Goal: Entertainment & Leisure: Consume media (video, audio)

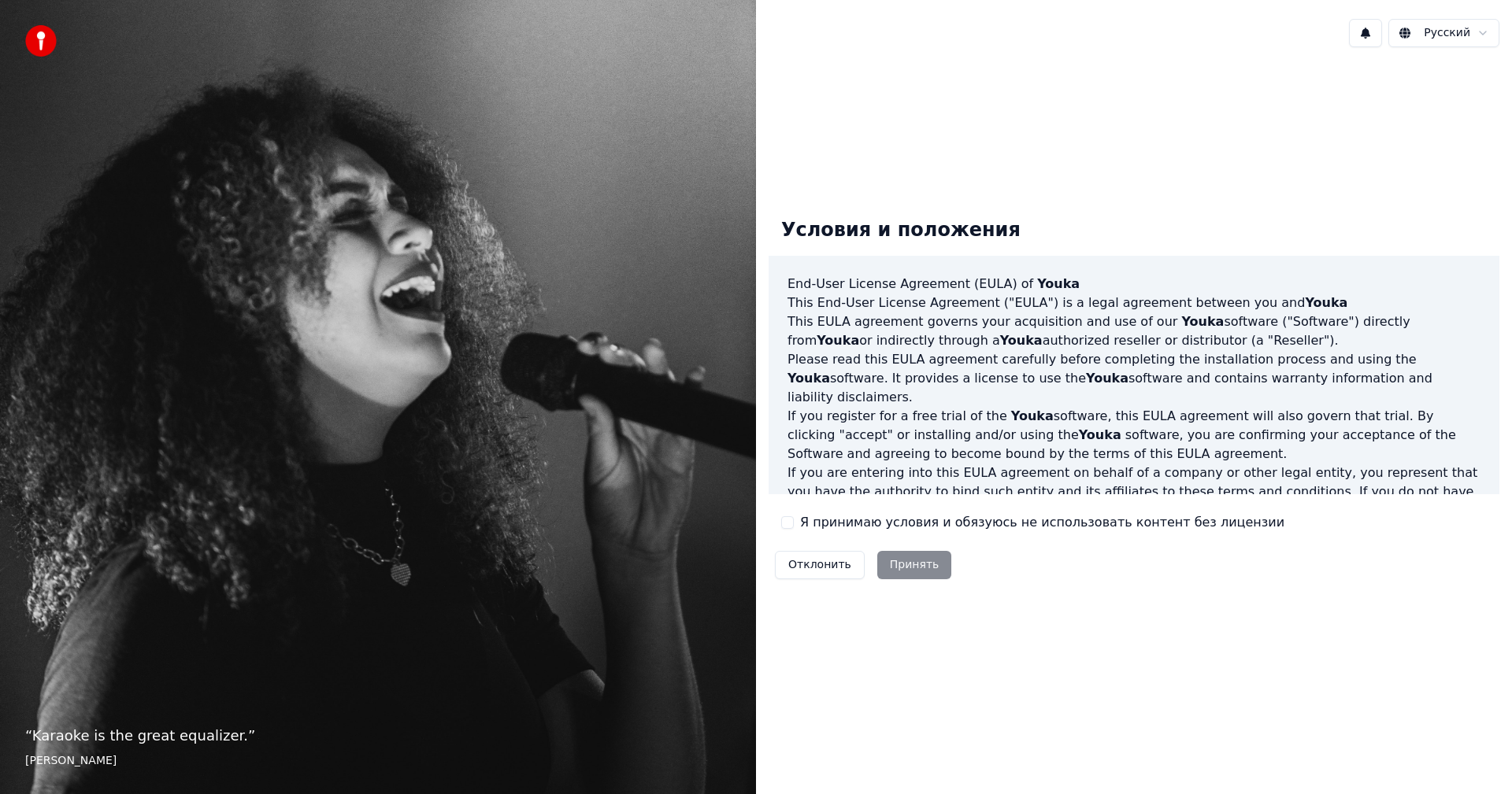
click at [988, 526] on label "Я принимаю условия и обязуюсь не использовать контент без лицензии" at bounding box center [1042, 522] width 484 height 19
click at [793, 526] on button "Я принимаю условия и обязуюсь не использовать контент без лицензии" at bounding box center [787, 523] width 12 height 12
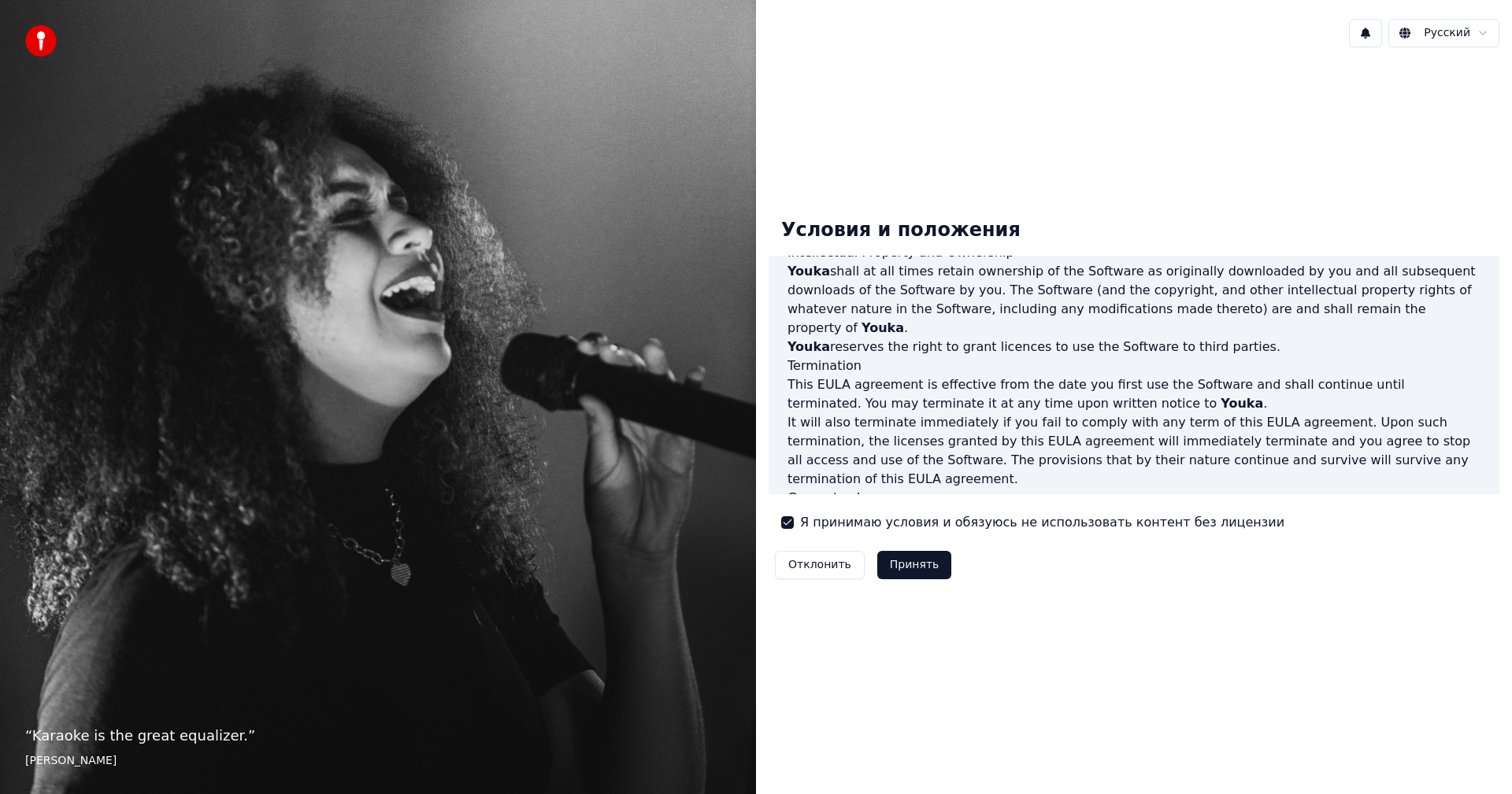
scroll to position [630, 0]
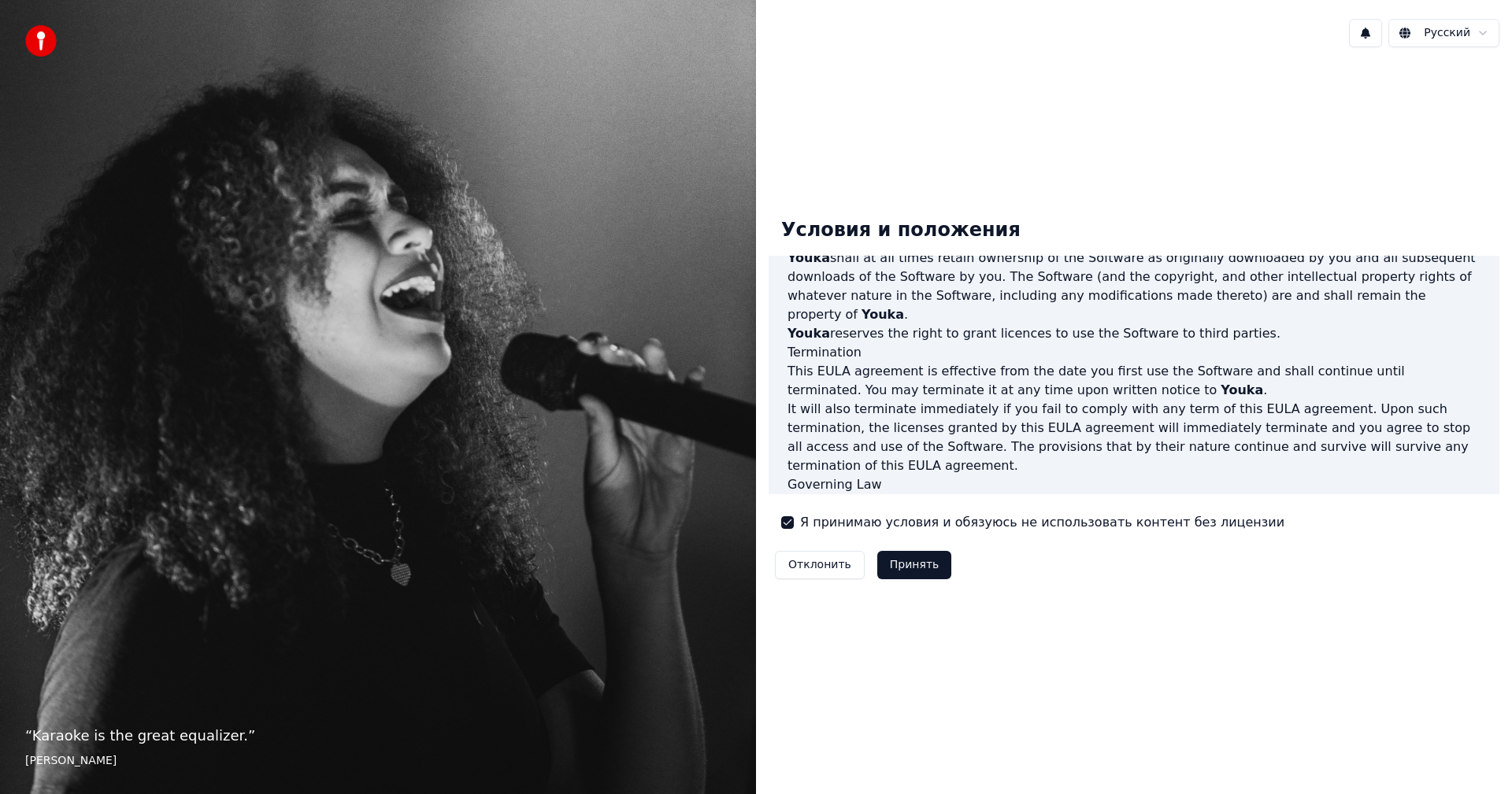
click at [929, 557] on button "Принять" at bounding box center [915, 565] width 75 height 28
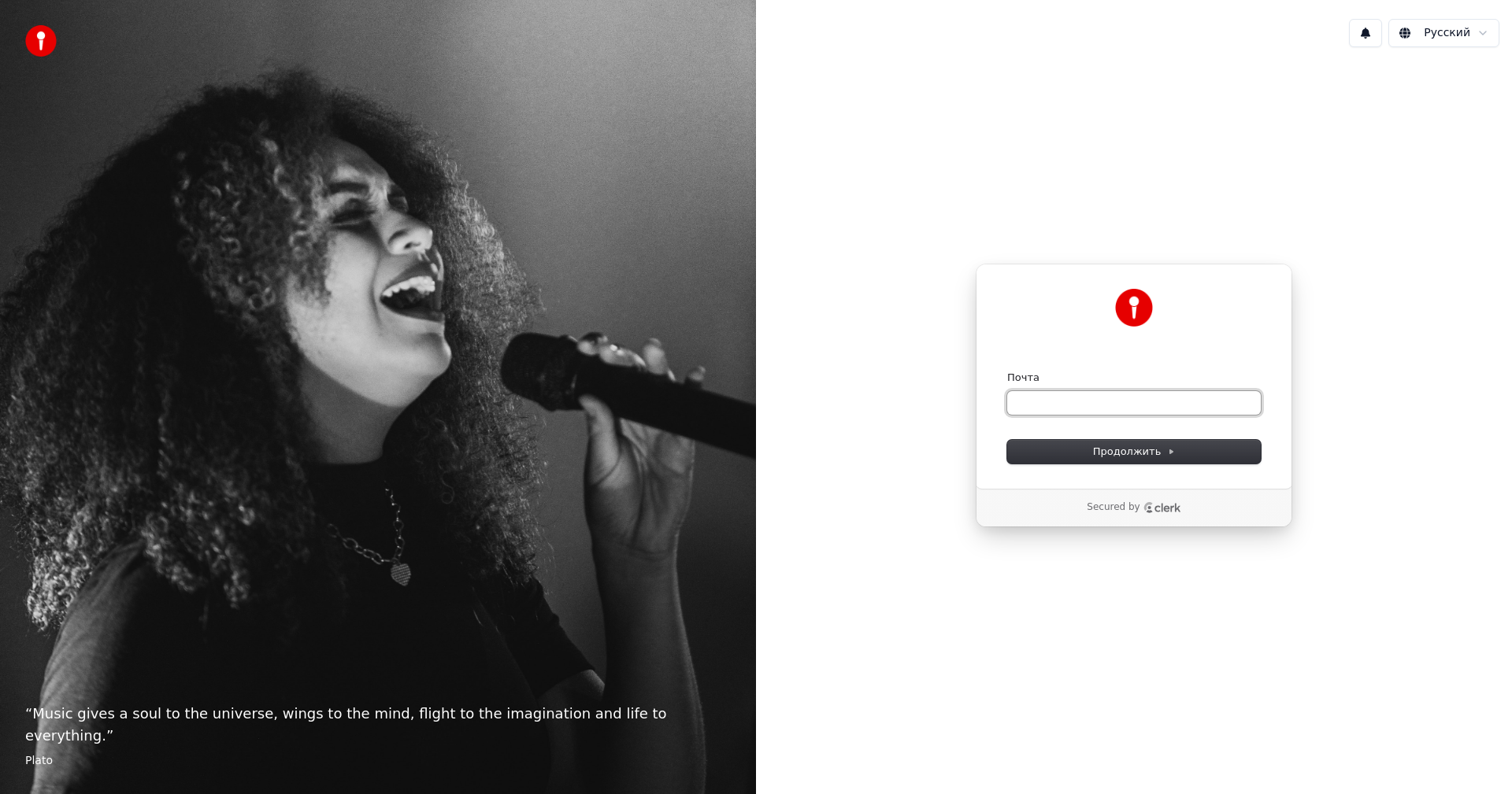
click at [1145, 401] on input "Почта" at bounding box center [1134, 402] width 254 height 24
click at [1118, 451] on span "Продолжить" at bounding box center [1134, 452] width 83 height 14
click at [1077, 401] on input "Почта" at bounding box center [1134, 402] width 254 height 24
click at [1222, 452] on button "Продолжить" at bounding box center [1134, 451] width 254 height 24
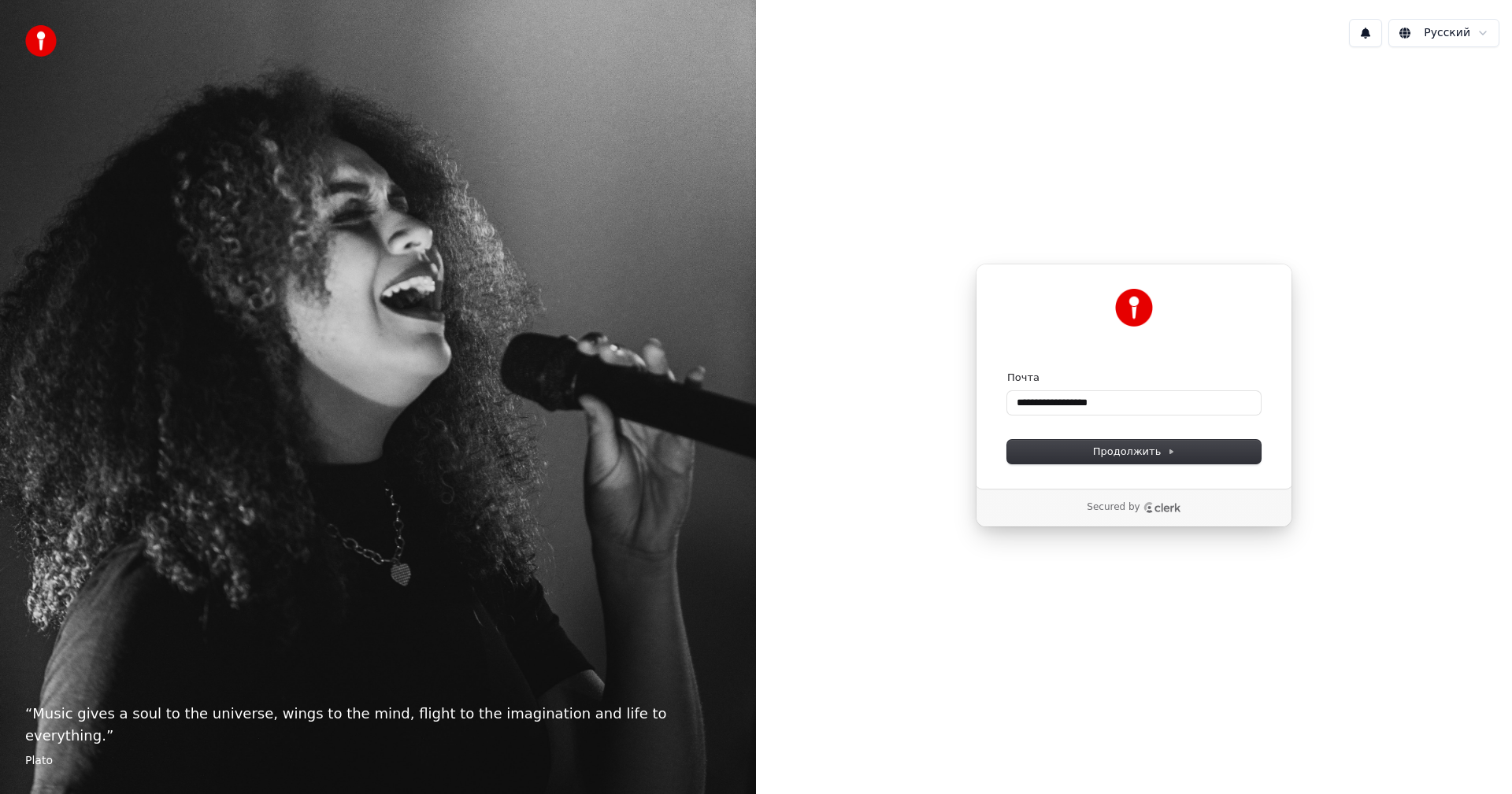
type input "**********"
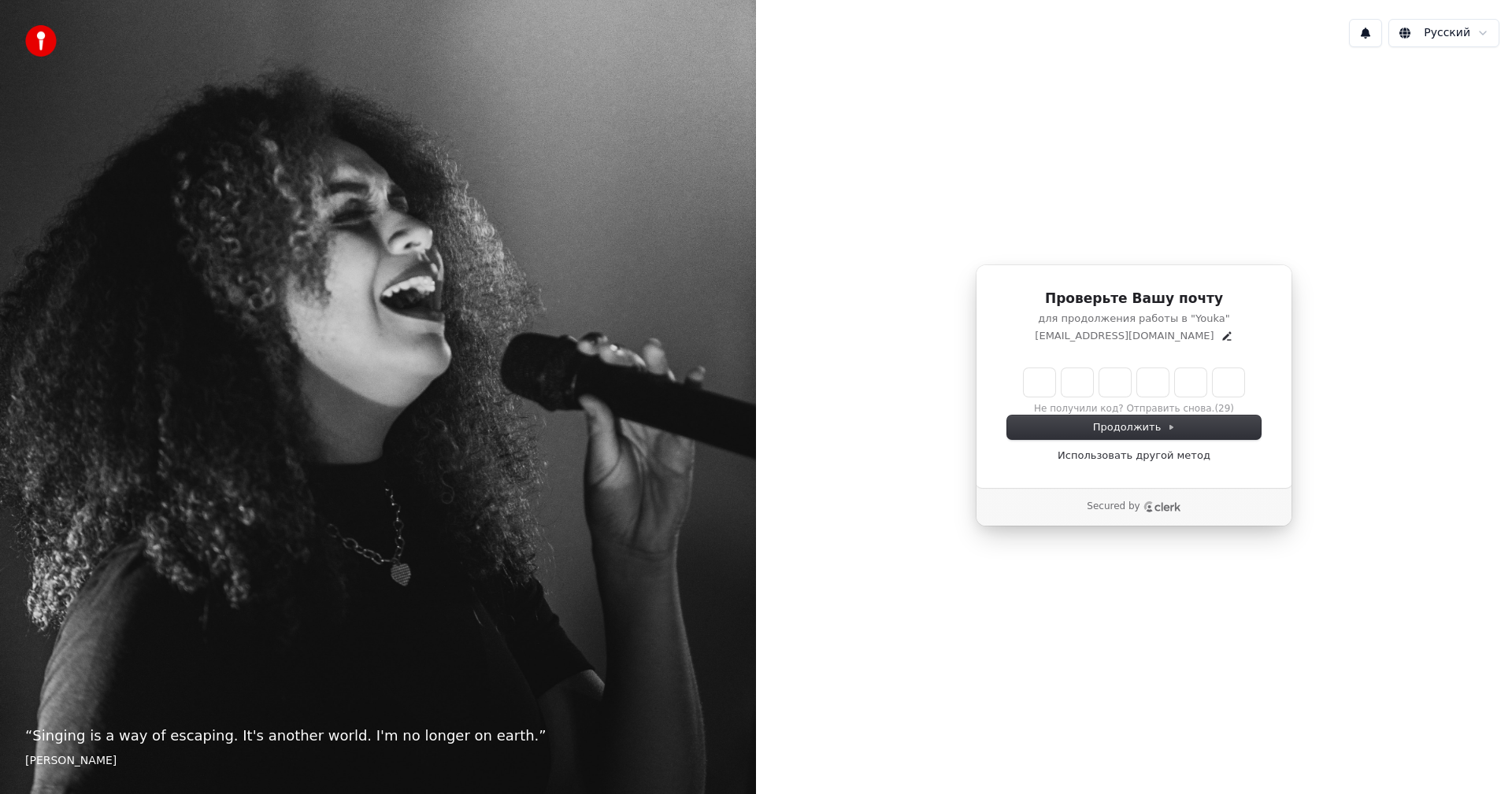
click at [1038, 370] on input "Enter verification code" at bounding box center [1134, 383] width 221 height 28
click at [1203, 410] on button "Не получили код? Отправить снова." at bounding box center [1133, 409] width 180 height 12
click at [1029, 374] on input "Enter verification code" at bounding box center [1149, 383] width 252 height 28
paste input "******"
type input "******"
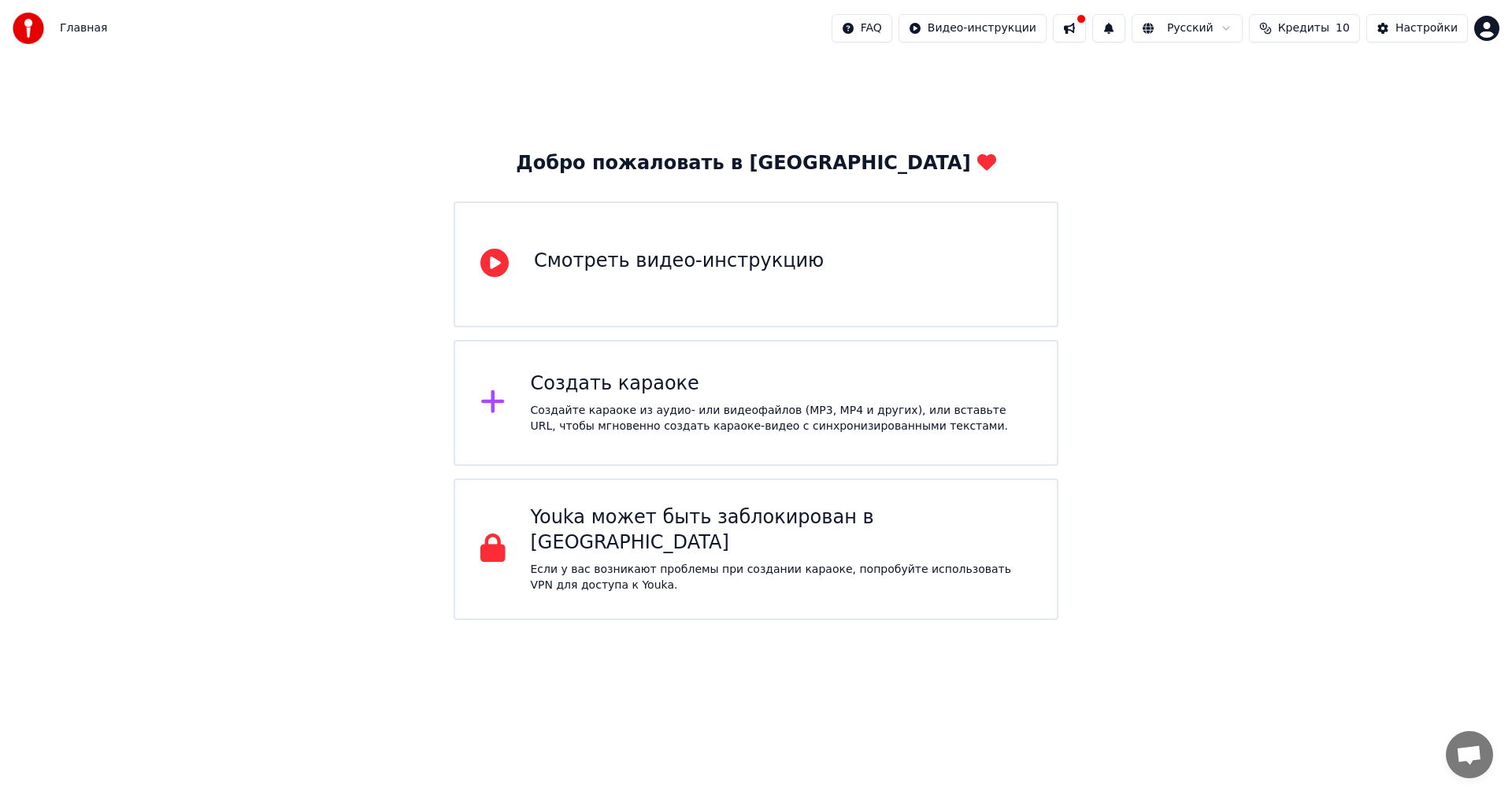
click at [857, 378] on div "Создать караоке" at bounding box center [781, 384] width 501 height 25
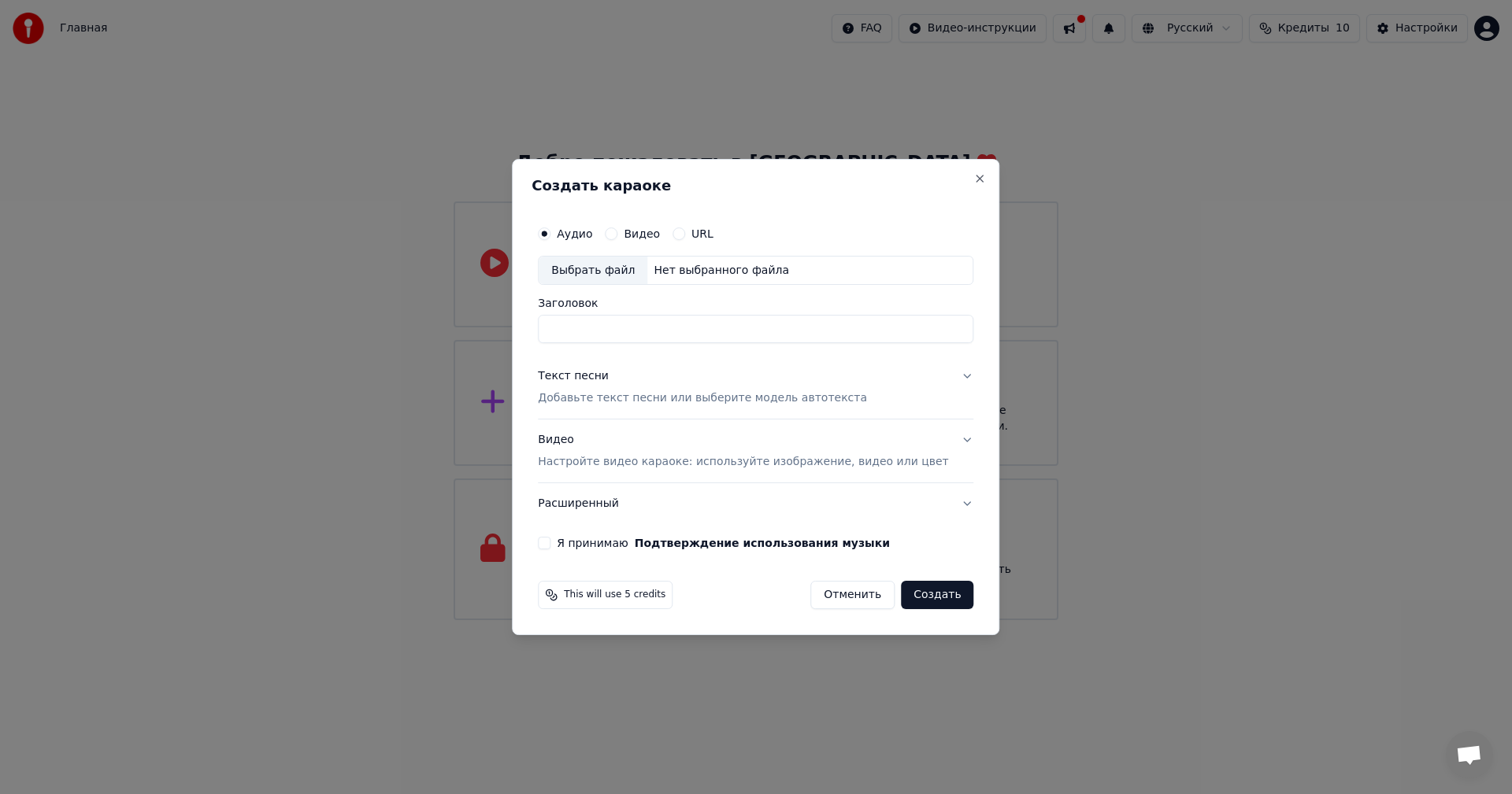
click at [733, 270] on div "Нет выбранного файла" at bounding box center [721, 271] width 148 height 16
click at [638, 270] on div "Выбрать файл" at bounding box center [593, 271] width 109 height 28
drag, startPoint x: 568, startPoint y: 328, endPoint x: 948, endPoint y: 327, distance: 380.0
click at [927, 327] on input "**********" at bounding box center [732, 330] width 389 height 28
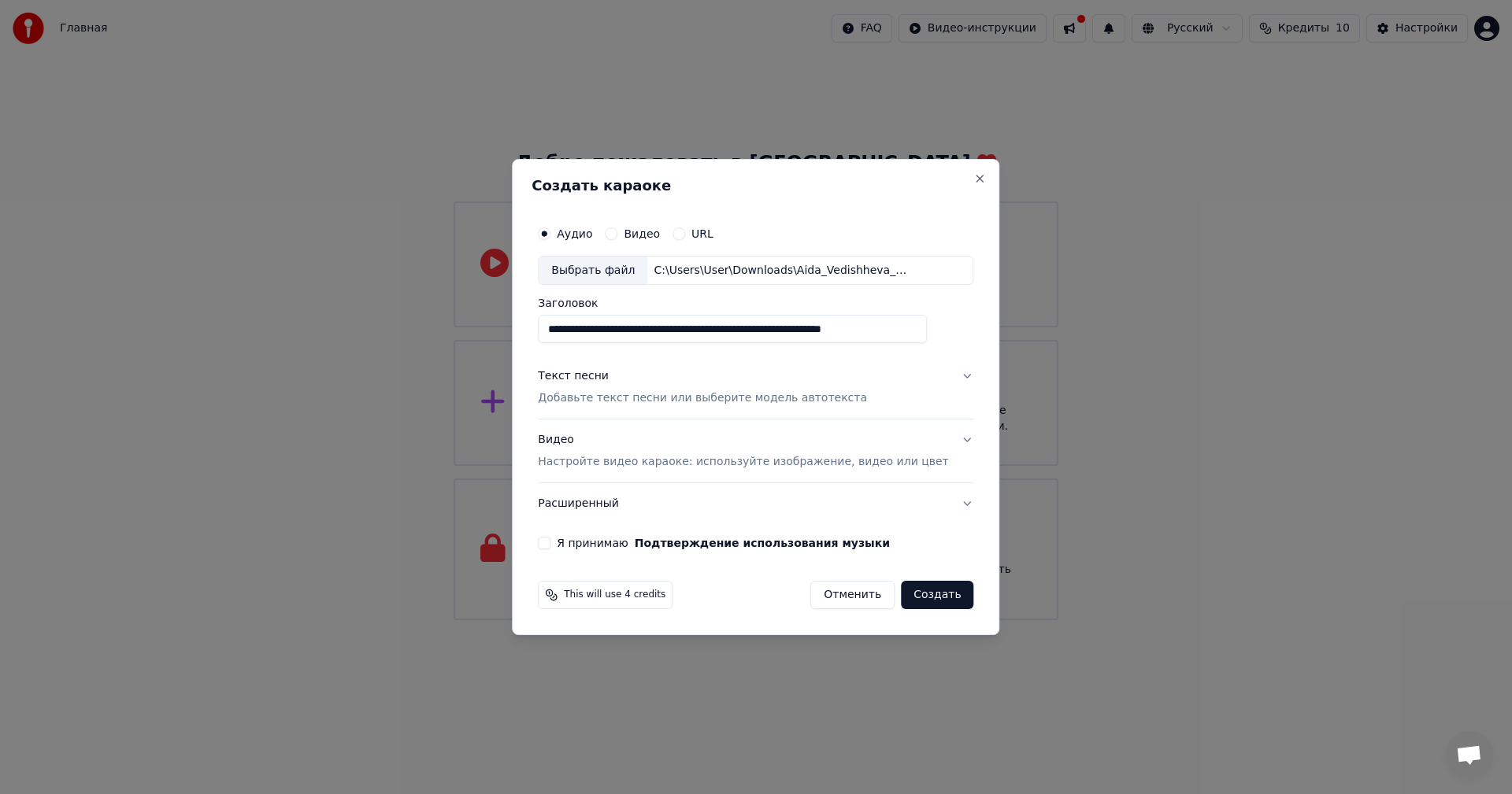
drag, startPoint x: 653, startPoint y: 320, endPoint x: 641, endPoint y: 316, distance: 12.6
click at [651, 318] on input "**********" at bounding box center [732, 330] width 389 height 28
click at [637, 326] on input "**********" at bounding box center [732, 330] width 389 height 28
click at [635, 326] on input "**********" at bounding box center [732, 330] width 389 height 28
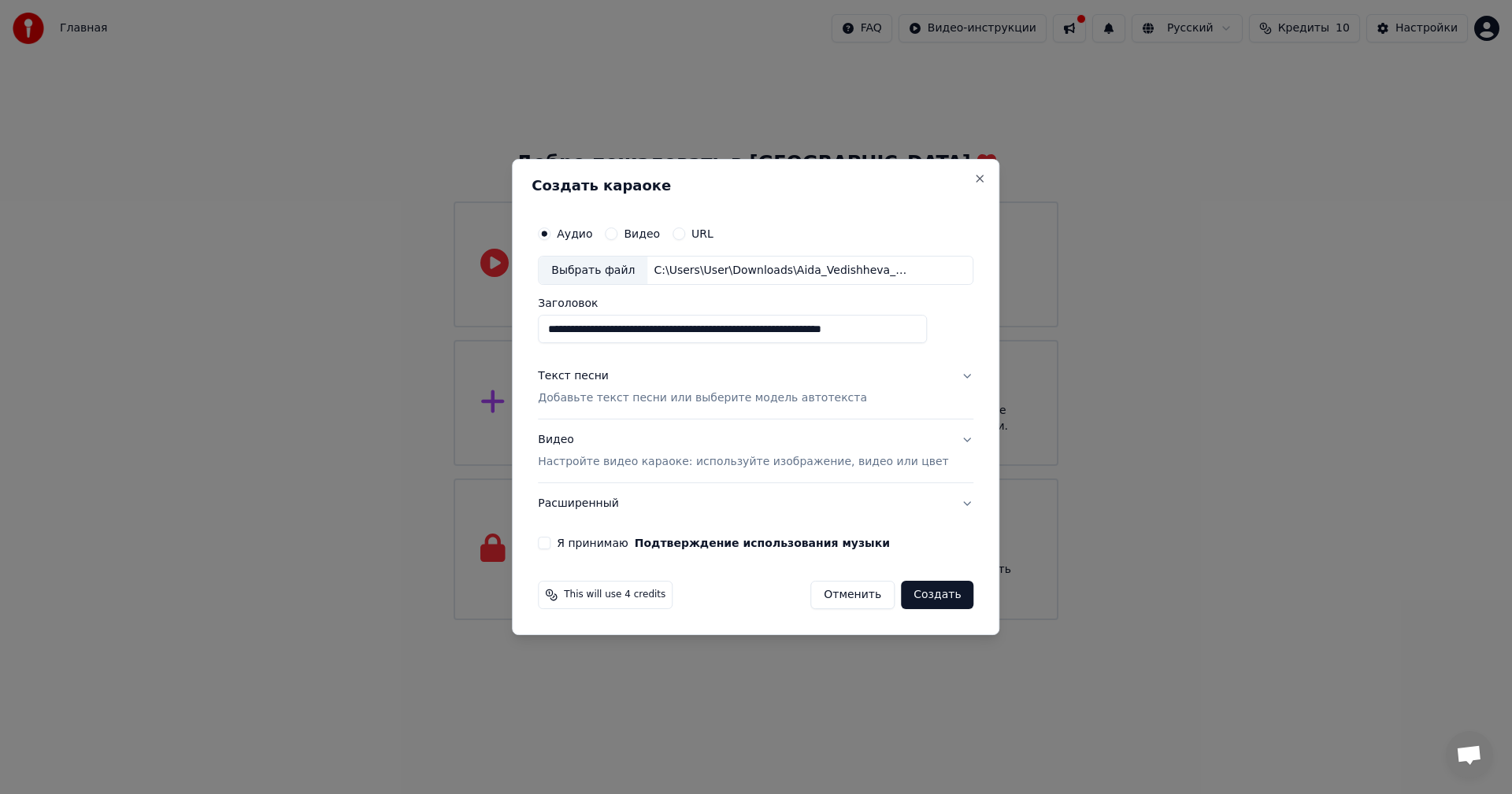
drag, startPoint x: 637, startPoint y: 328, endPoint x: 519, endPoint y: 336, distance: 118.3
click at [519, 336] on body "**********" at bounding box center [756, 310] width 1512 height 620
click at [629, 332] on input "**********" at bounding box center [732, 330] width 389 height 28
click at [633, 334] on input "**********" at bounding box center [732, 330] width 389 height 28
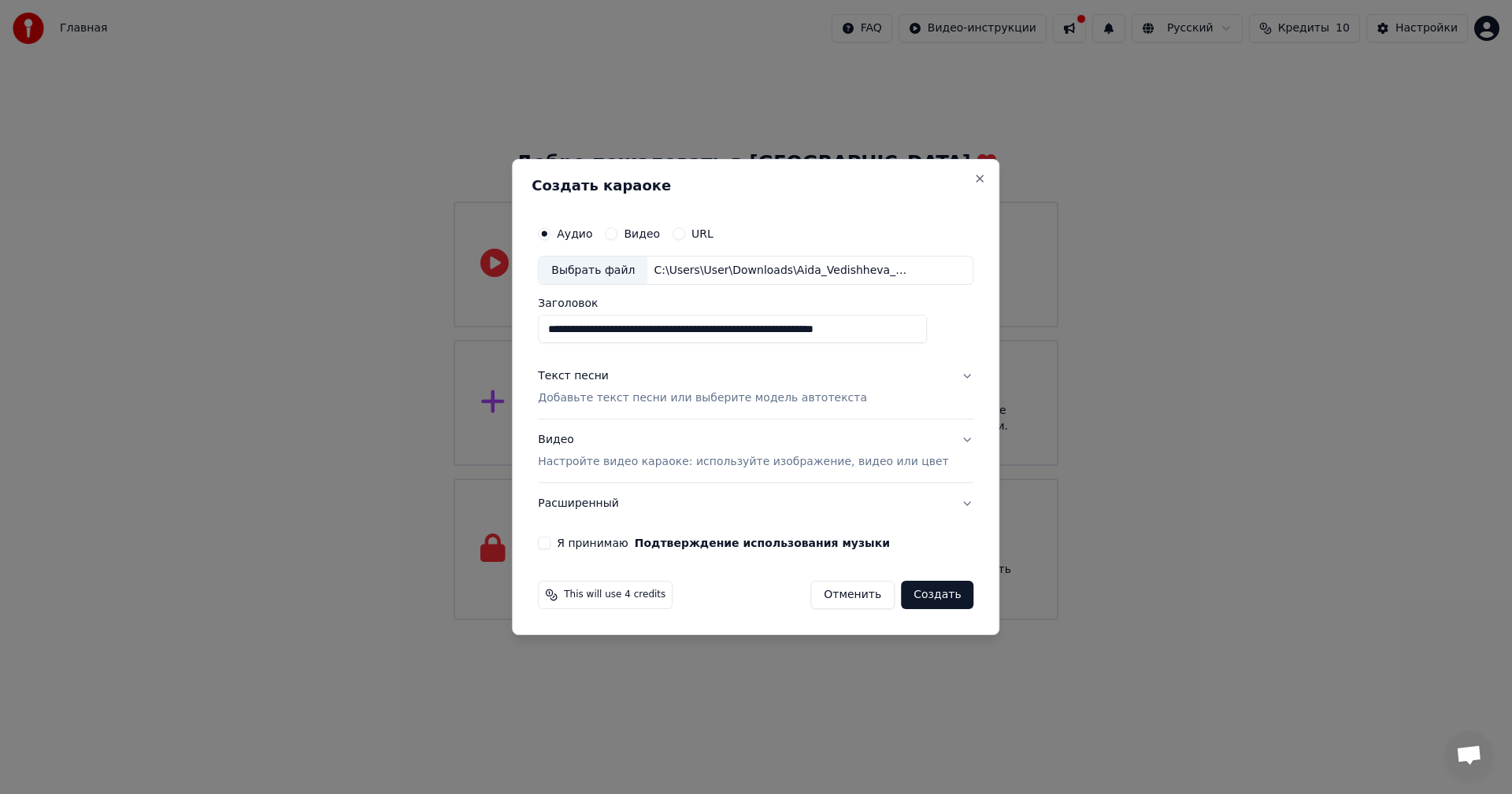
drag, startPoint x: 649, startPoint y: 330, endPoint x: 948, endPoint y: 343, distance: 299.3
click at [927, 343] on input "**********" at bounding box center [732, 330] width 389 height 28
type input "**********"
click at [934, 376] on button "Текст песни Добавьте текст песни или выберите модель автотекста" at bounding box center [755, 388] width 435 height 63
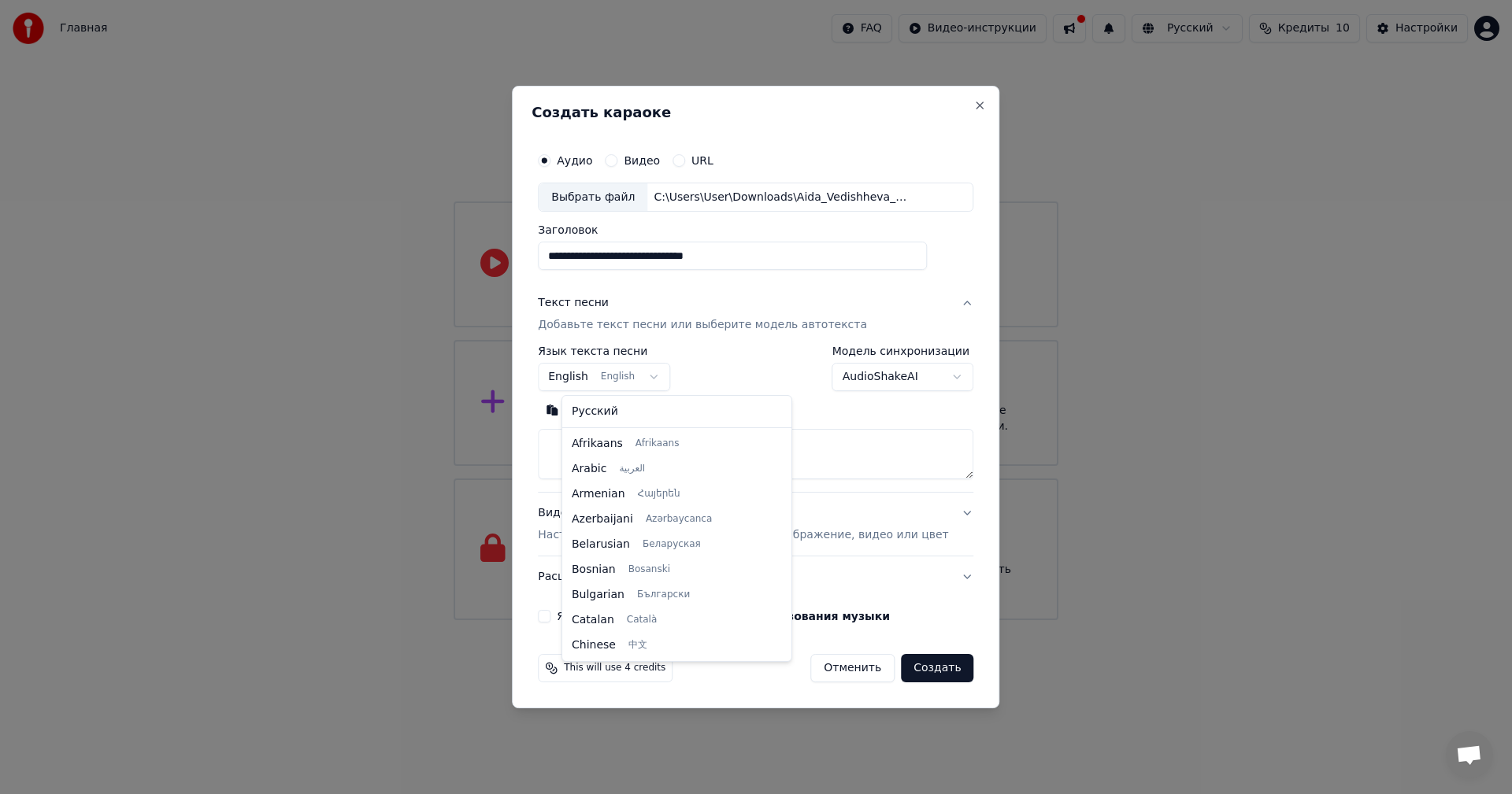
click at [668, 374] on body "**********" at bounding box center [756, 310] width 1512 height 620
select select "**"
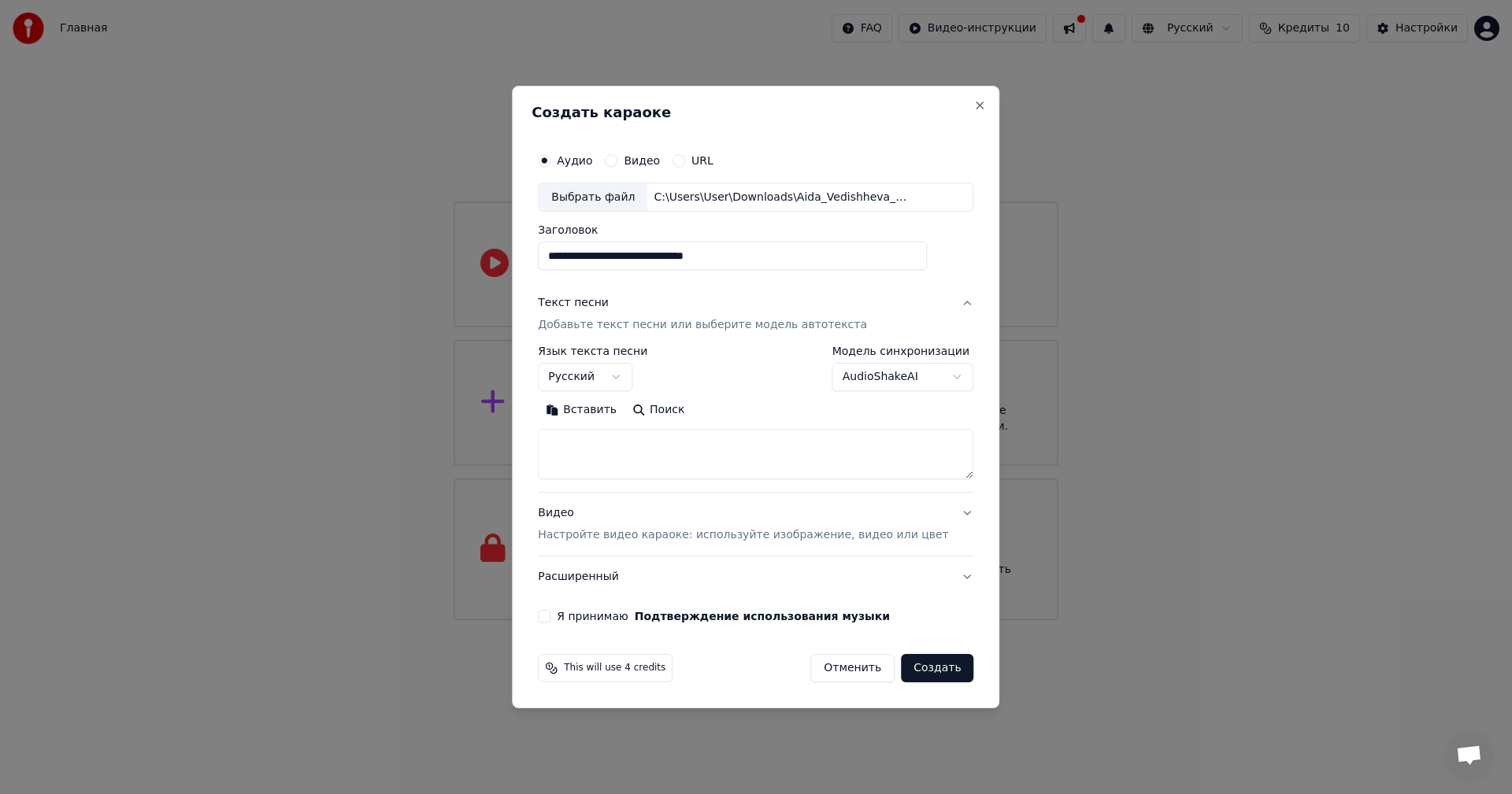
click at [933, 376] on body "**********" at bounding box center [756, 310] width 1512 height 620
click at [639, 450] on textarea at bounding box center [755, 455] width 435 height 51
paste textarea "**********"
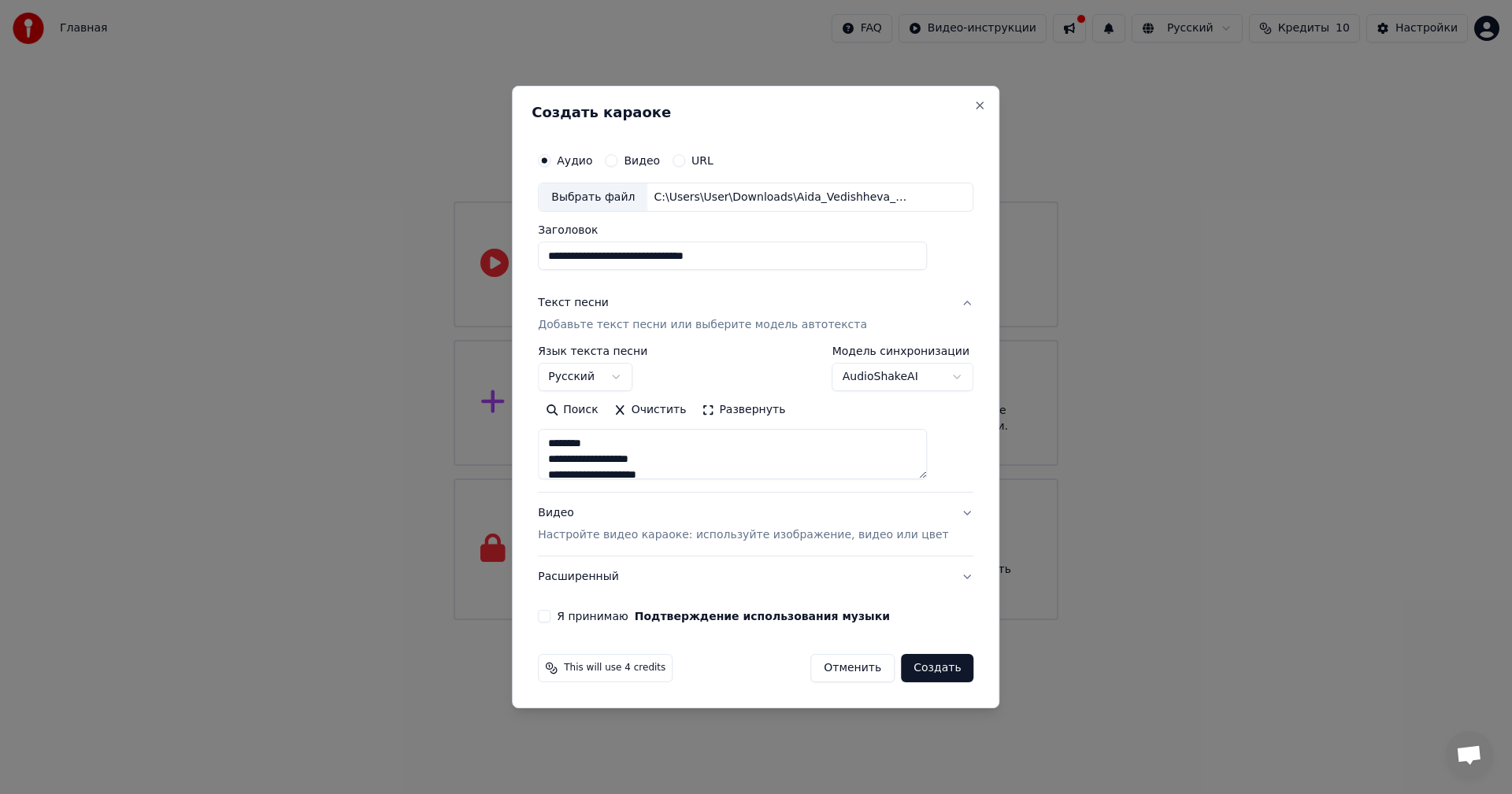
click at [646, 437] on textarea at bounding box center [732, 455] width 389 height 51
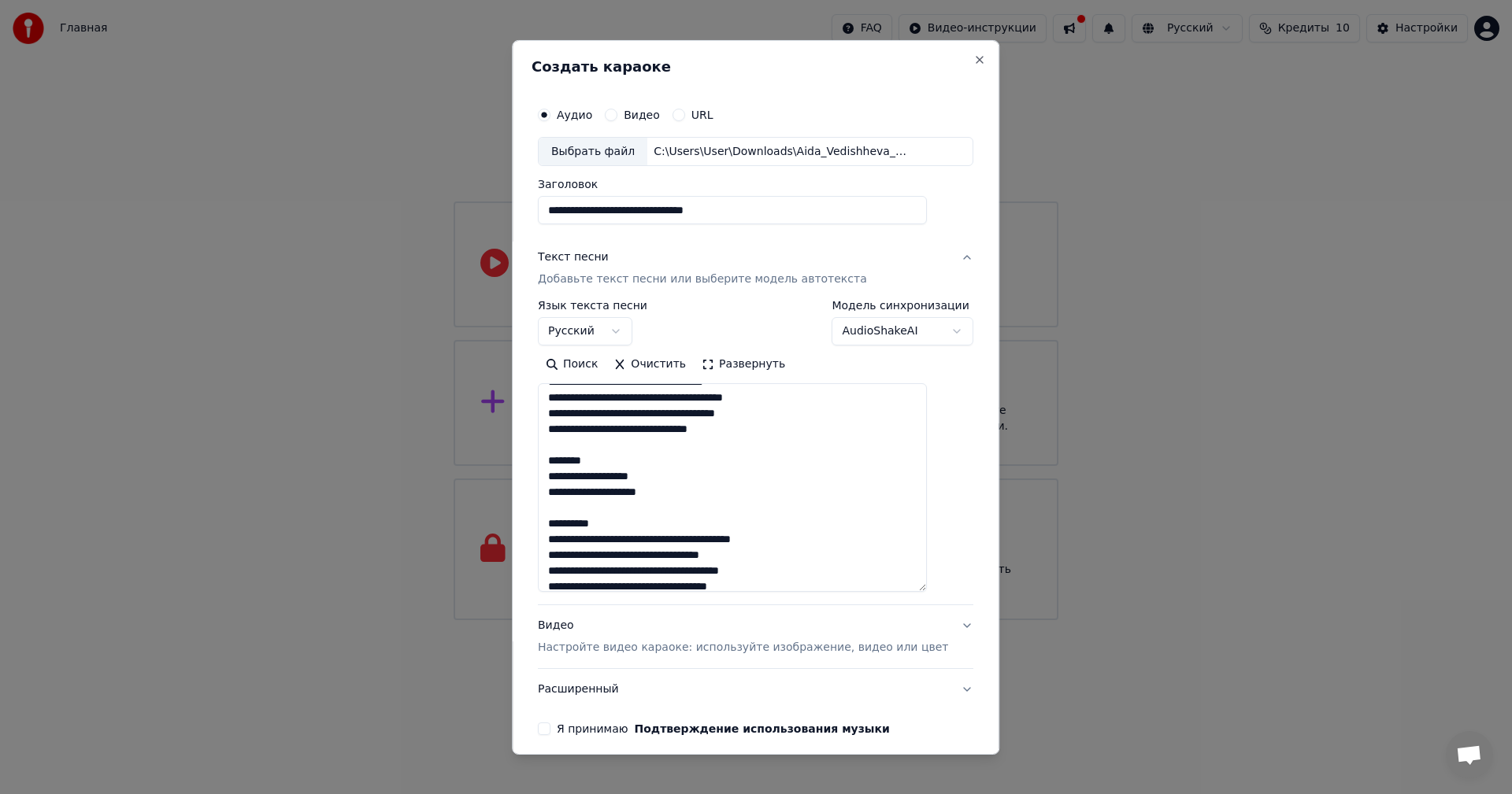
drag, startPoint x: 947, startPoint y: 475, endPoint x: 920, endPoint y: 581, distance: 109.4
click at [927, 592] on textarea at bounding box center [732, 488] width 389 height 208
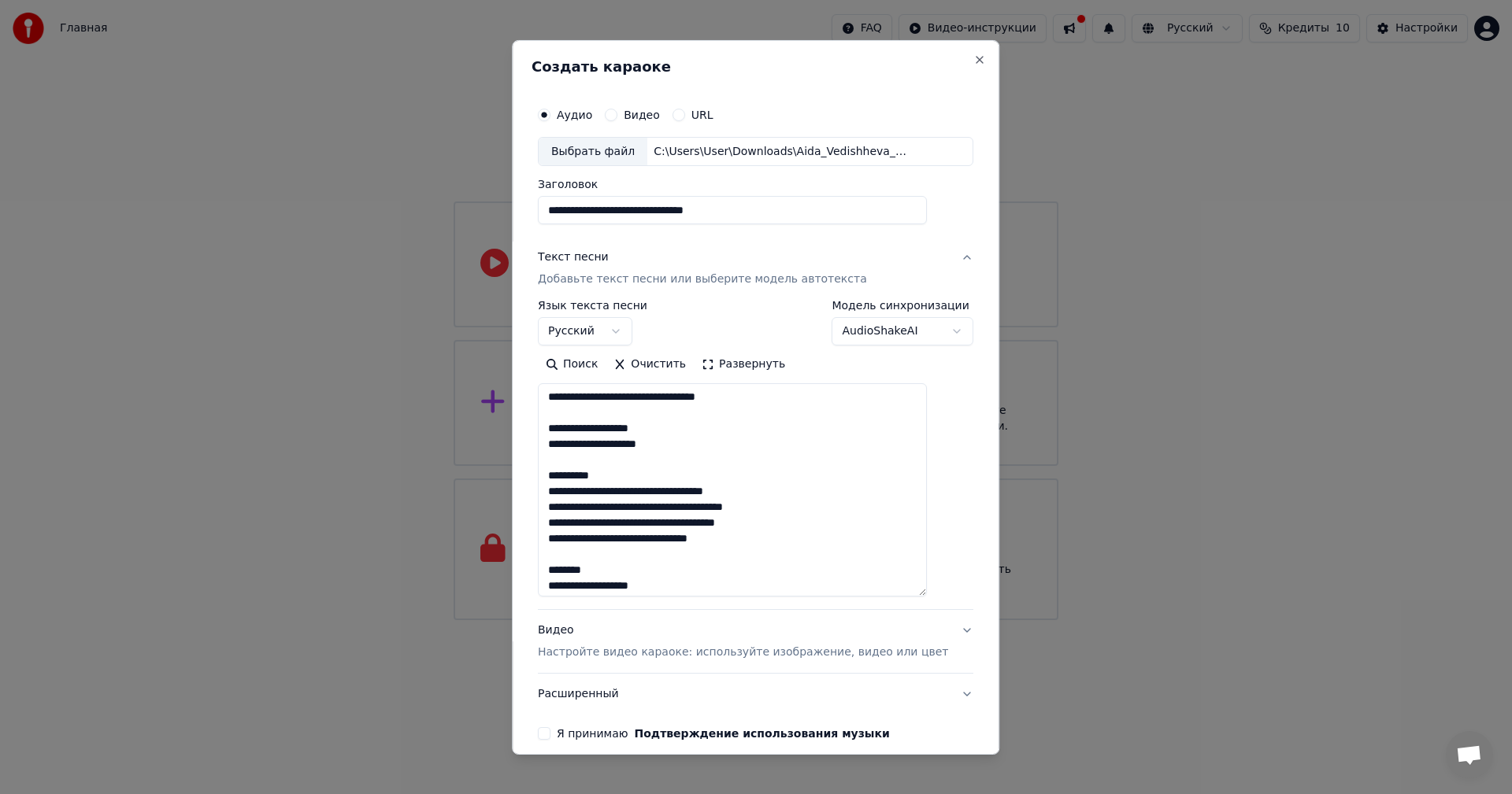
scroll to position [0, 0]
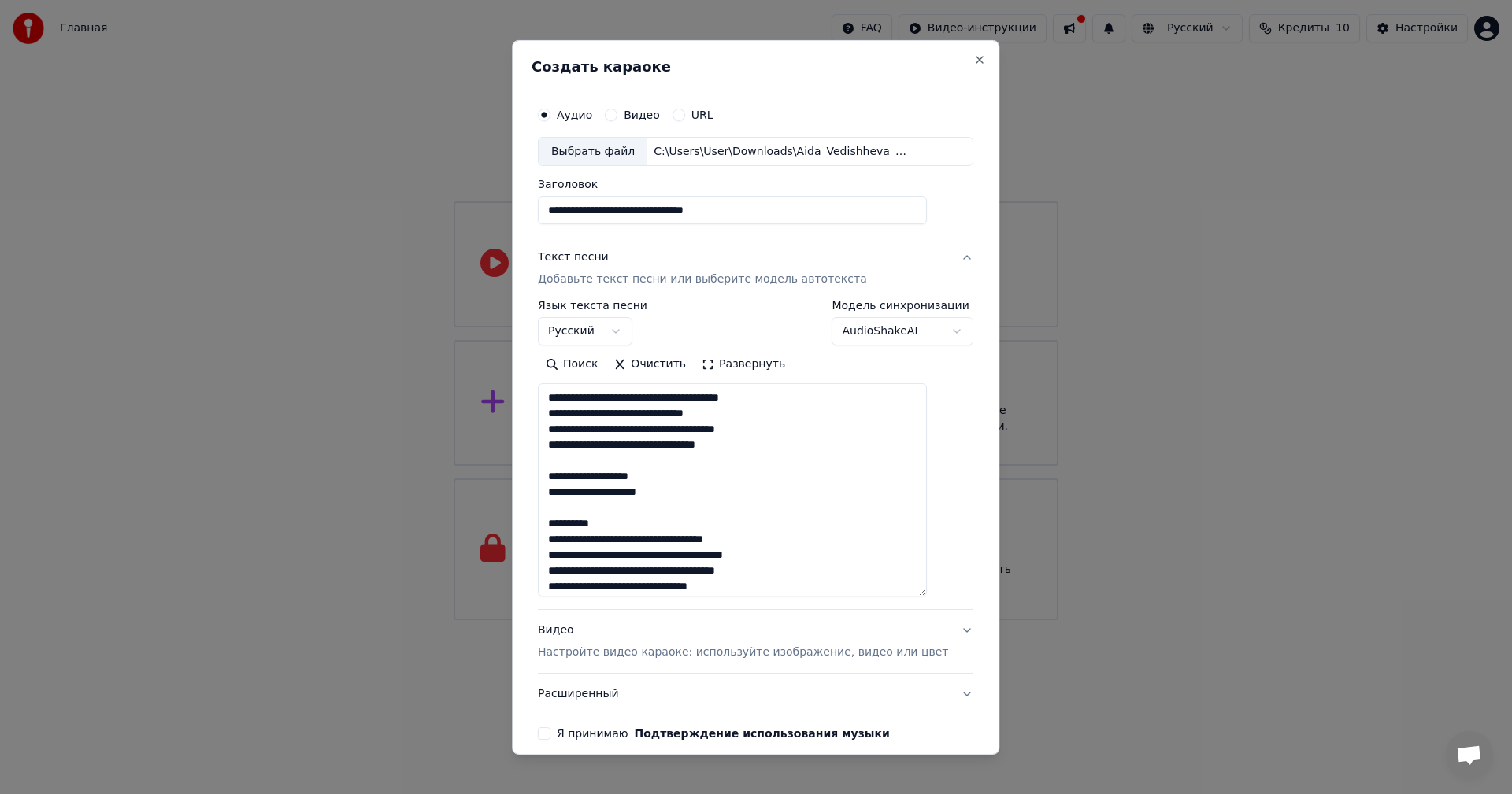
drag, startPoint x: 626, startPoint y: 524, endPoint x: 549, endPoint y: 528, distance: 77.1
click at [549, 528] on div "**********" at bounding box center [755, 418] width 448 height 654
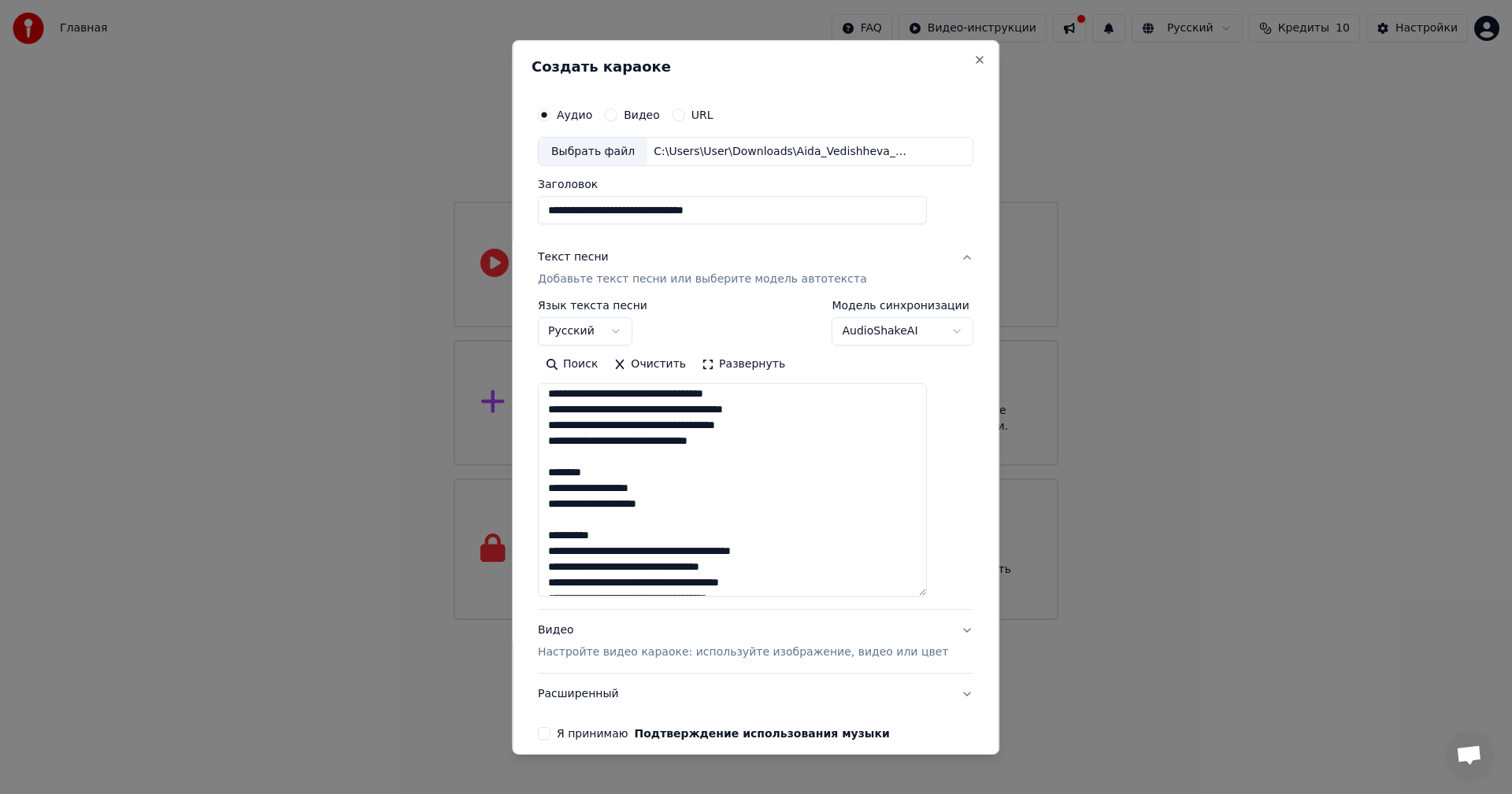
scroll to position [158, 0]
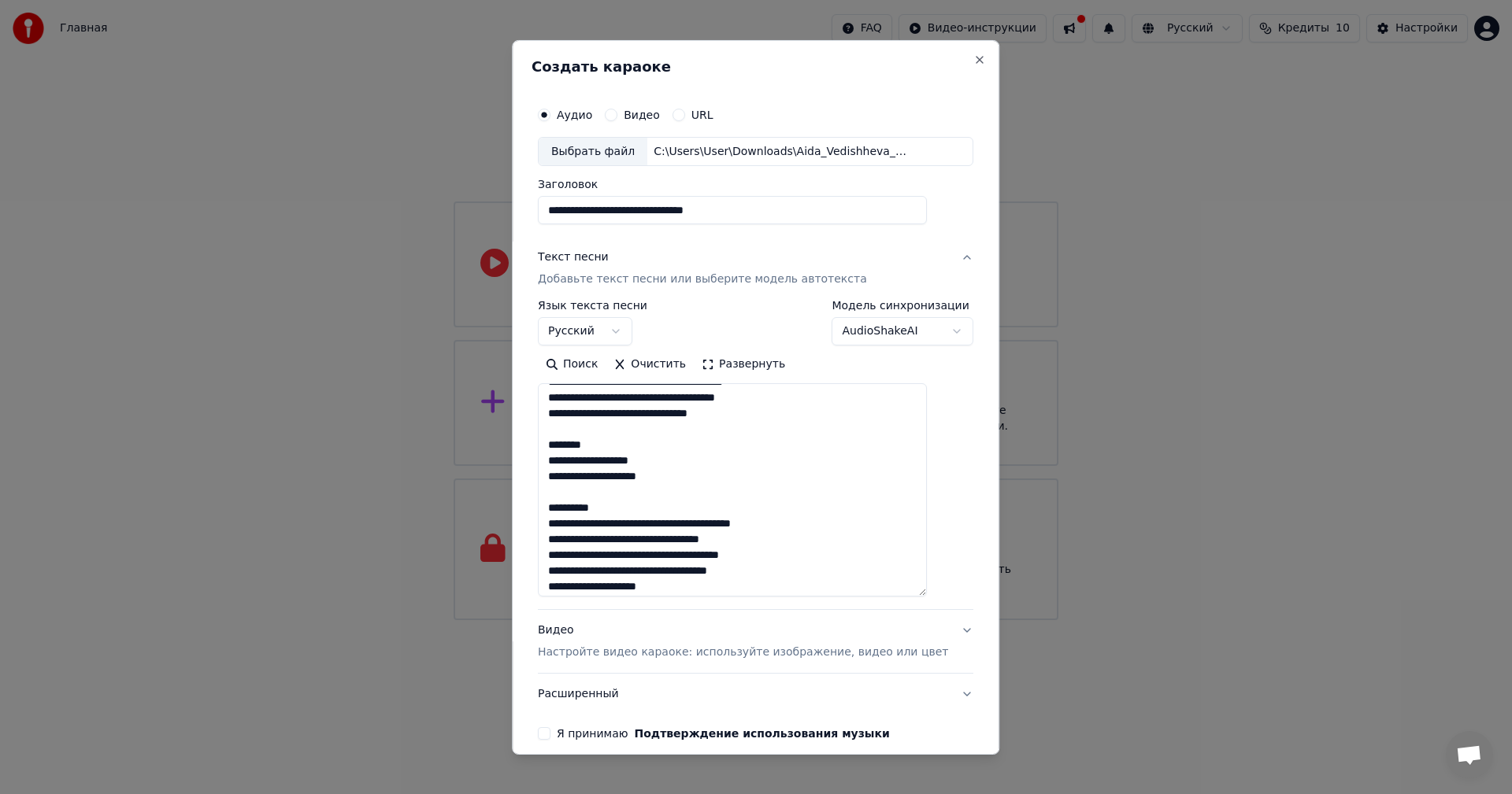
drag, startPoint x: 622, startPoint y: 452, endPoint x: 537, endPoint y: 453, distance: 85.0
click at [537, 453] on div "**********" at bounding box center [755, 396] width 487 height 715
drag, startPoint x: 639, startPoint y: 486, endPoint x: 538, endPoint y: 490, distance: 101.1
click at [538, 490] on div "**********" at bounding box center [755, 396] width 487 height 715
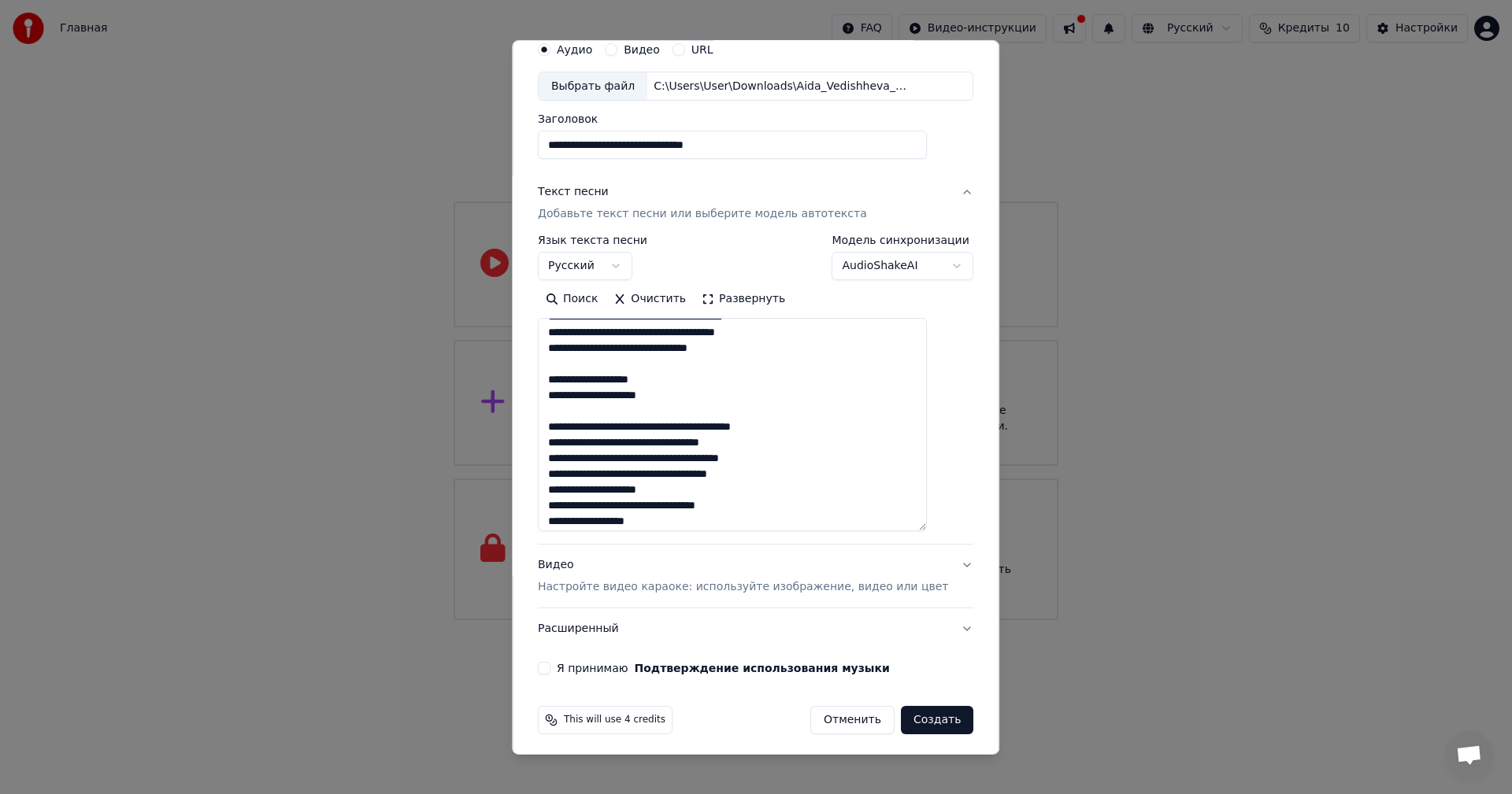
scroll to position [71, 0]
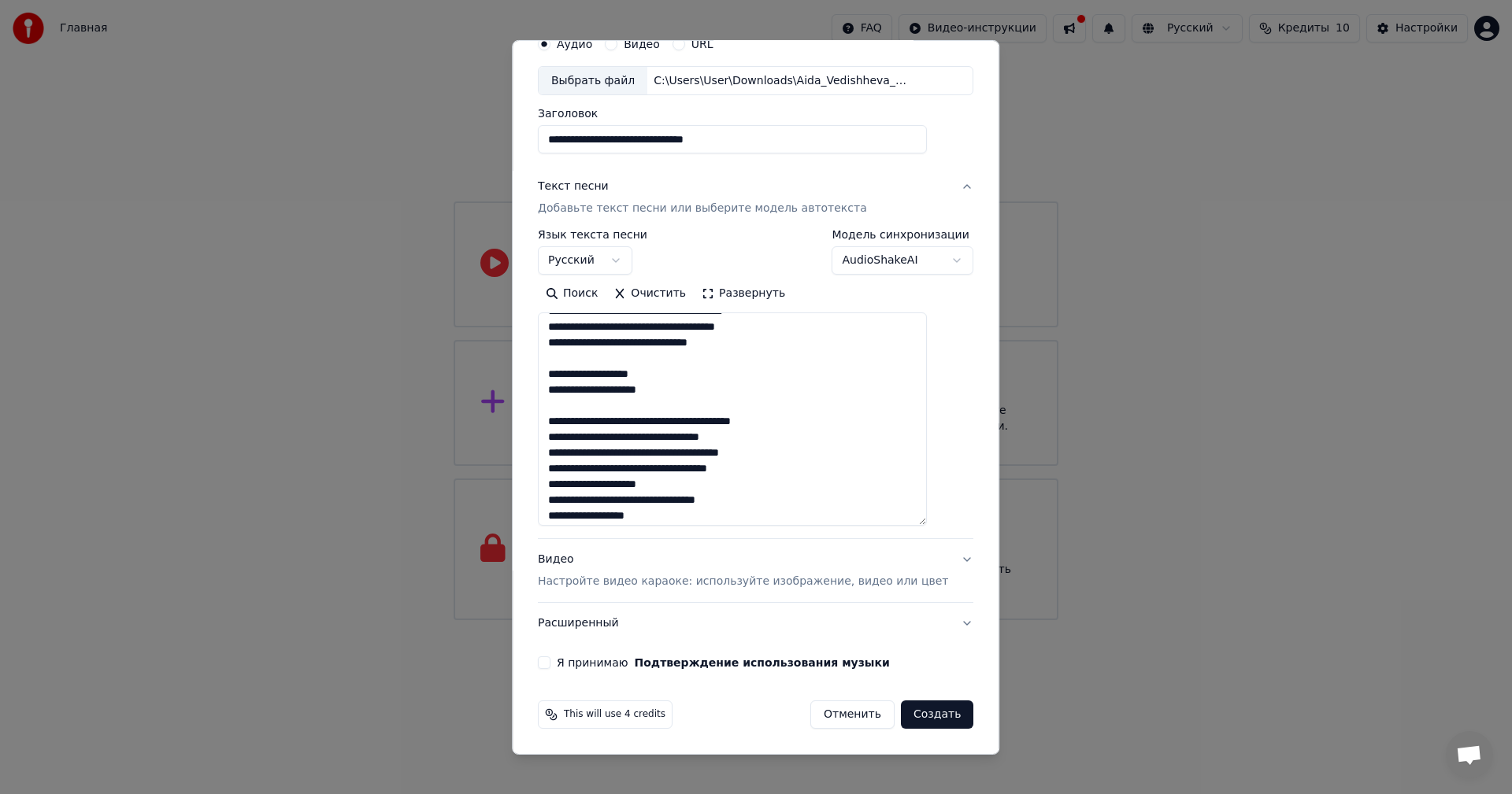
drag, startPoint x: 697, startPoint y: 514, endPoint x: 566, endPoint y: 488, distance: 133.6
click at [566, 488] on textarea at bounding box center [732, 419] width 389 height 214
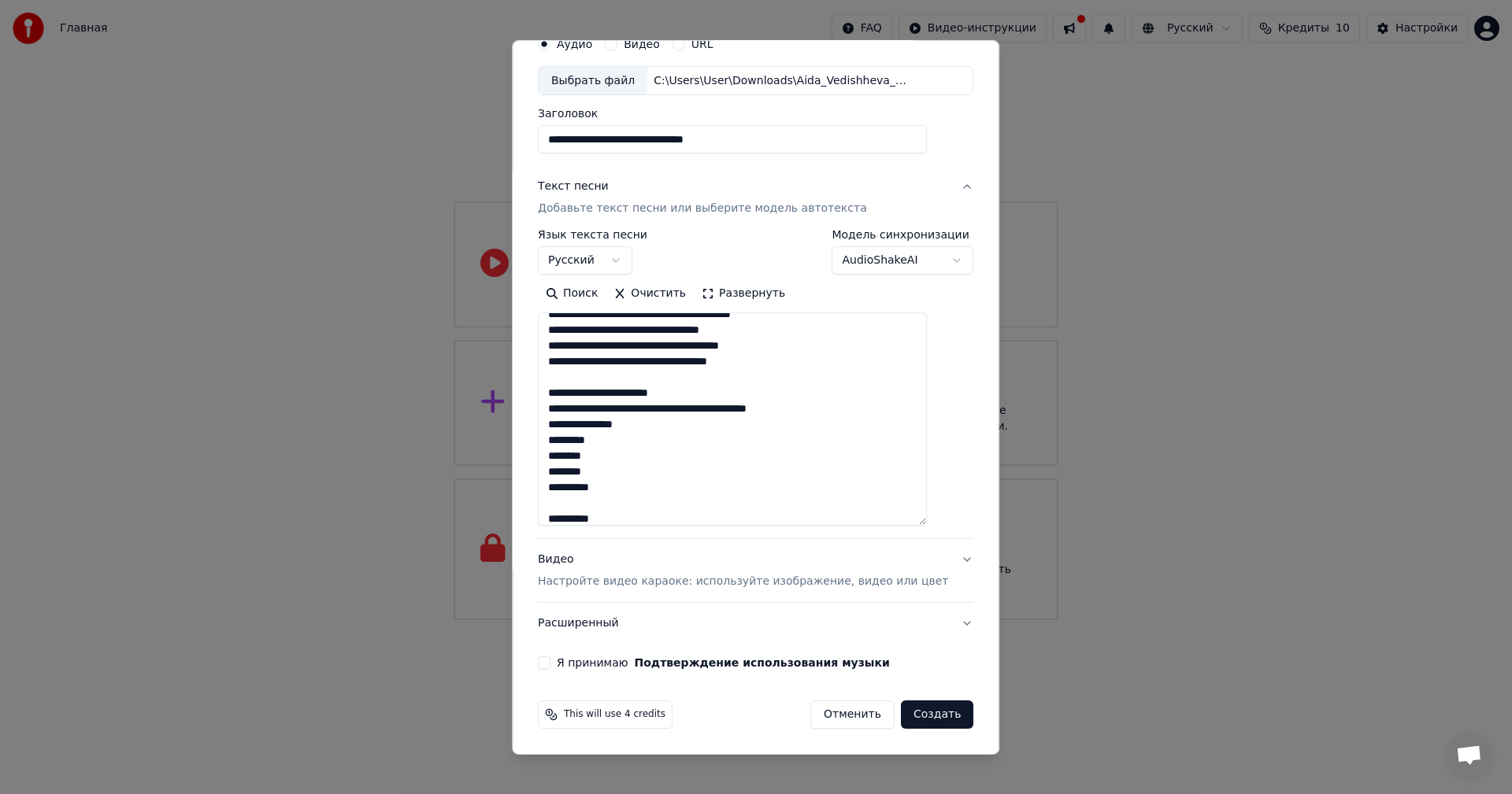
scroll to position [315, 0]
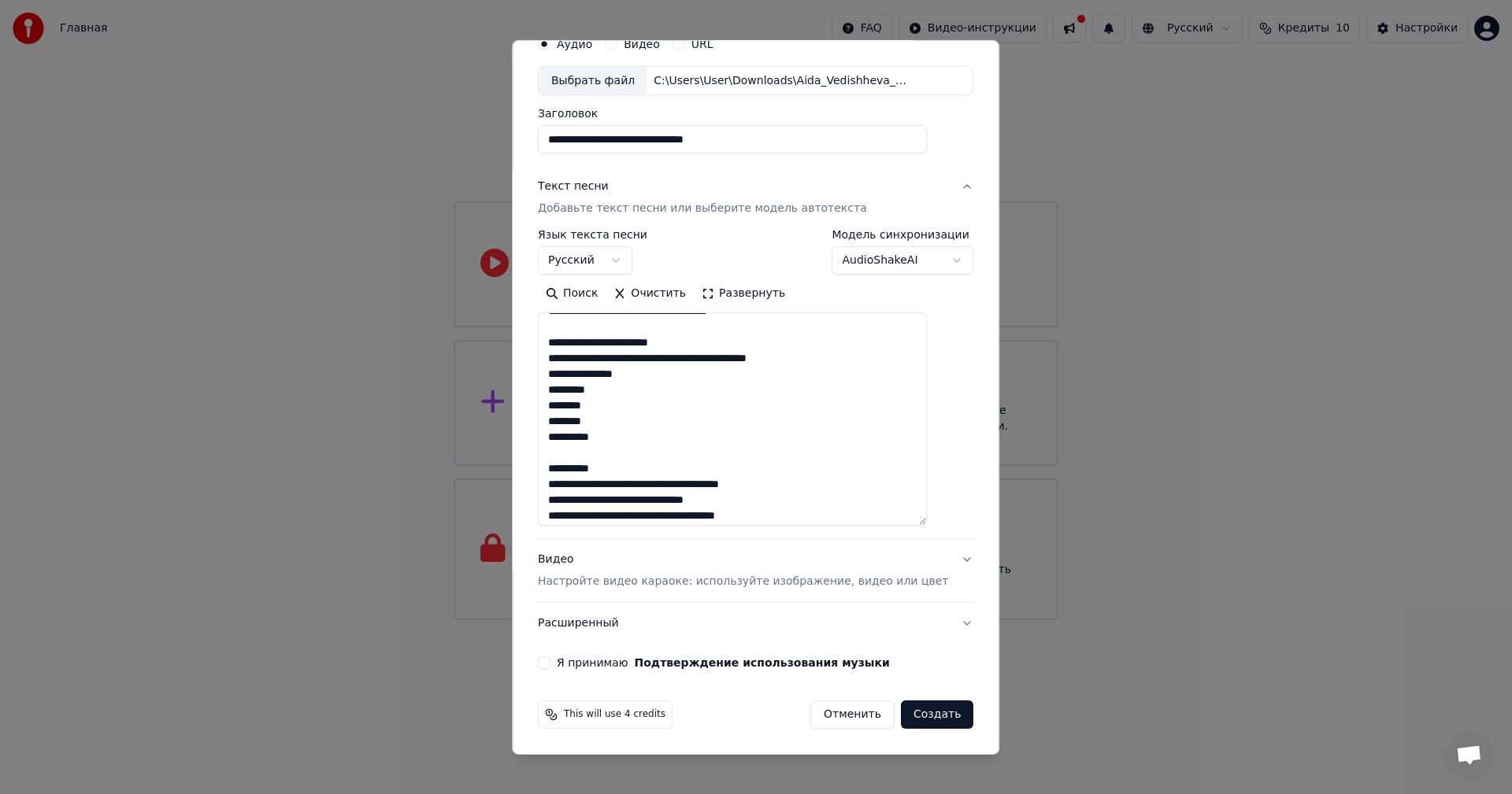
drag, startPoint x: 566, startPoint y: 422, endPoint x: 639, endPoint y: 445, distance: 76.5
click at [639, 445] on textarea at bounding box center [732, 419] width 389 height 214
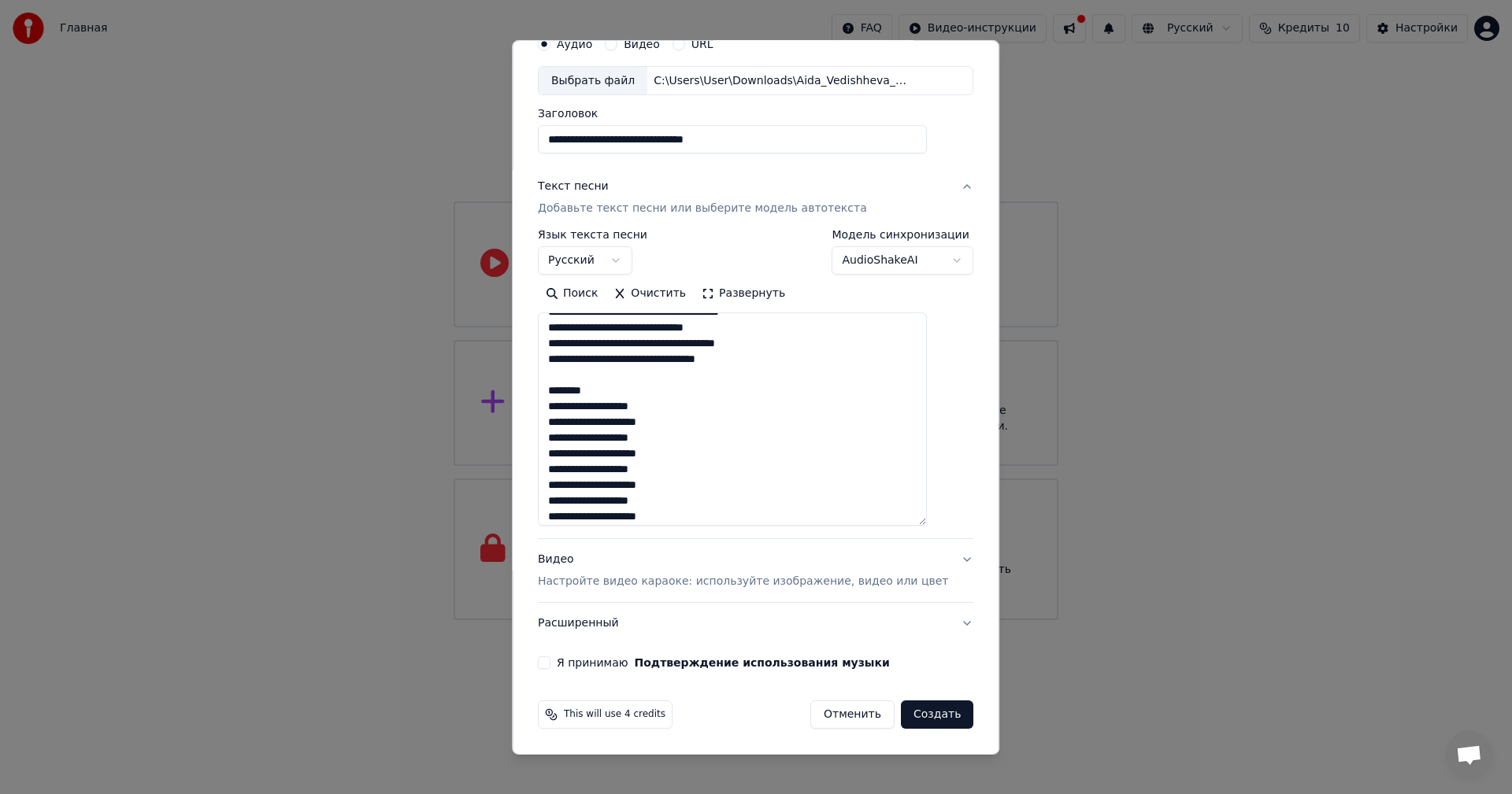
drag, startPoint x: 631, startPoint y: 501, endPoint x: 635, endPoint y: 399, distance: 102.1
click at [639, 427] on textarea "**********" at bounding box center [732, 419] width 389 height 214
click at [630, 374] on textarea "**********" at bounding box center [732, 419] width 389 height 214
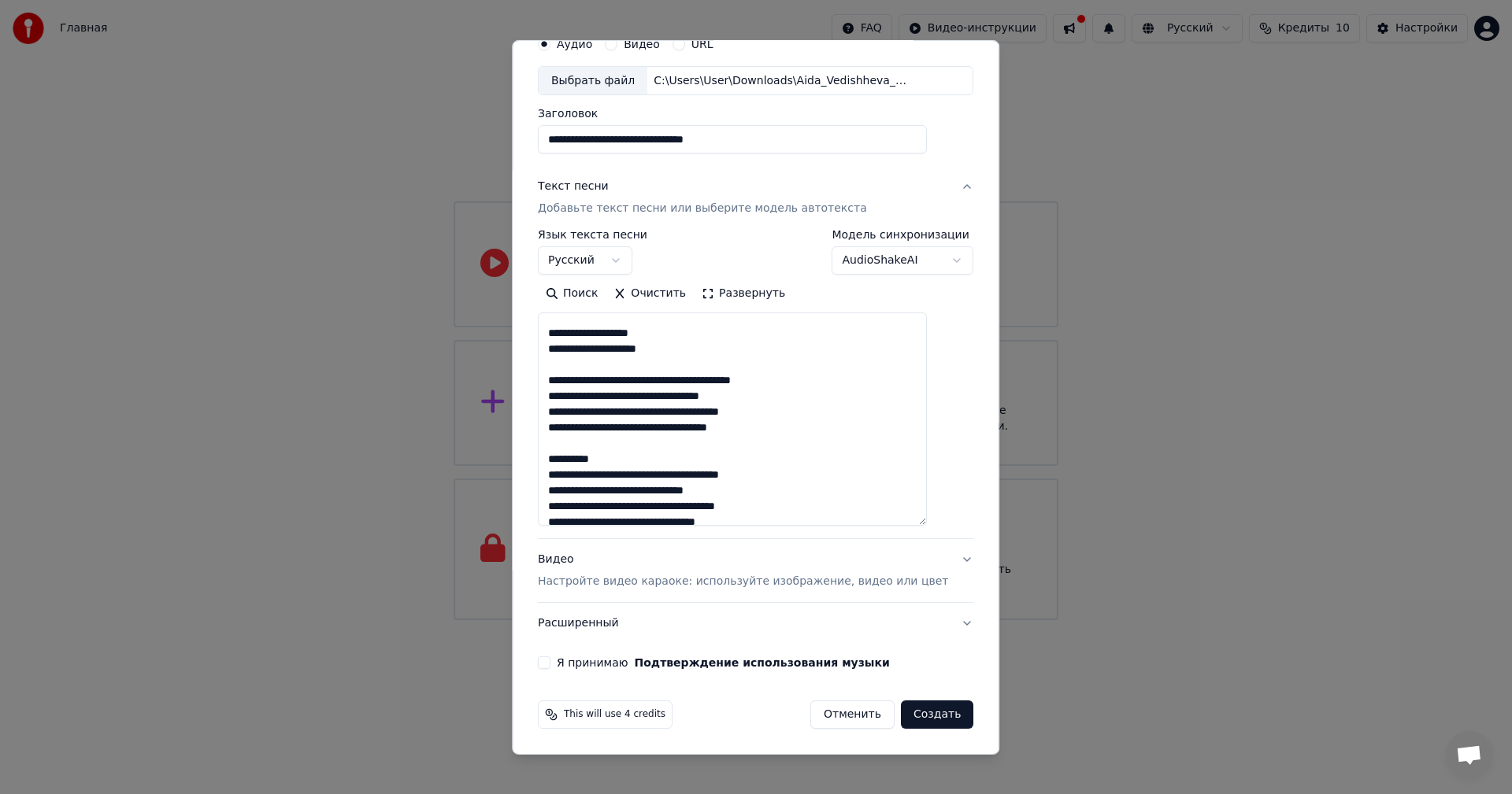
scroll to position [204, 0]
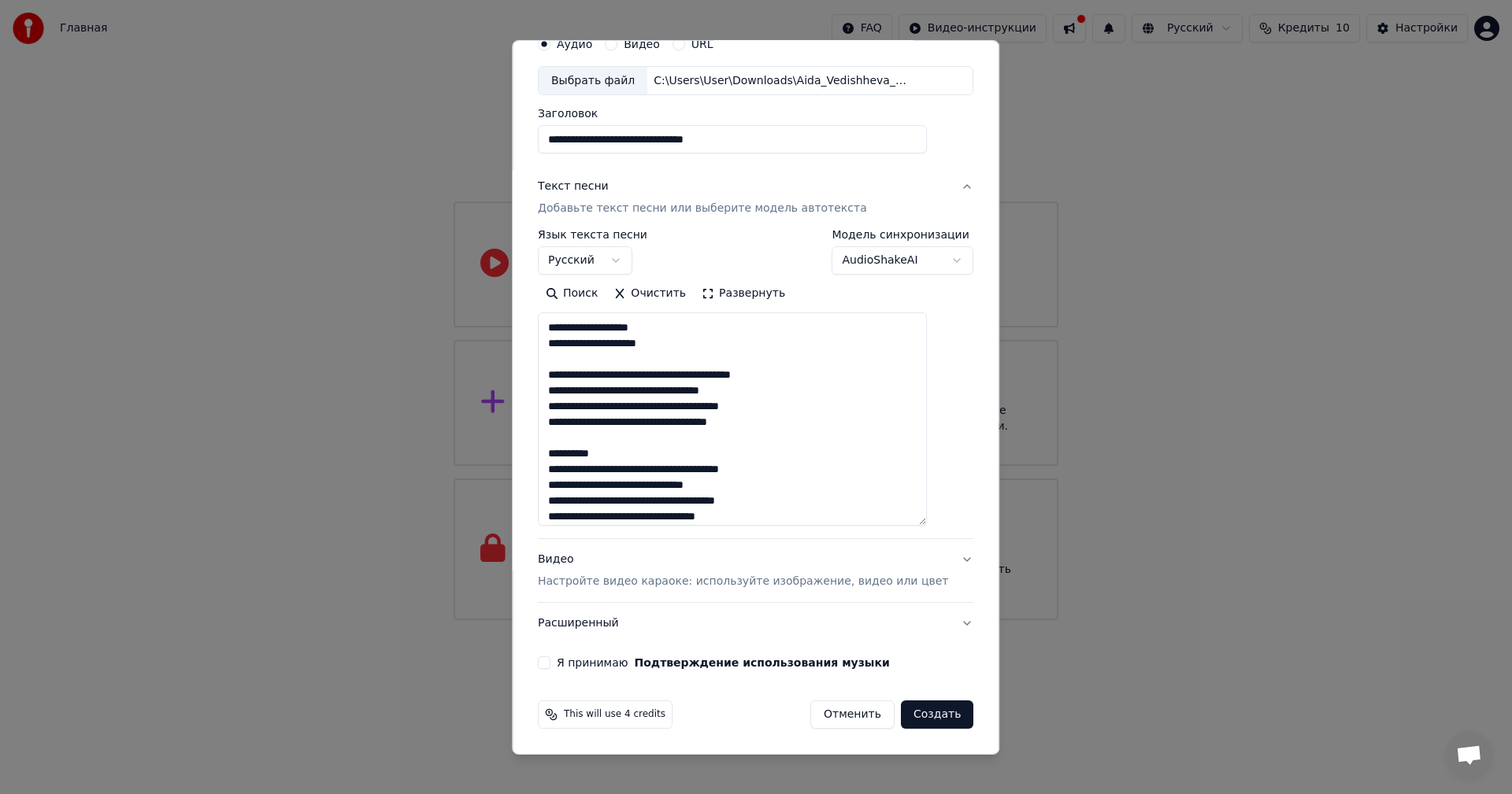
drag, startPoint x: 636, startPoint y: 453, endPoint x: 550, endPoint y: 445, distance: 86.4
click at [550, 445] on div "**********" at bounding box center [755, 348] width 448 height 654
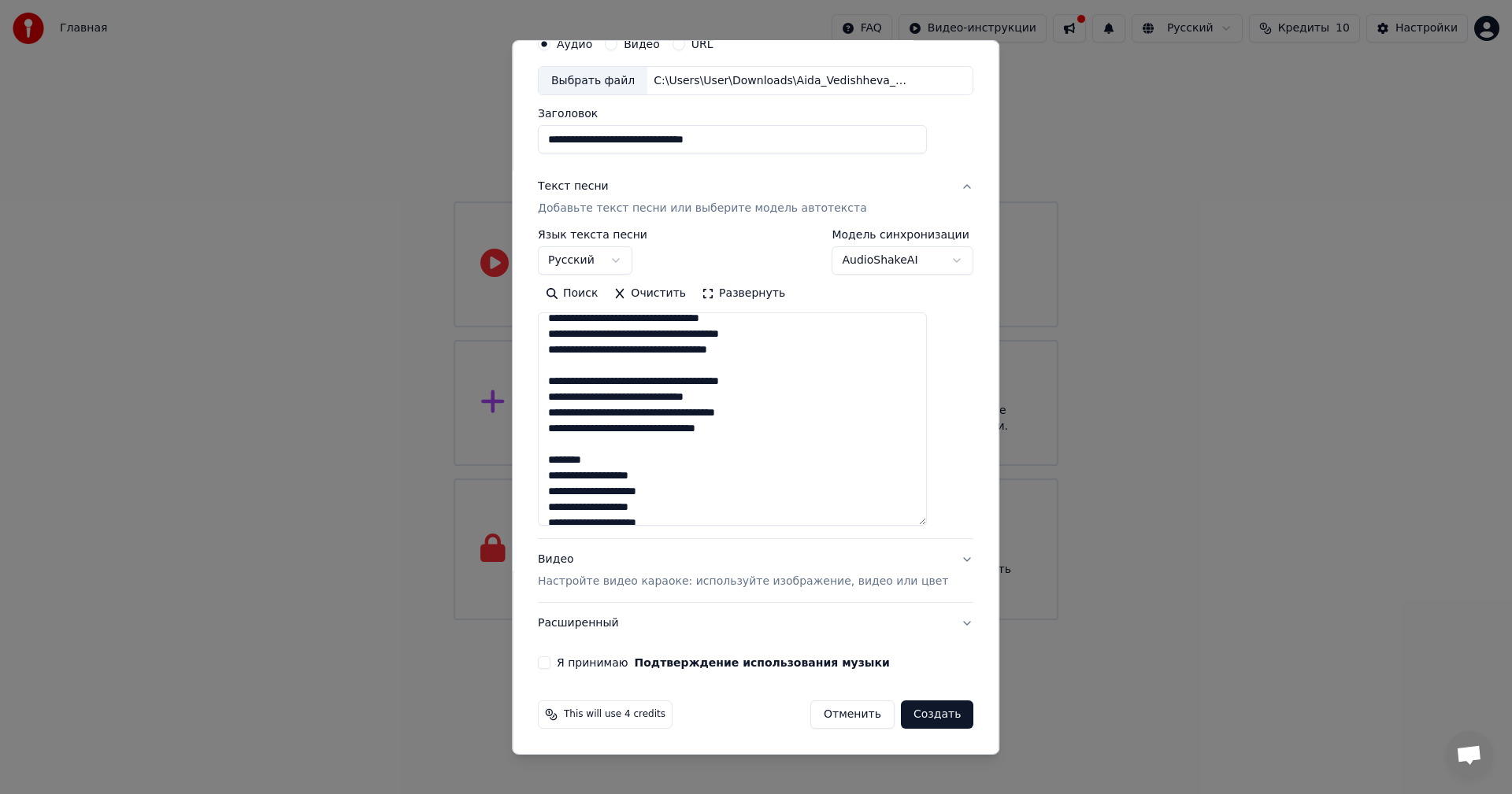
scroll to position [282, 0]
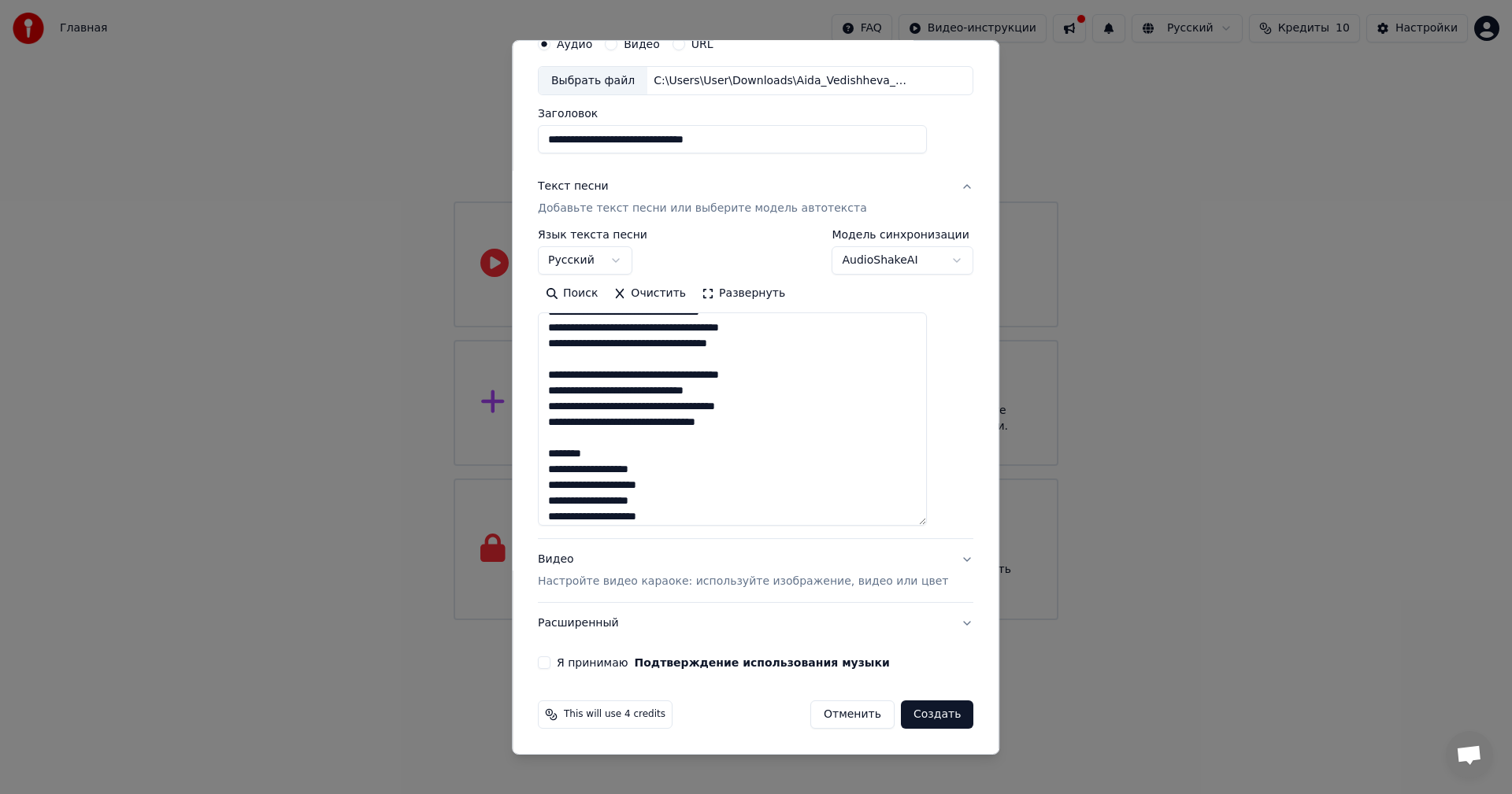
drag, startPoint x: 614, startPoint y: 455, endPoint x: 548, endPoint y: 439, distance: 67.9
click at [548, 439] on div "**********" at bounding box center [755, 348] width 448 height 654
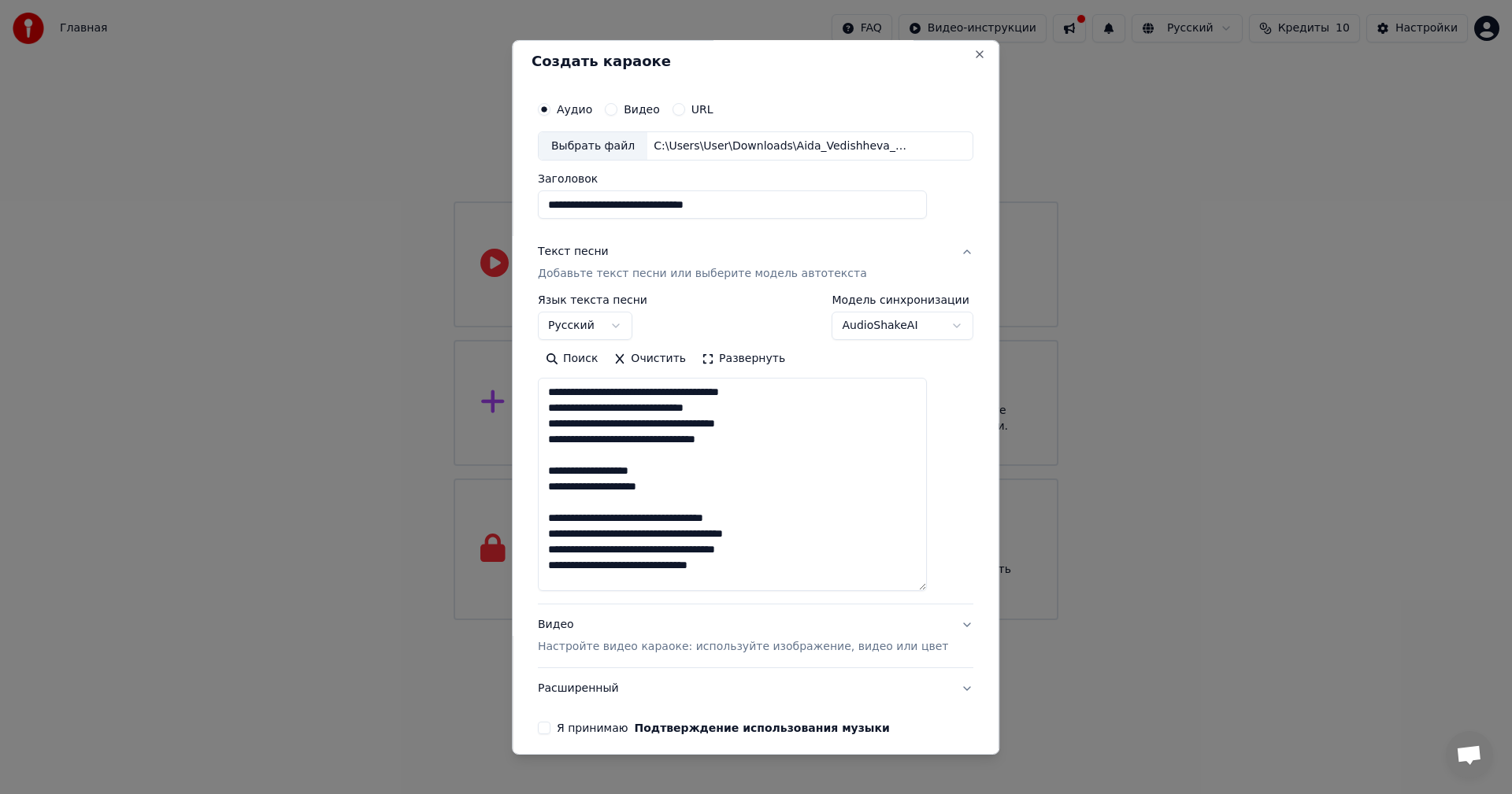
scroll to position [0, 0]
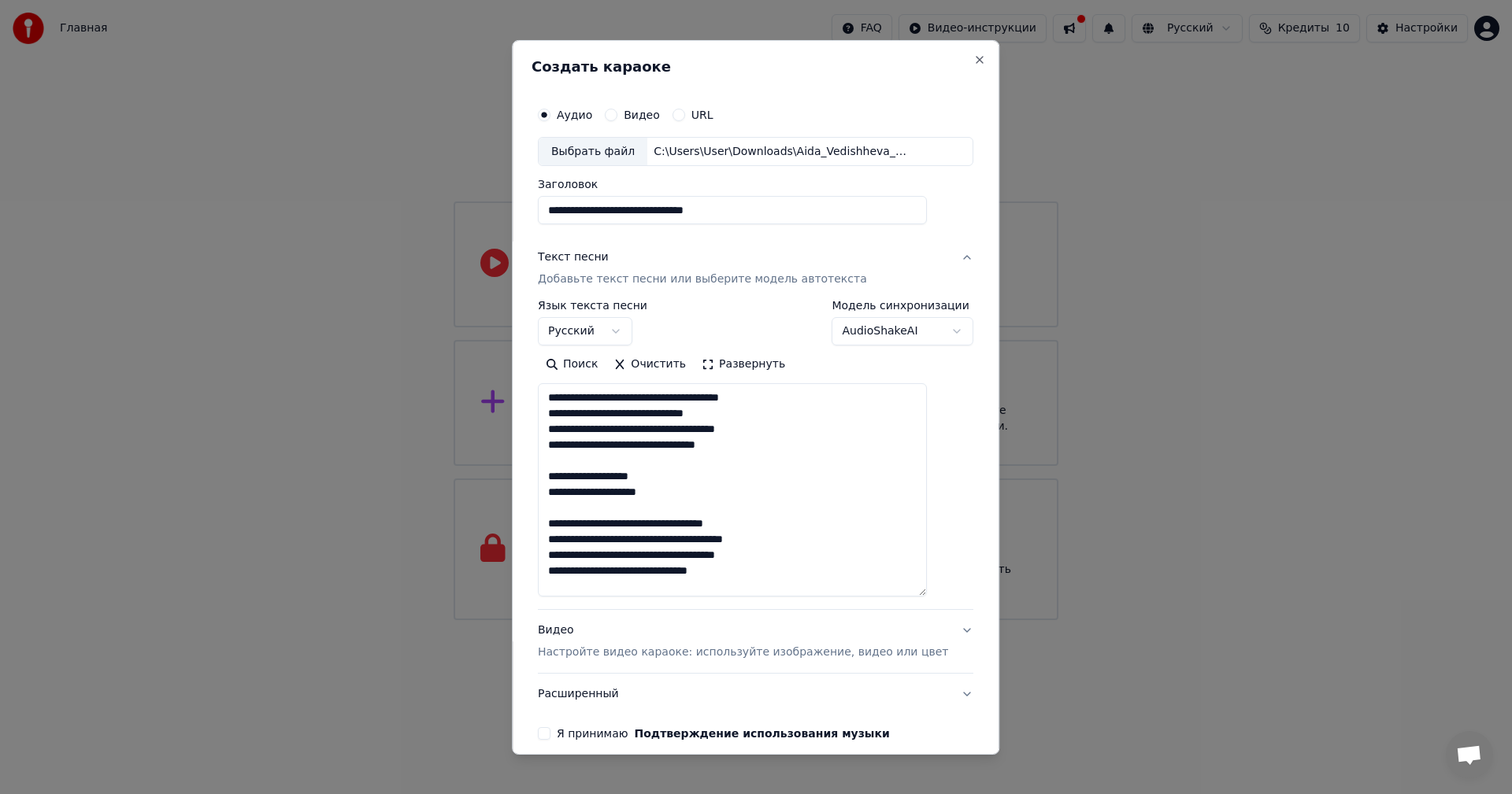
type textarea "**********"
click at [808, 655] on p "Настройте видео караоке: используйте изображение, видео или цвет" at bounding box center [743, 652] width 411 height 16
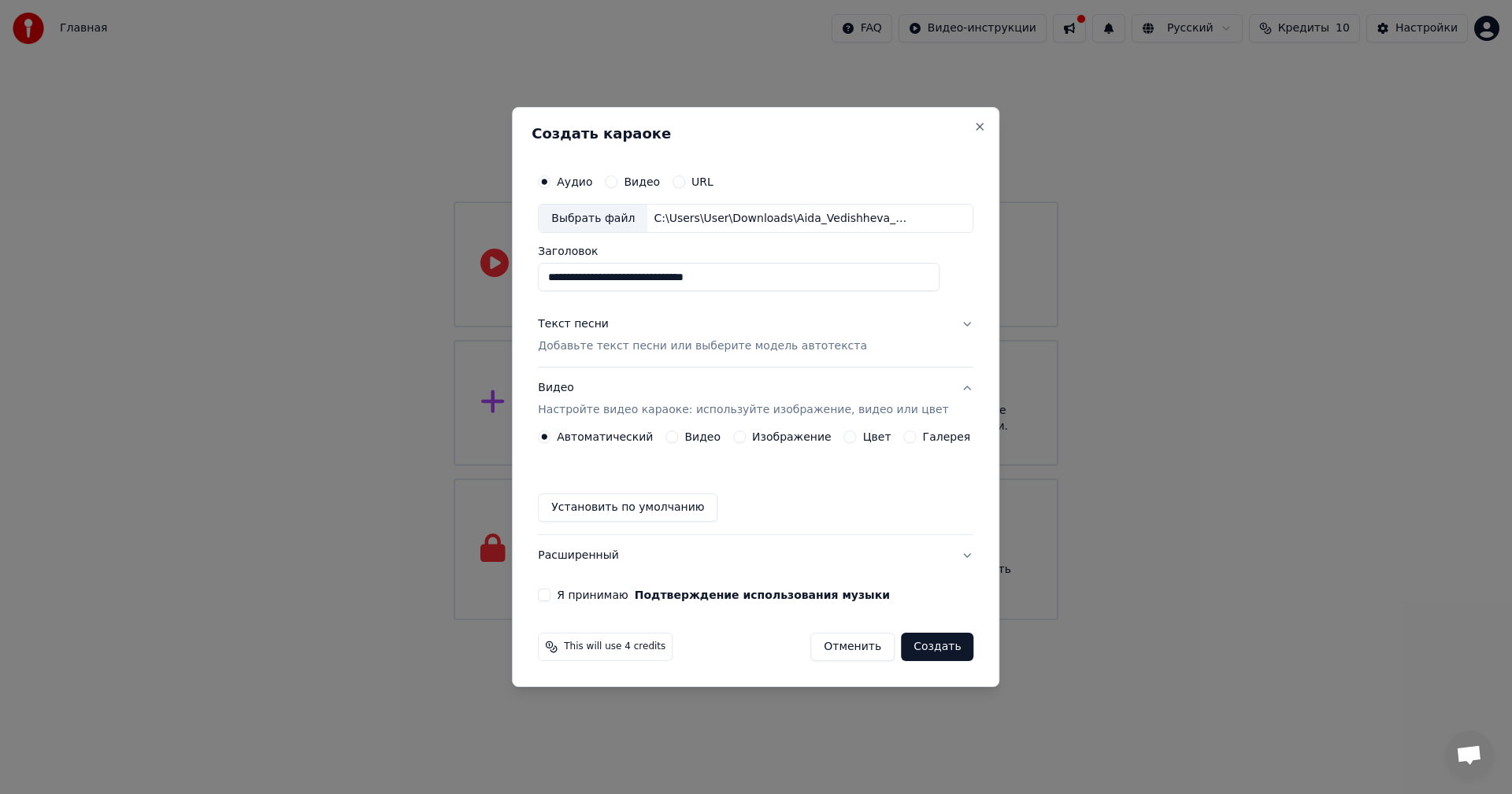
click at [704, 438] on label "Видео" at bounding box center [702, 437] width 37 height 11
click at [678, 438] on button "Видео" at bounding box center [671, 437] width 12 height 12
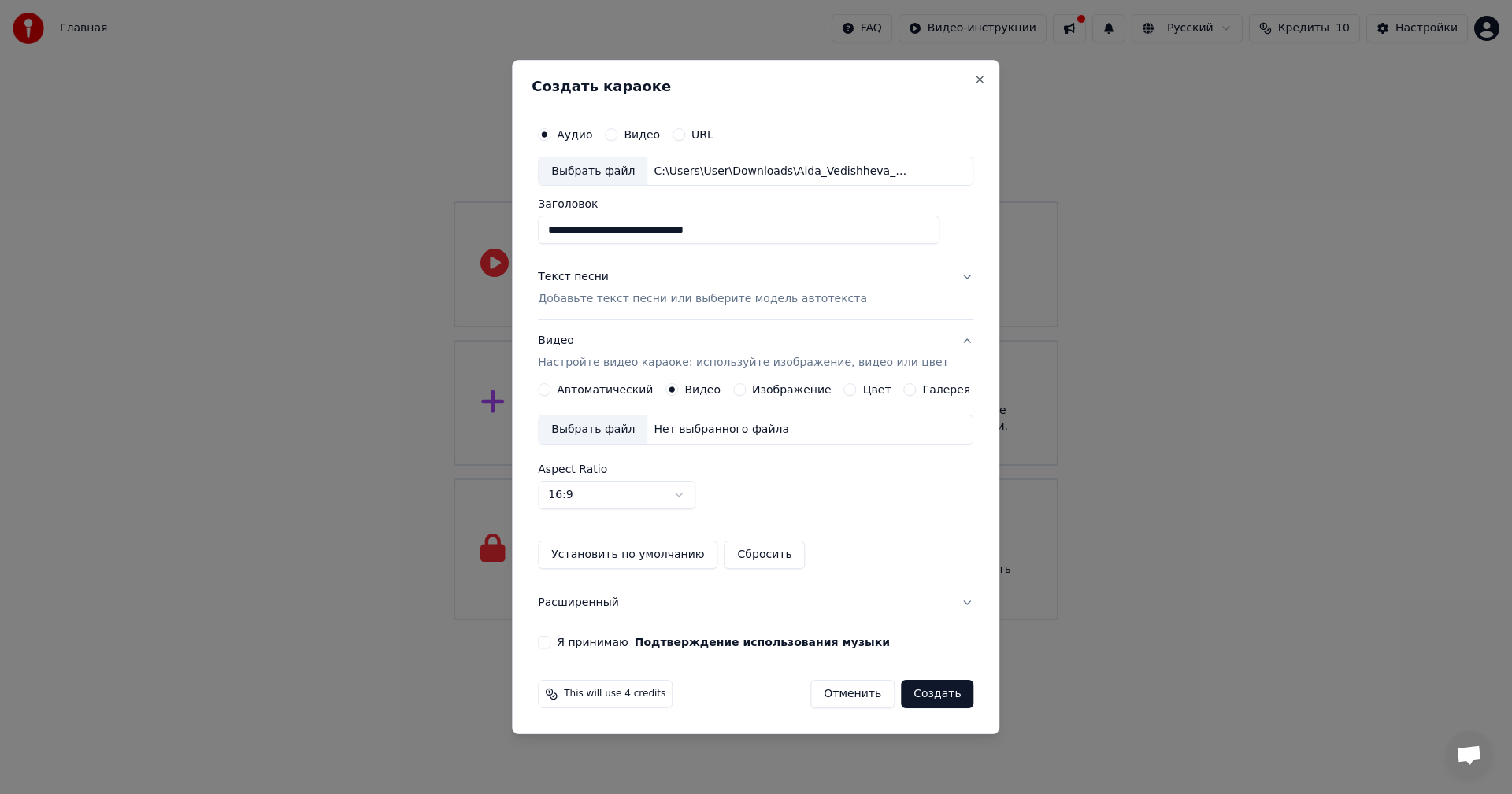
click at [772, 392] on label "Изображение" at bounding box center [791, 389] width 79 height 11
click at [745, 392] on button "Изображение" at bounding box center [739, 390] width 12 height 12
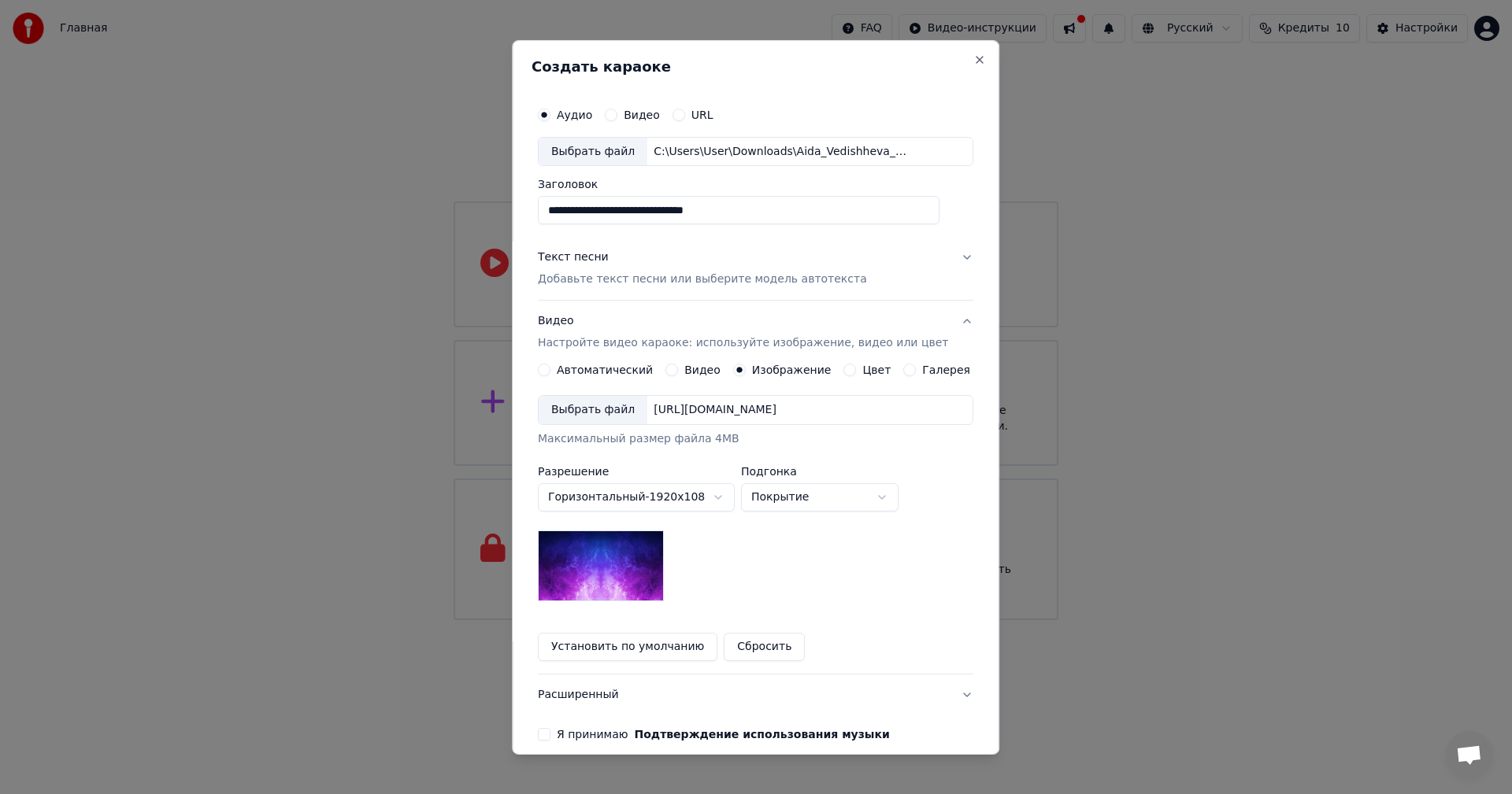
click at [608, 400] on div "Выбрать файл" at bounding box center [593, 410] width 109 height 28
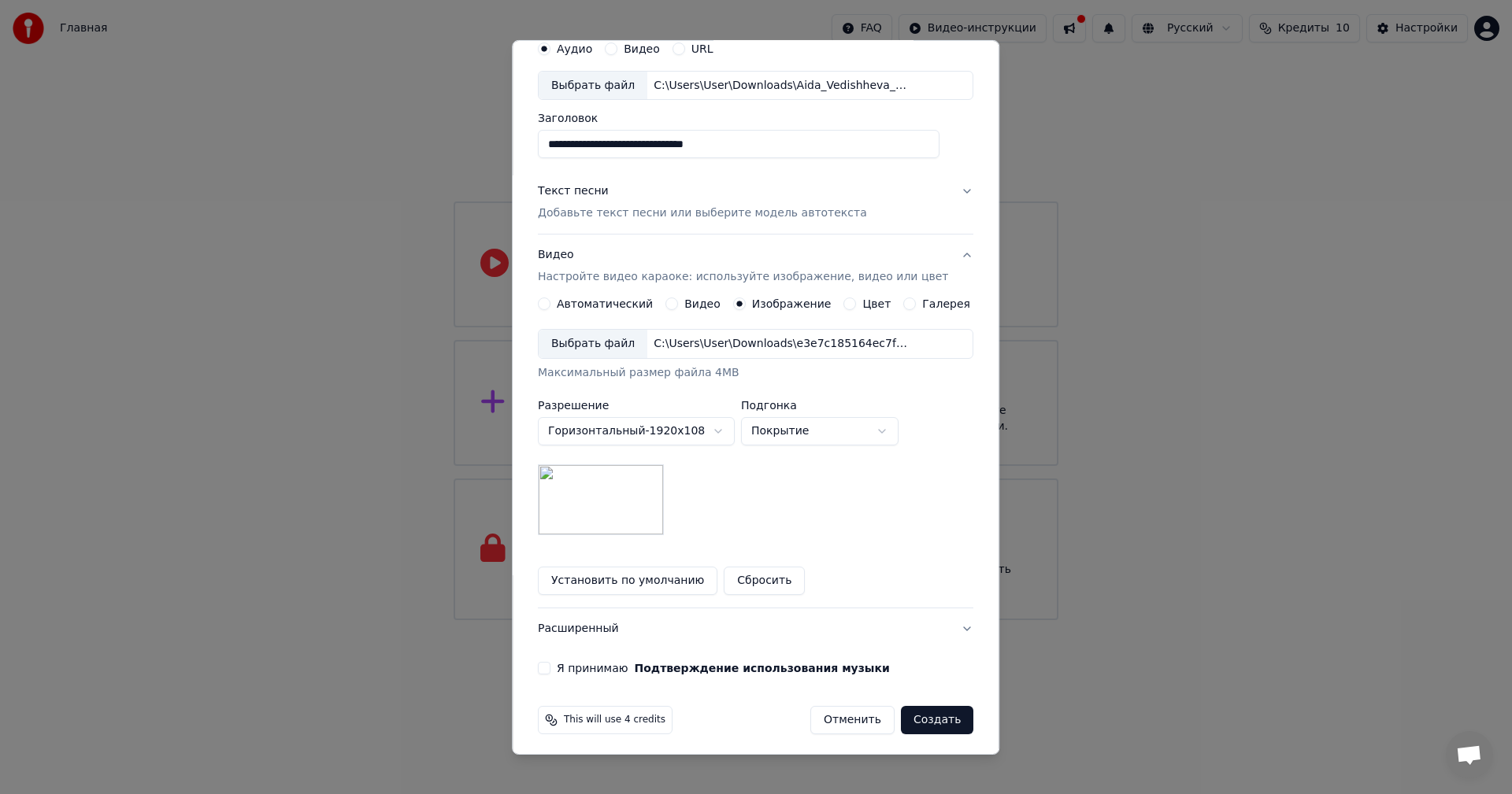
scroll to position [71, 0]
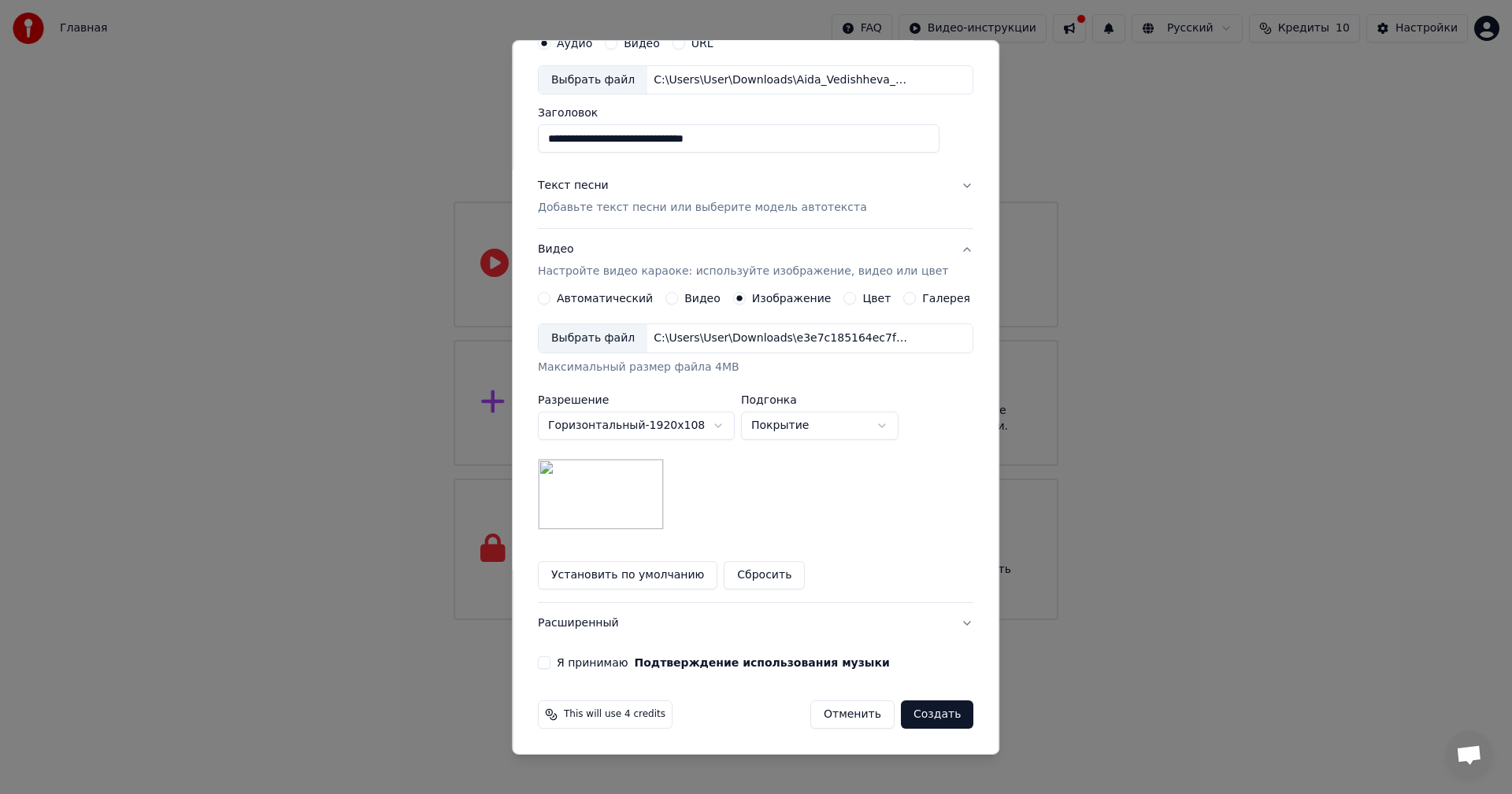
click at [550, 665] on button "Я принимаю Подтверждение использования музыки" at bounding box center [544, 662] width 12 height 12
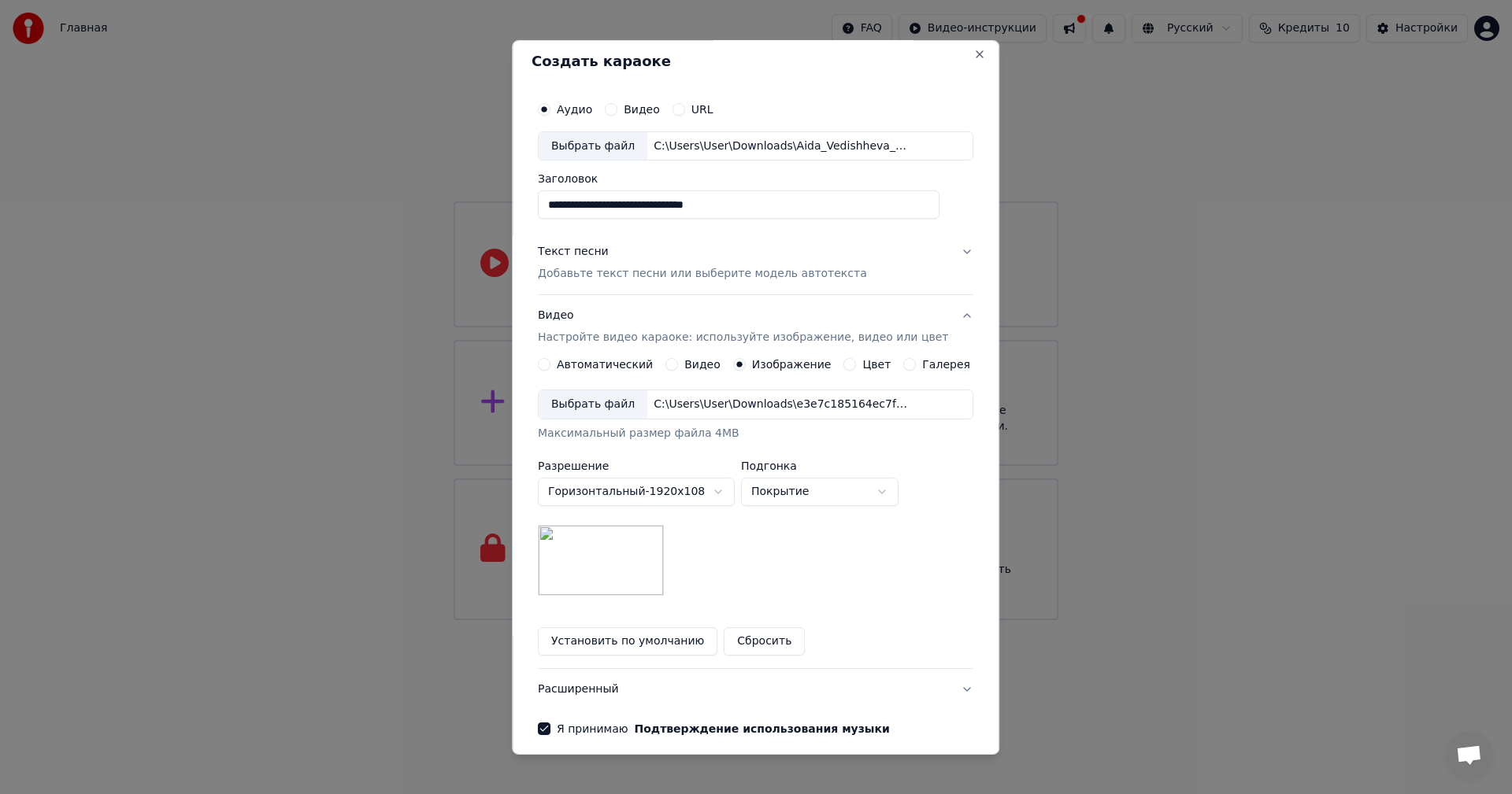
scroll to position [0, 0]
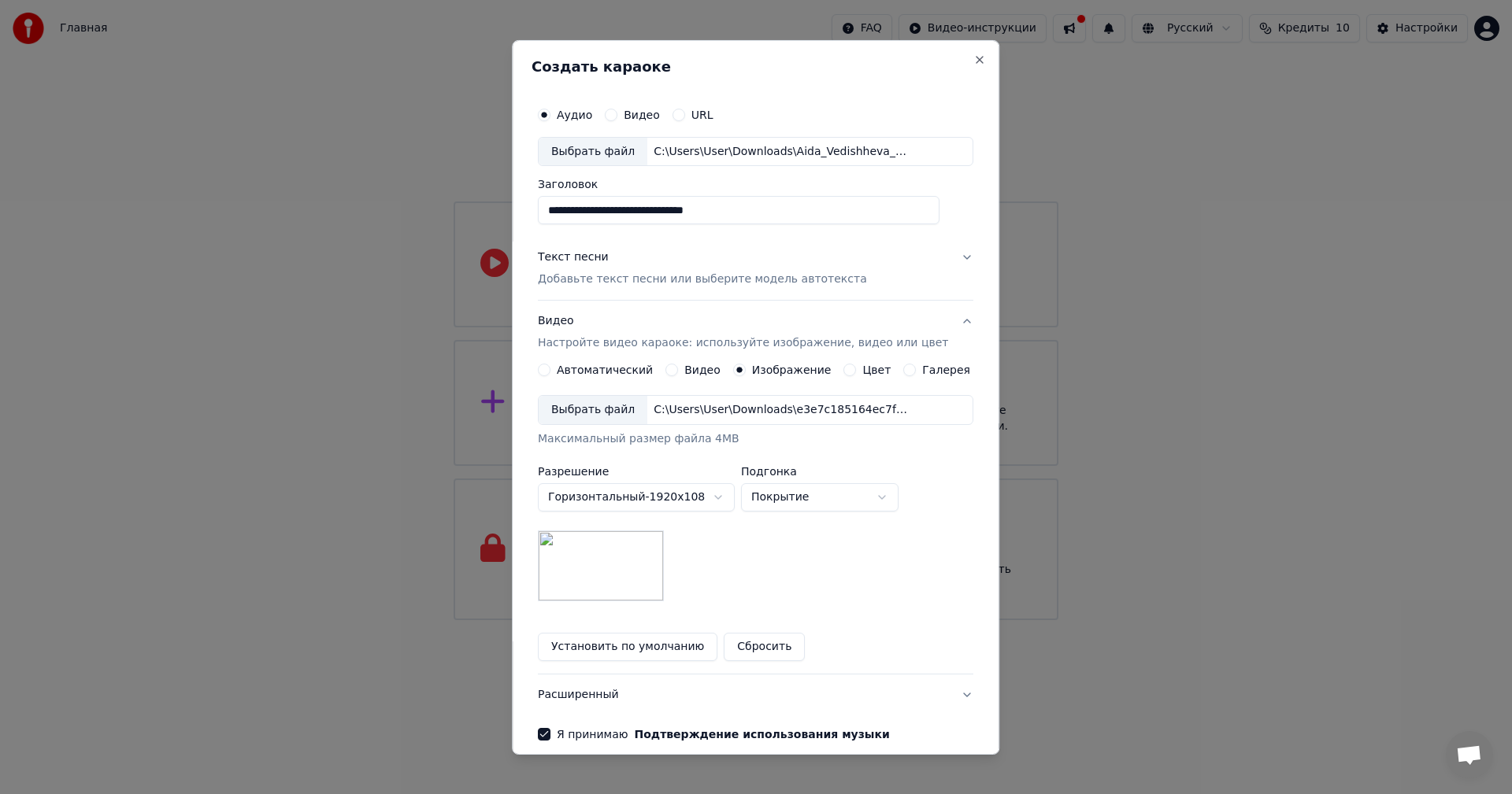
click at [948, 254] on button "Текст песни Добавьте текст песни или выберите модель автотекста" at bounding box center [755, 268] width 435 height 63
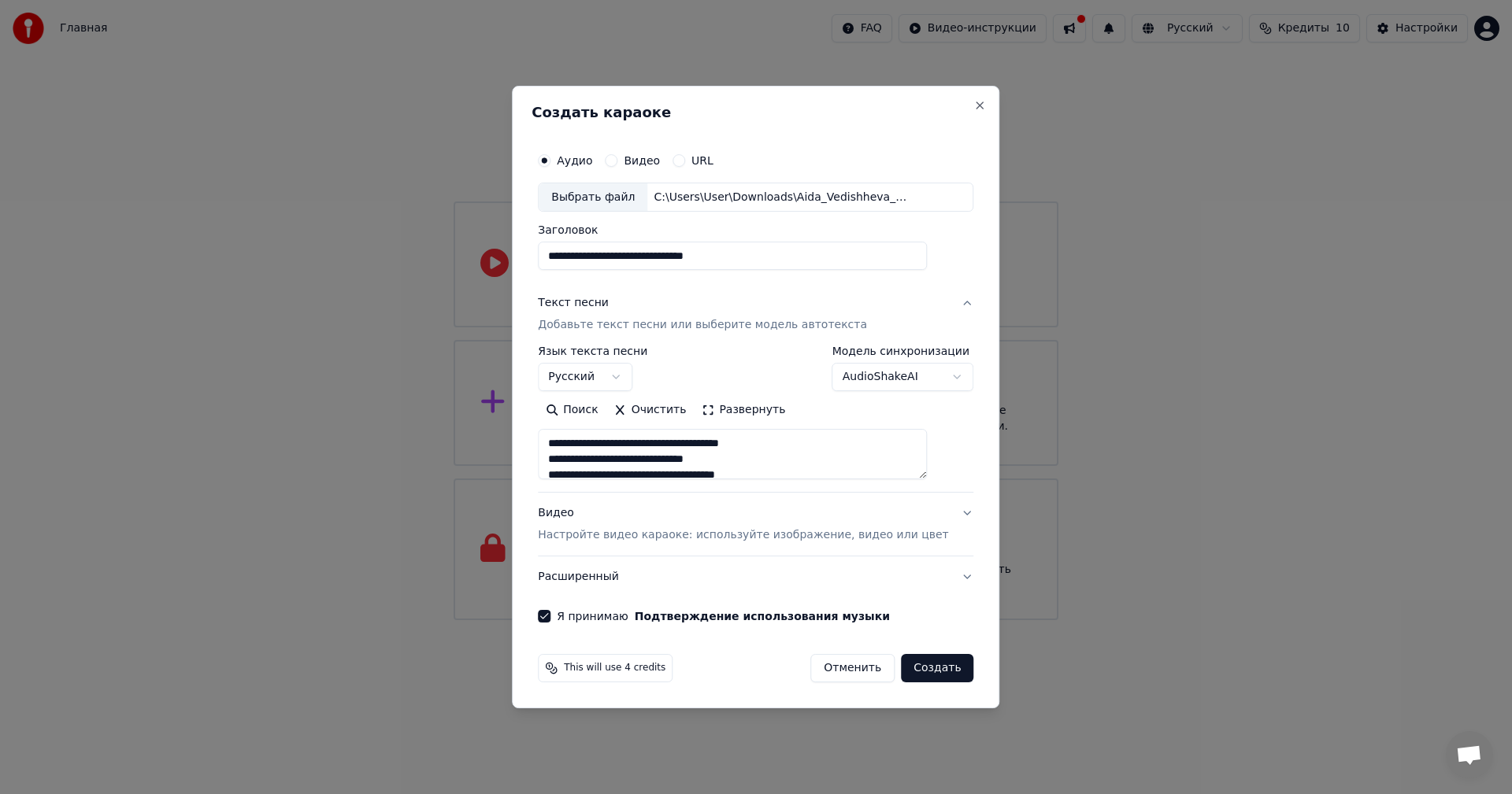
click at [940, 304] on button "Текст песни Добавьте текст песни или выберите модель автотекста" at bounding box center [755, 314] width 435 height 63
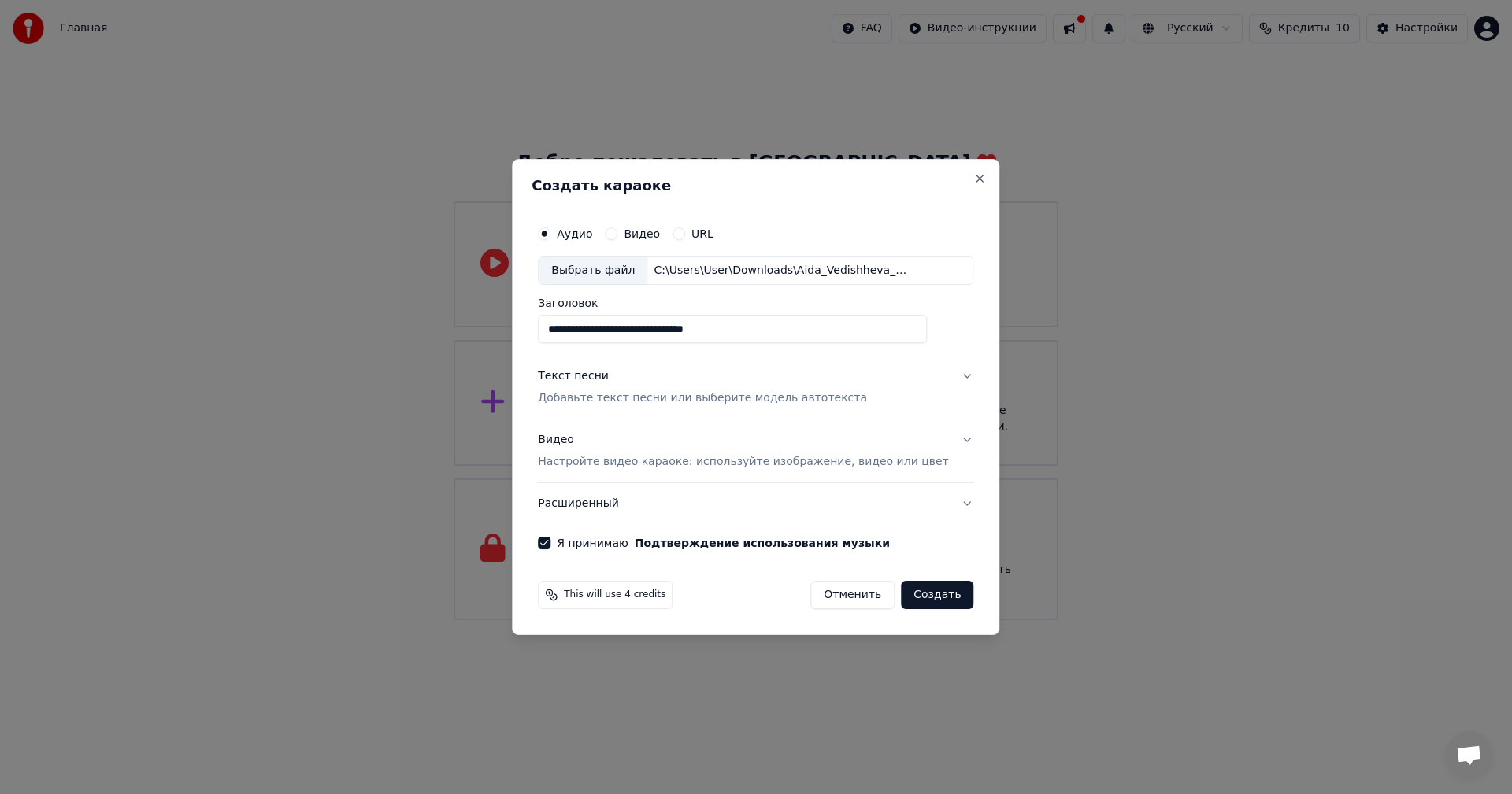
click at [638, 230] on div "Видео" at bounding box center [632, 234] width 55 height 12
click at [617, 234] on button "Видео" at bounding box center [611, 234] width 12 height 12
click at [603, 261] on div "Выбрать файл" at bounding box center [593, 271] width 109 height 28
click at [586, 232] on label "Аудио" at bounding box center [574, 233] width 36 height 11
click at [550, 232] on button "Аудио" at bounding box center [544, 234] width 12 height 12
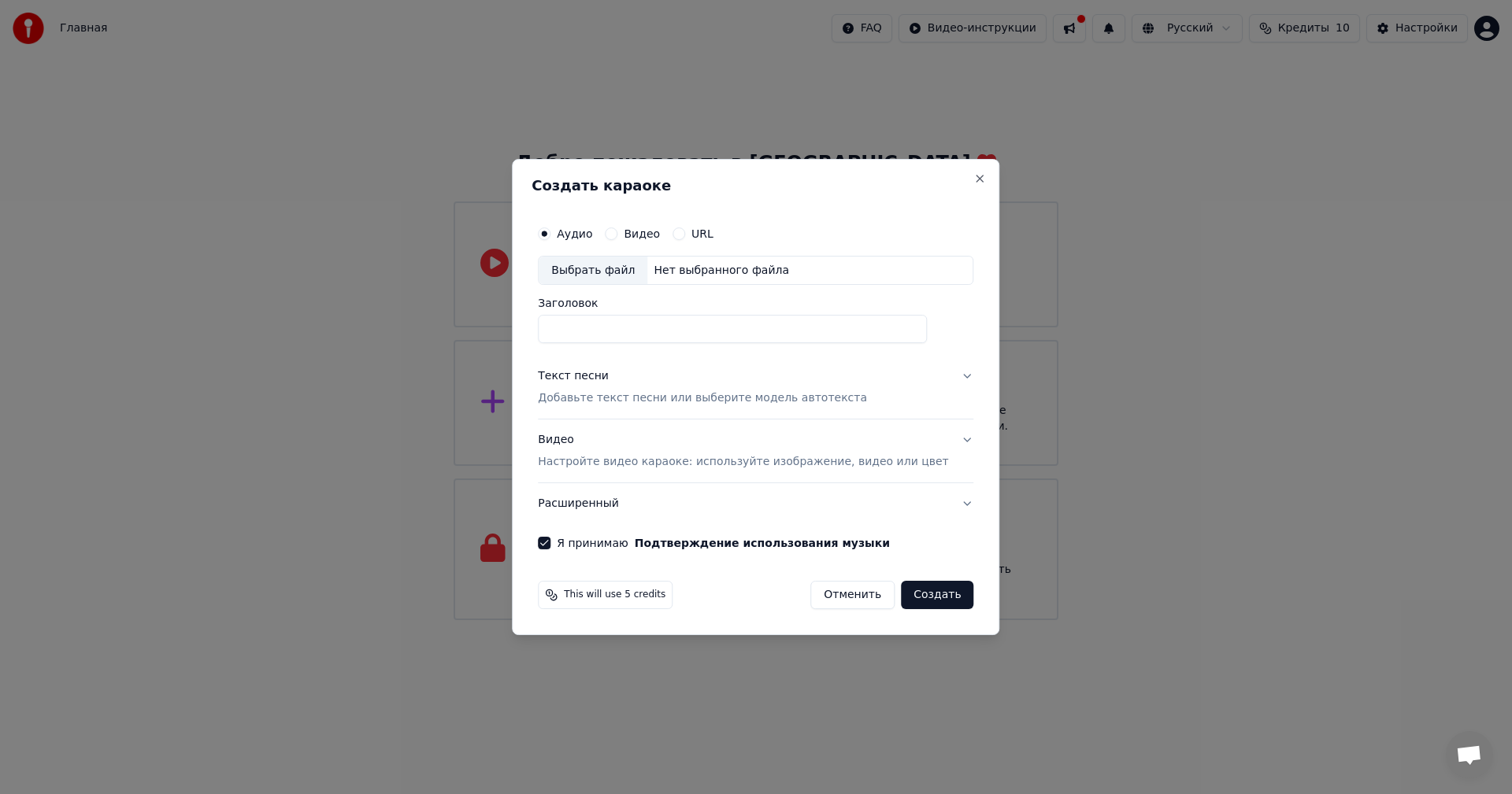
click at [596, 266] on div "Выбрать файл" at bounding box center [593, 271] width 109 height 28
type input "**********"
click at [945, 372] on button "Текст песни Добавьте текст песни или выберите модель автотекста" at bounding box center [755, 388] width 435 height 63
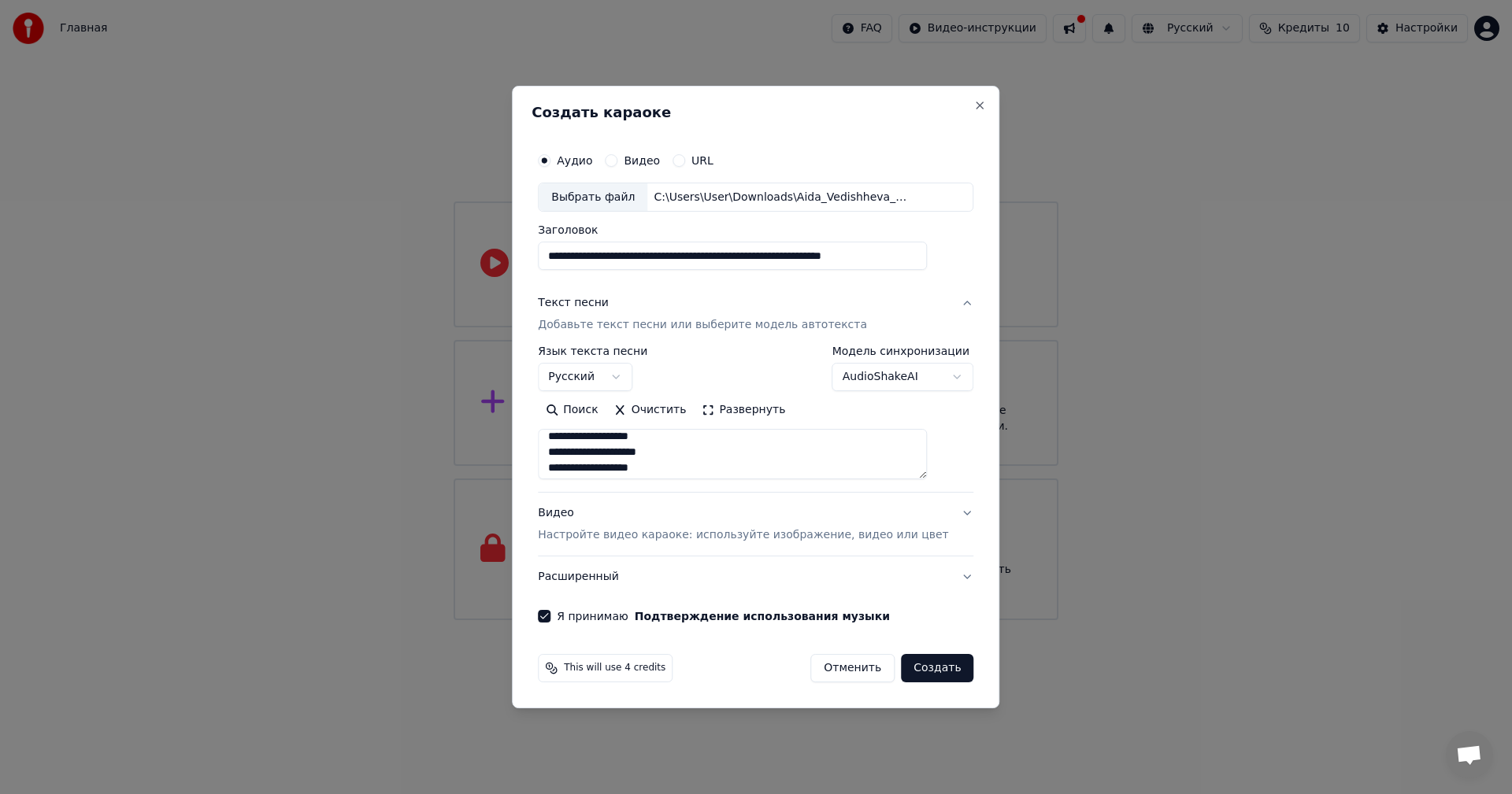
scroll to position [498, 0]
click at [938, 518] on button "Видео Настройте видео караоке: используйте изображение, видео или цвет" at bounding box center [755, 524] width 435 height 63
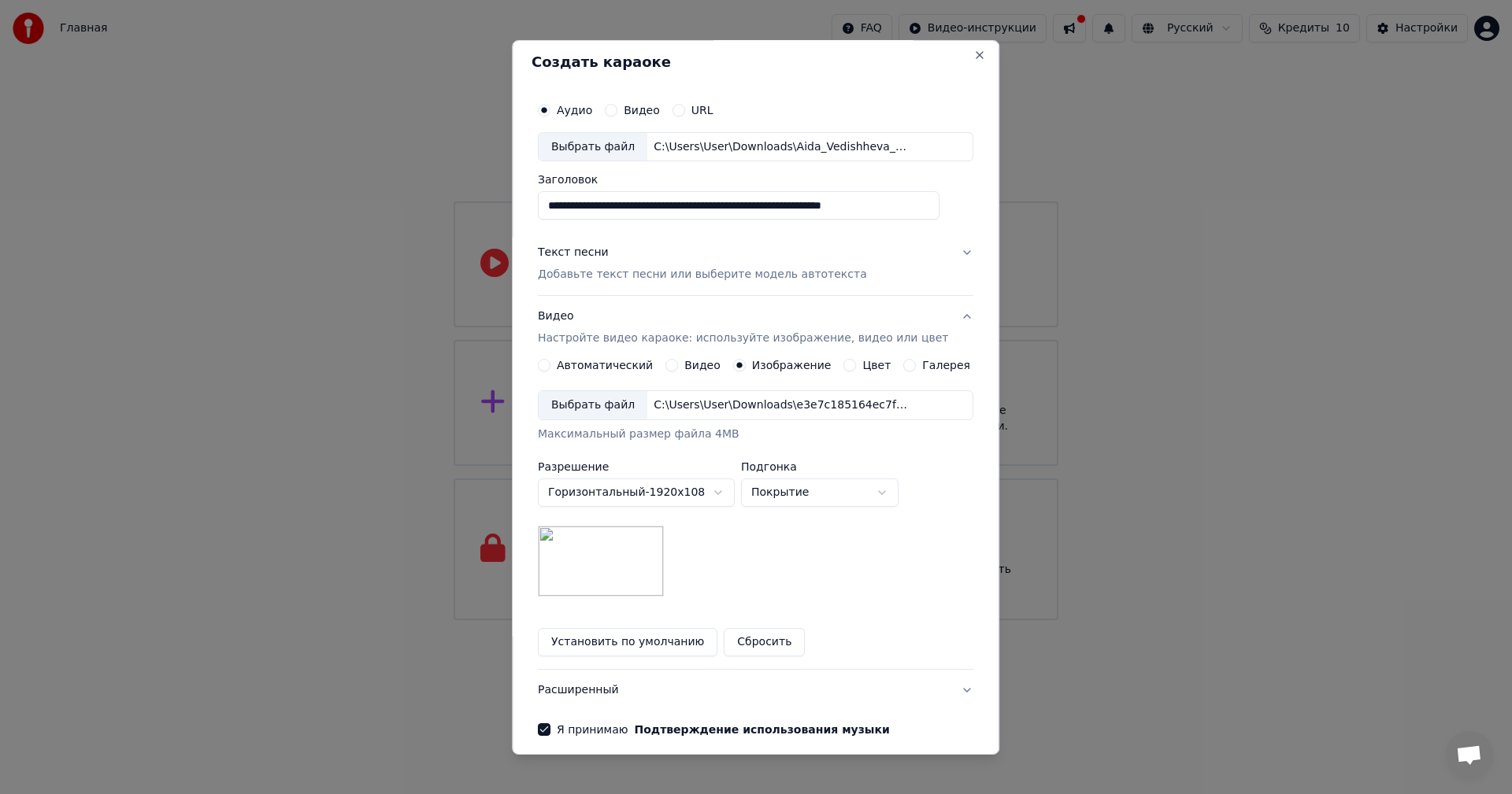
scroll to position [0, 0]
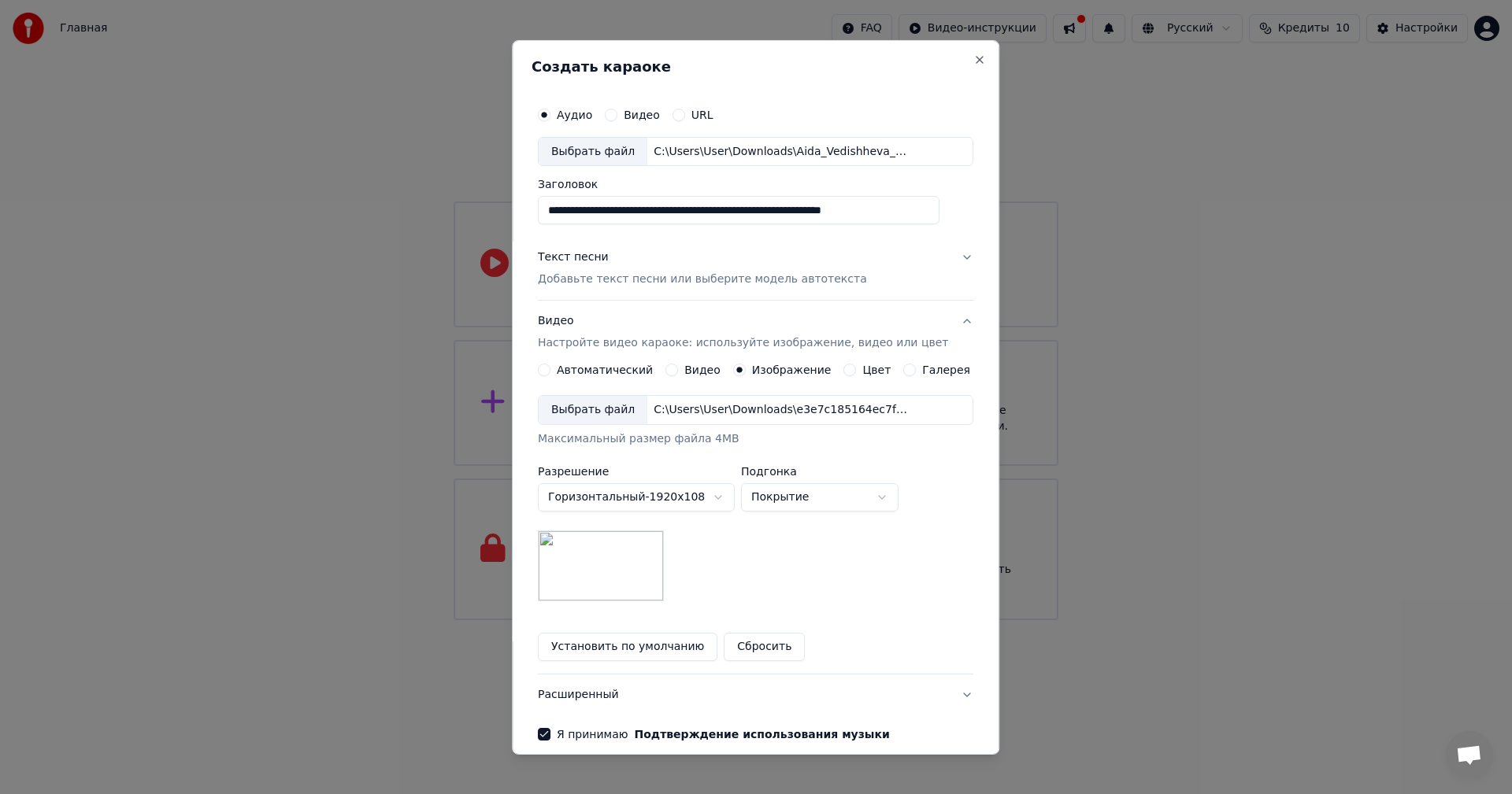
click at [943, 259] on button "Текст песни Добавьте текст песни или выберите модель автотекста" at bounding box center [755, 268] width 435 height 63
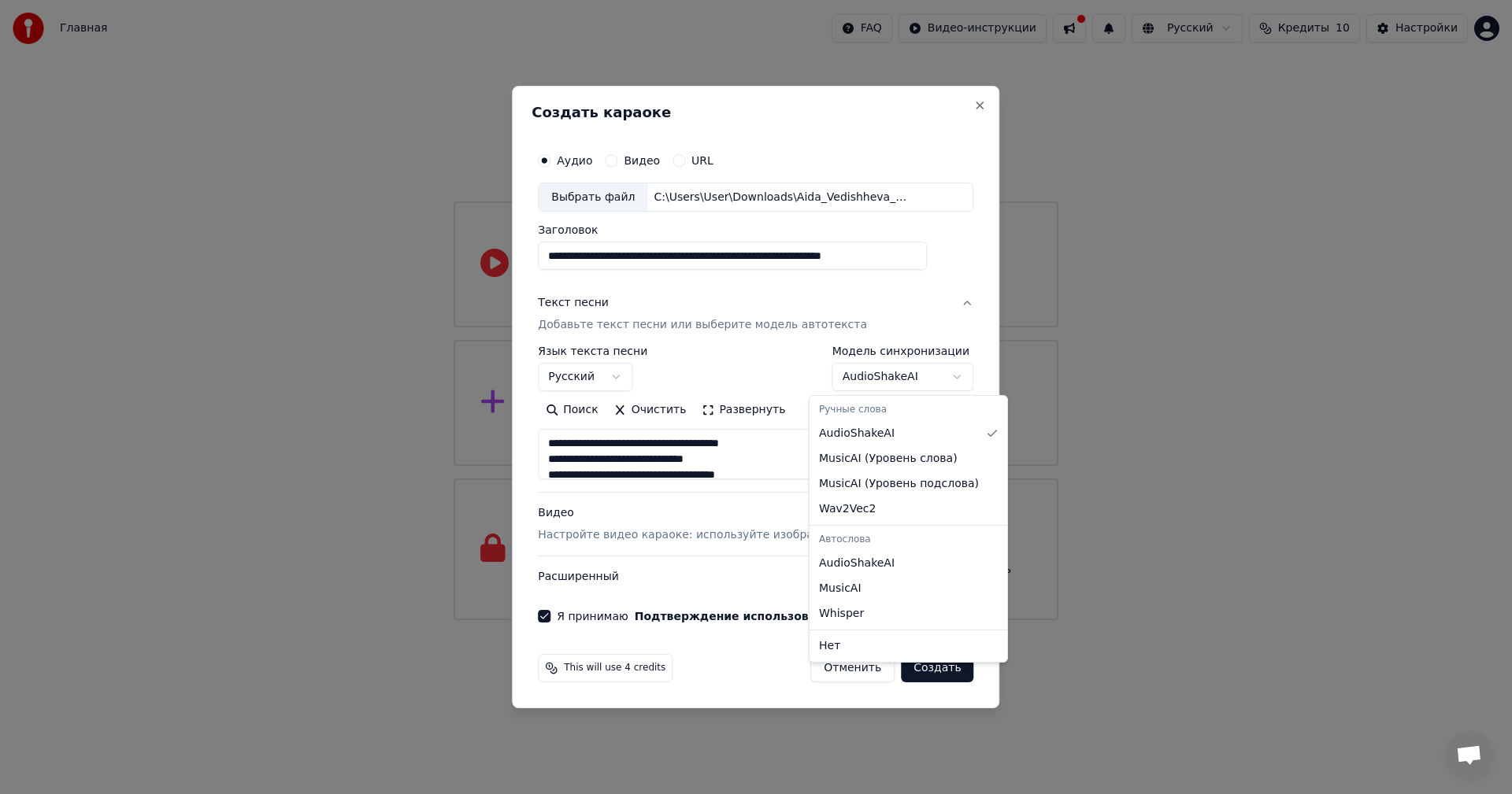
click at [933, 375] on body "**********" at bounding box center [756, 310] width 1512 height 620
click at [927, 379] on body "**********" at bounding box center [756, 310] width 1512 height 620
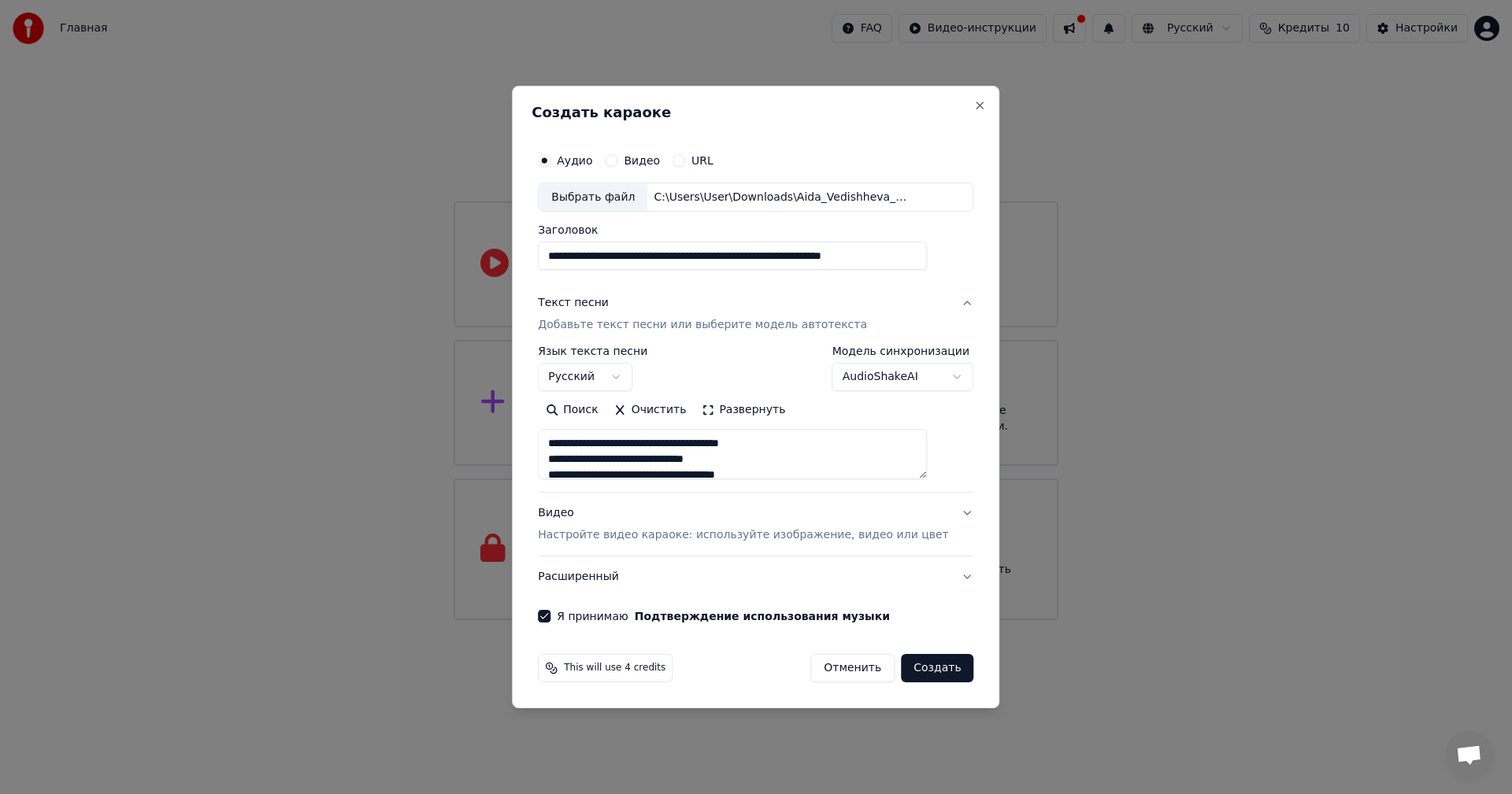
click at [913, 662] on button "Создать" at bounding box center [936, 668] width 72 height 28
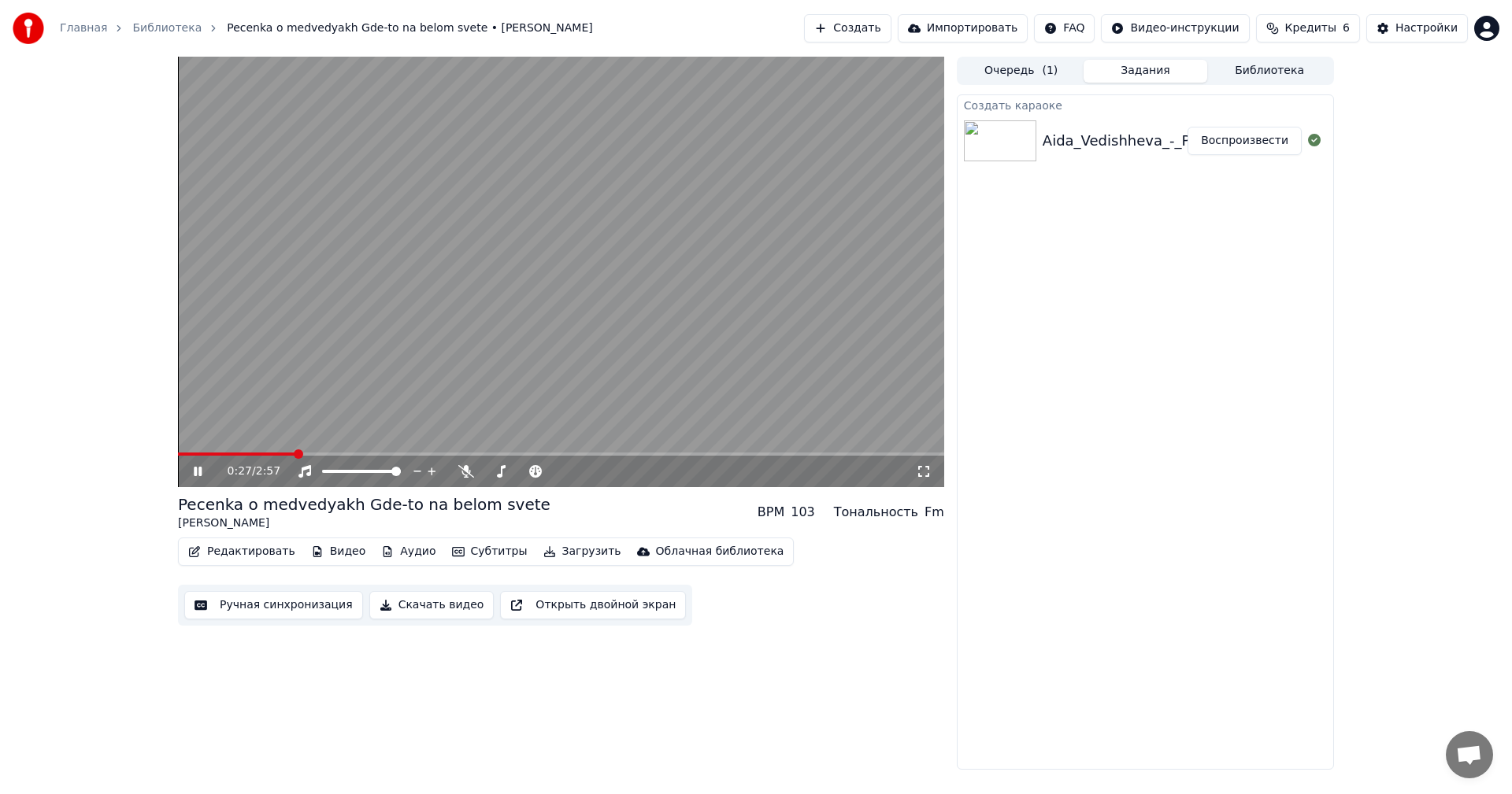
click at [199, 473] on icon at bounding box center [198, 471] width 8 height 10
click at [237, 549] on button "Редактировать" at bounding box center [241, 551] width 119 height 22
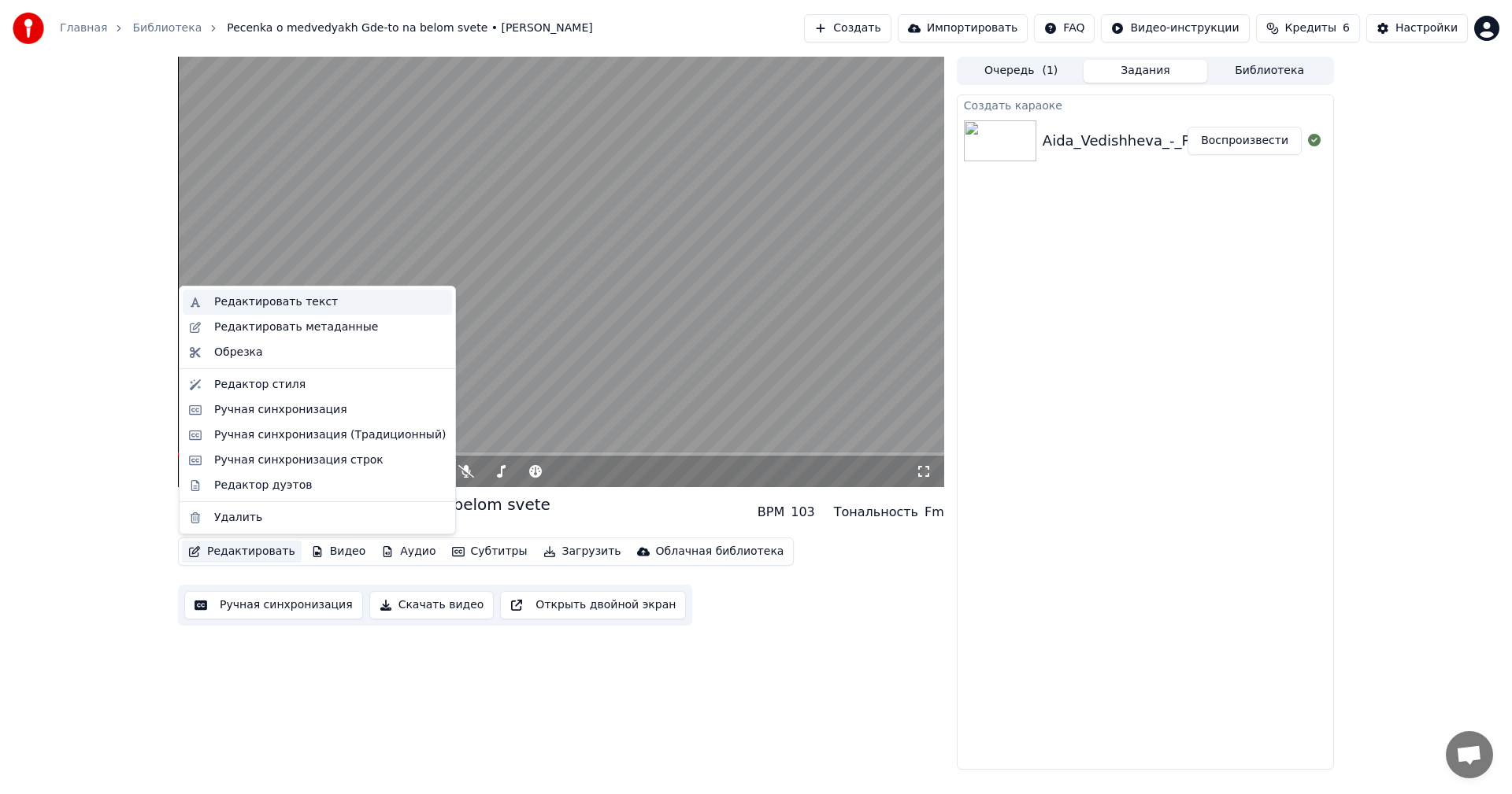
click at [287, 300] on div "Редактировать текст" at bounding box center [275, 303] width 124 height 16
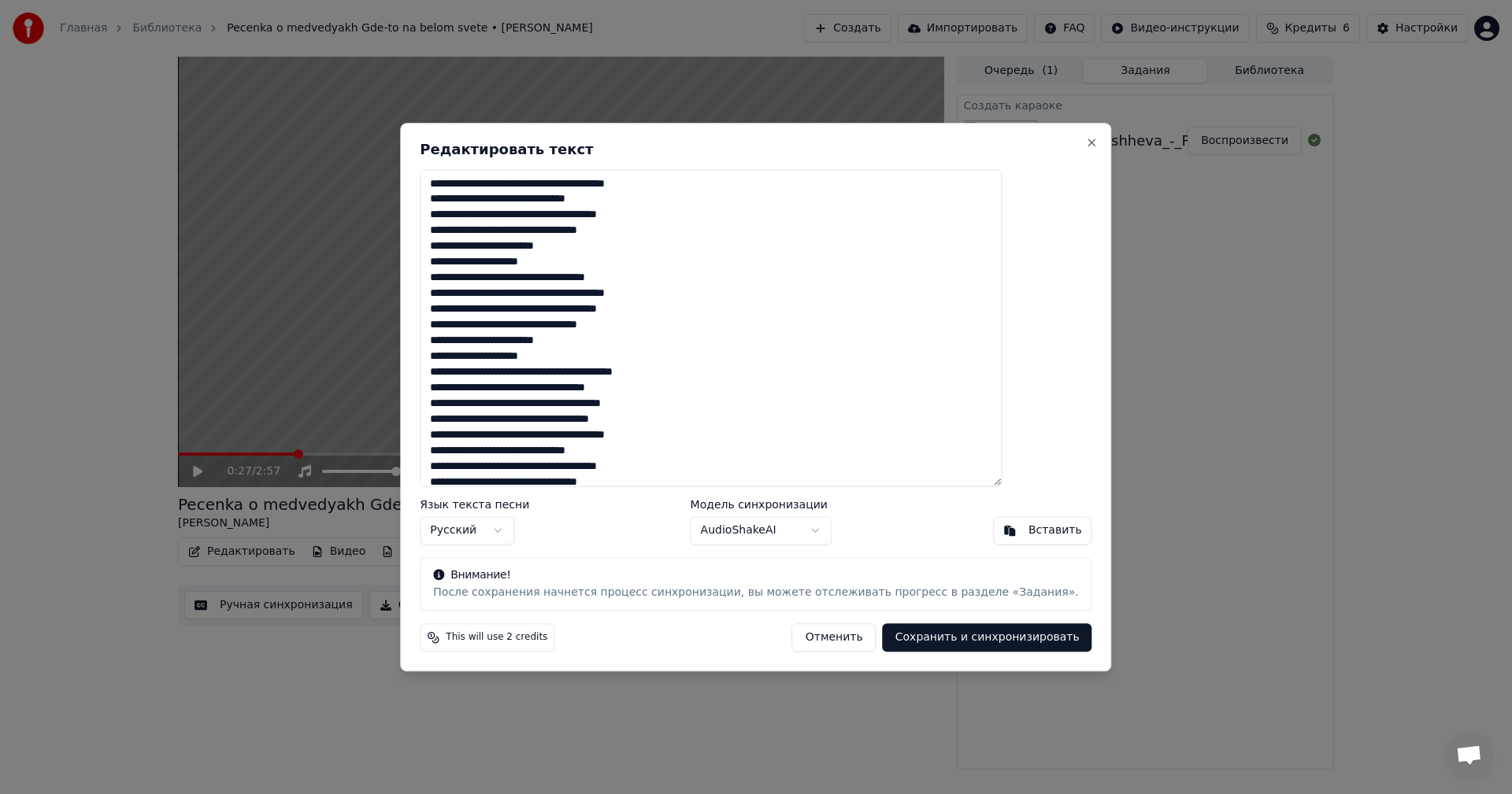
click at [792, 638] on button "Отменить" at bounding box center [833, 637] width 85 height 28
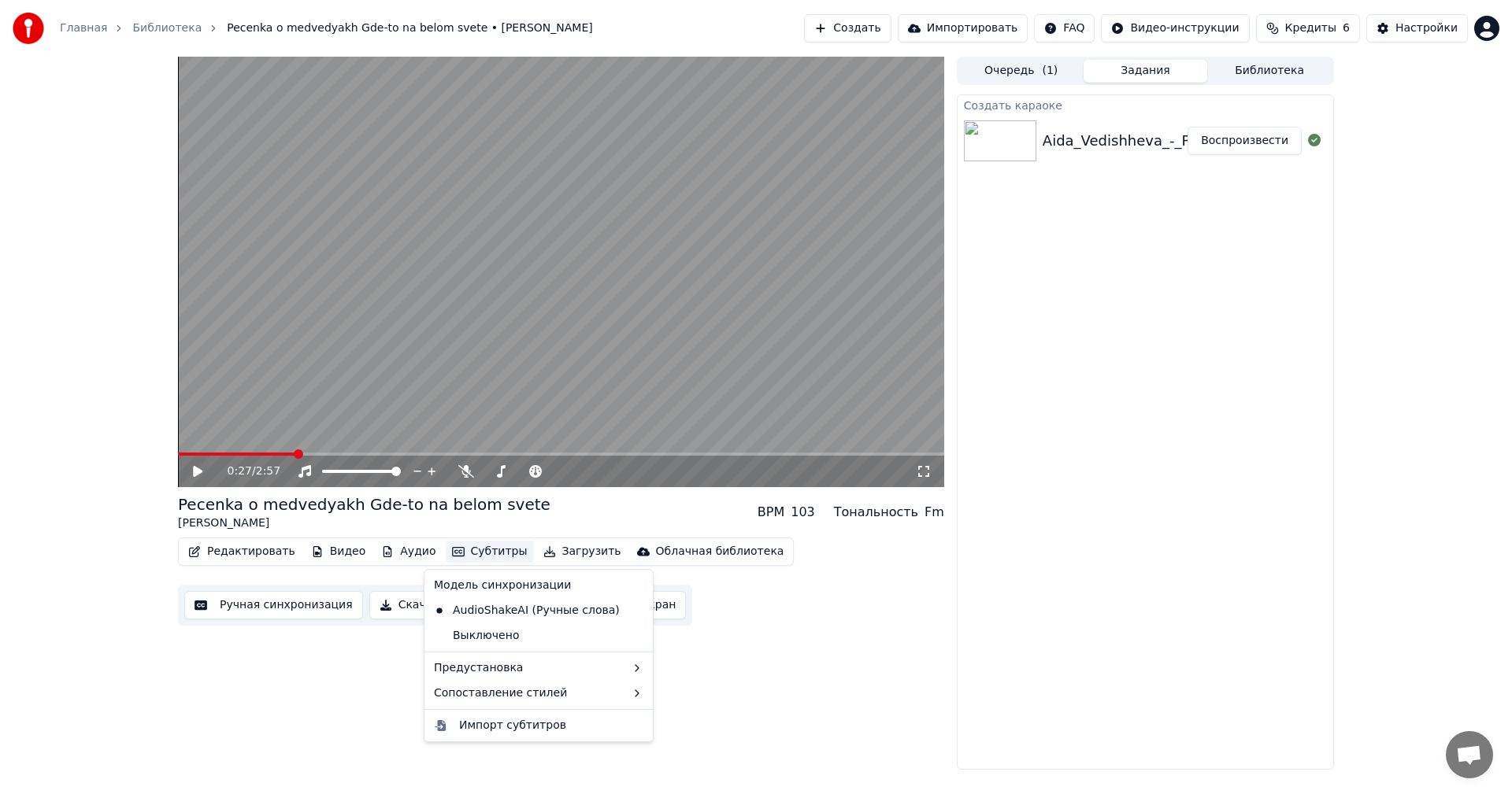
click at [459, 547] on button "Субтитры" at bounding box center [489, 551] width 88 height 22
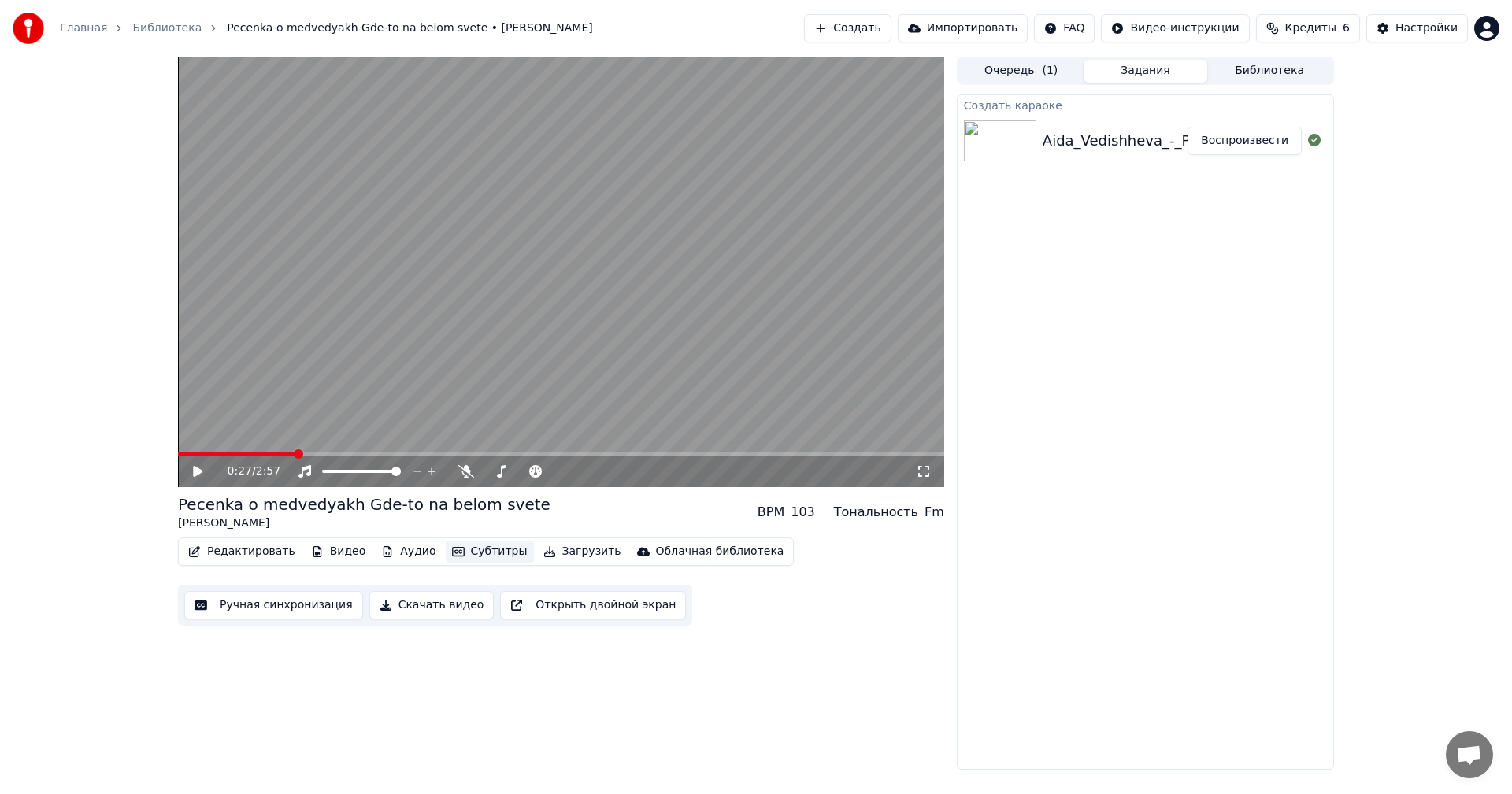
click at [459, 547] on button "Субтитры" at bounding box center [489, 551] width 88 height 22
click at [256, 550] on button "Редактировать" at bounding box center [241, 551] width 119 height 22
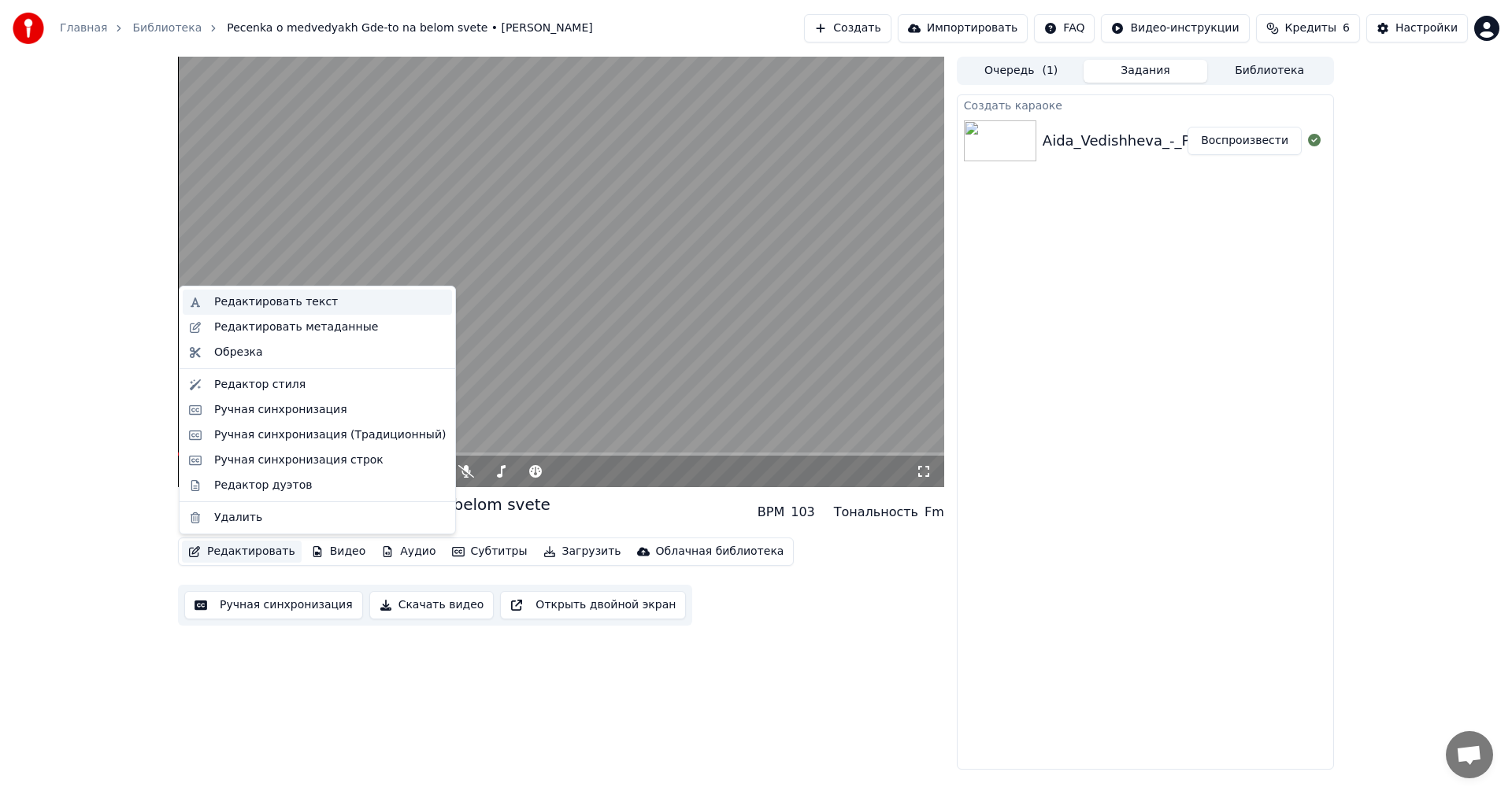
click at [303, 307] on div "Редактировать текст" at bounding box center [275, 303] width 124 height 16
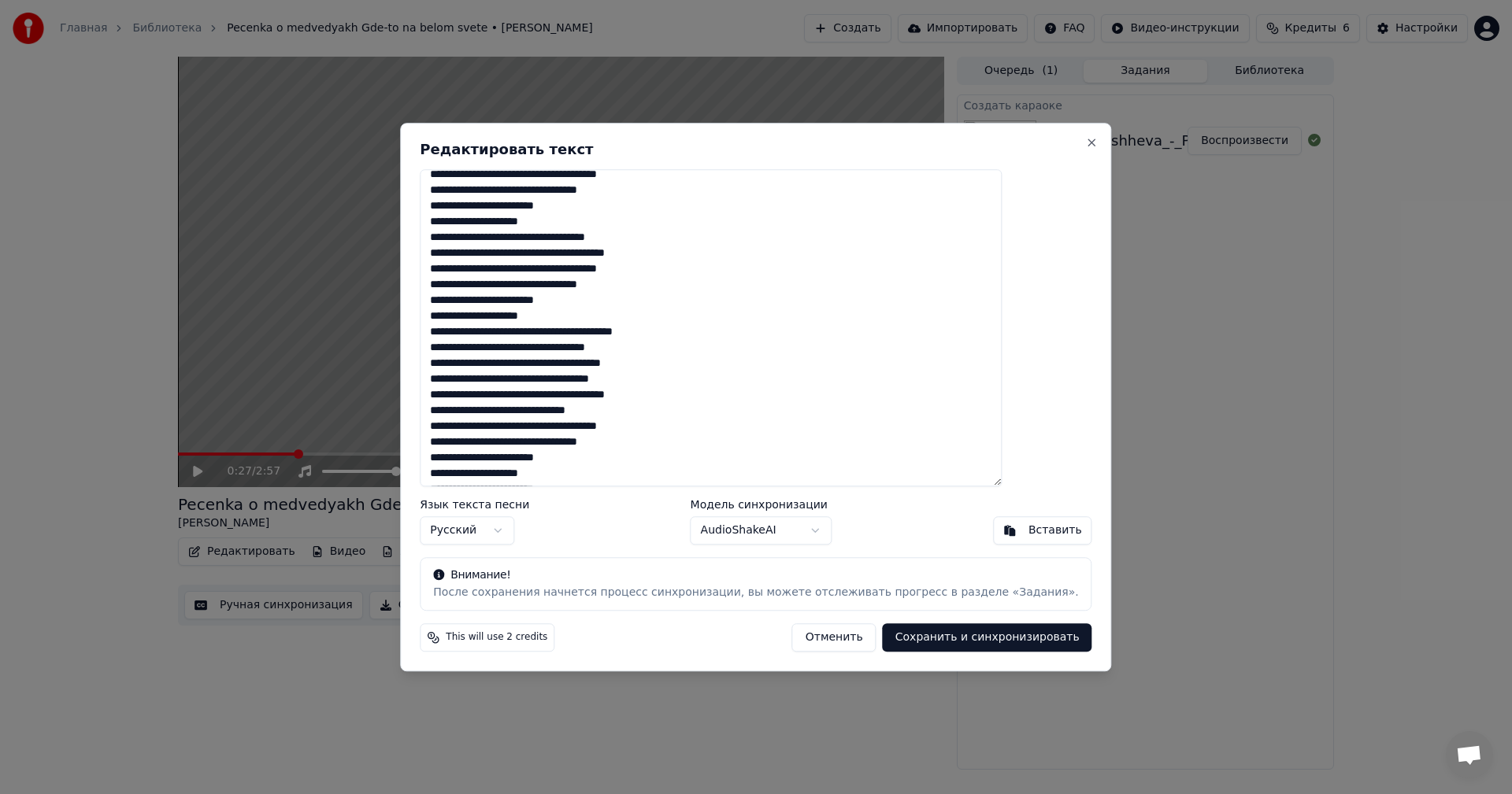
scroll to position [137, 0]
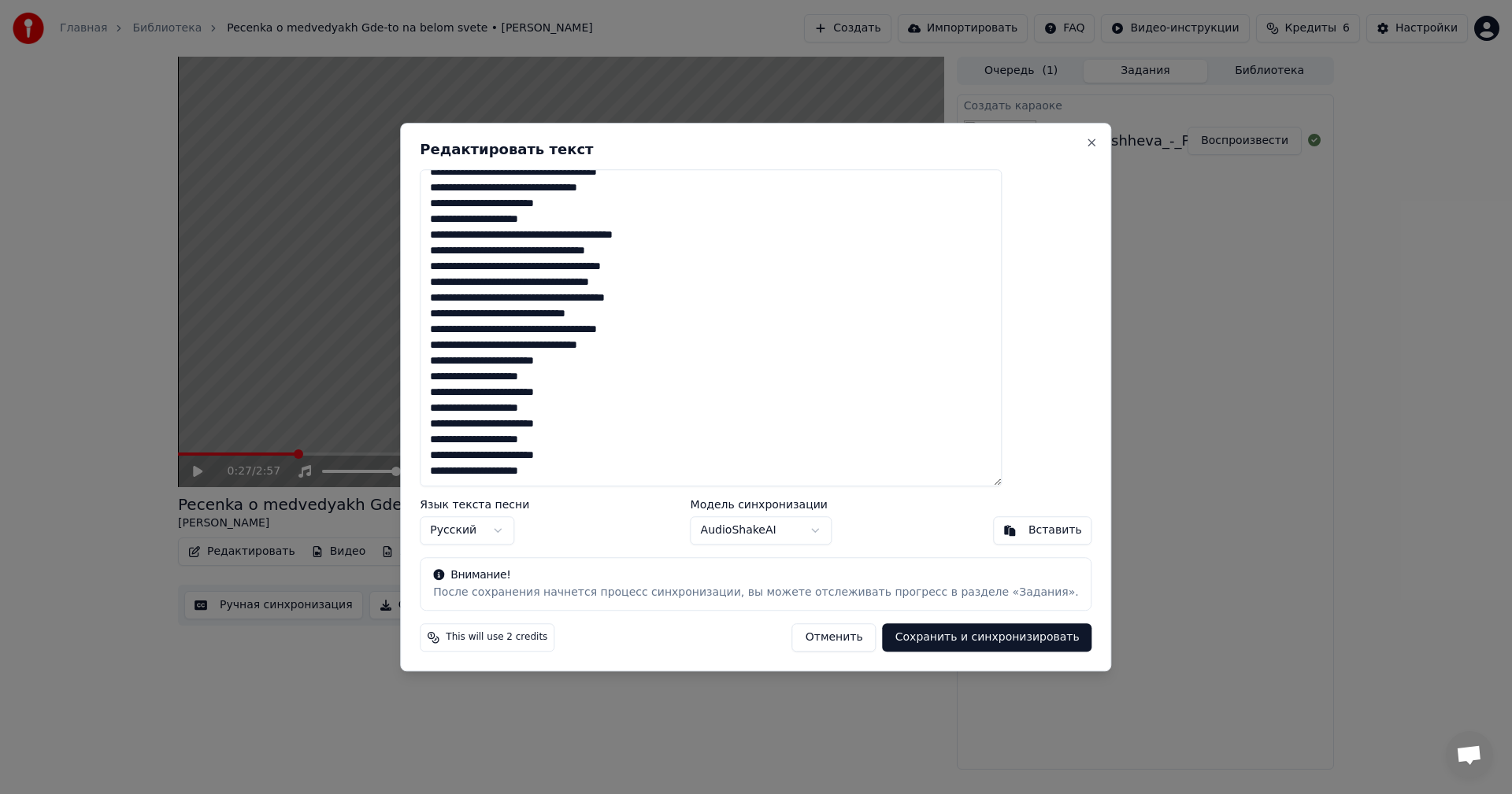
click at [803, 648] on button "Отменить" at bounding box center [833, 637] width 85 height 28
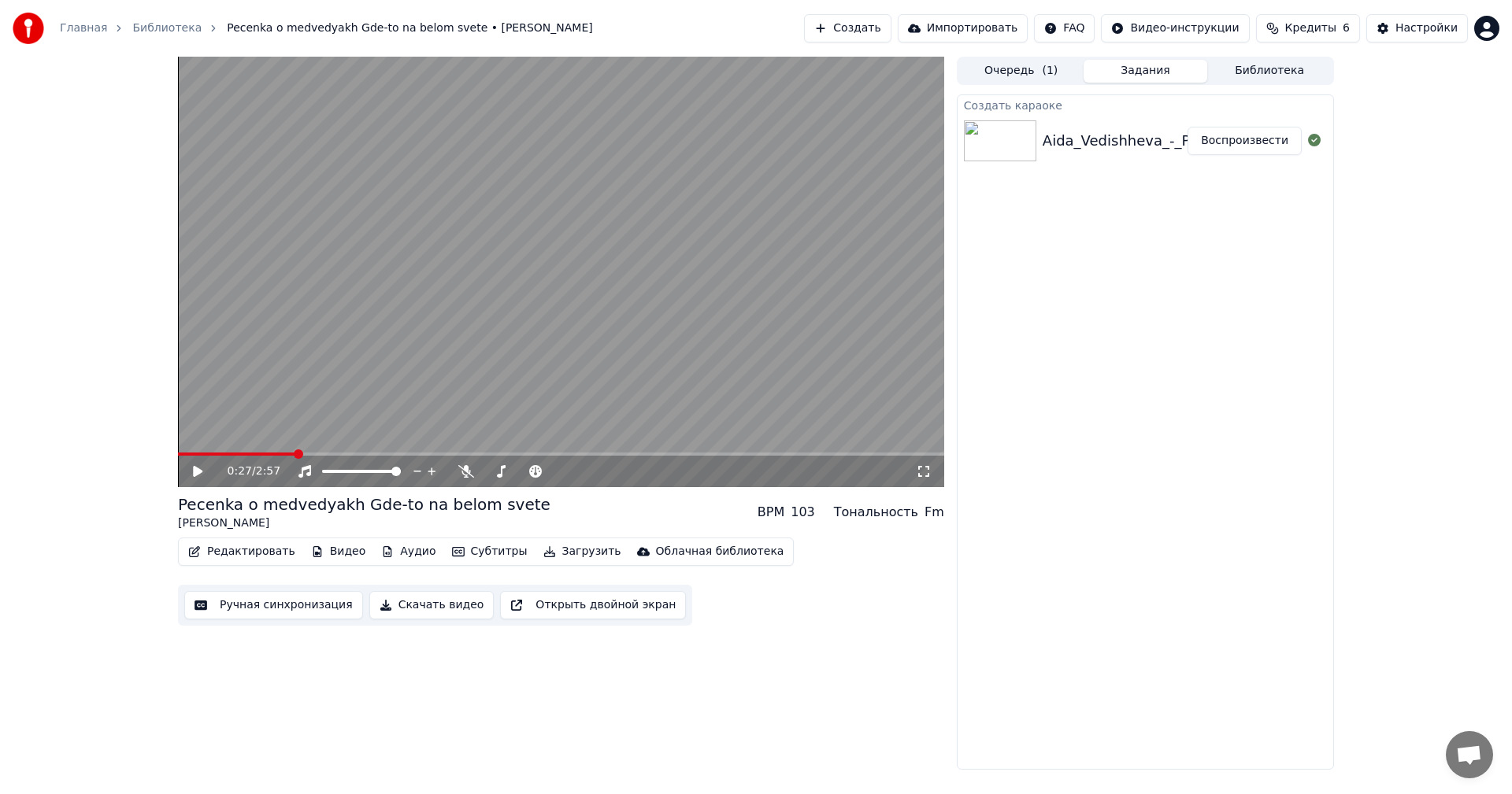
click at [235, 557] on button "Редактировать" at bounding box center [241, 551] width 119 height 22
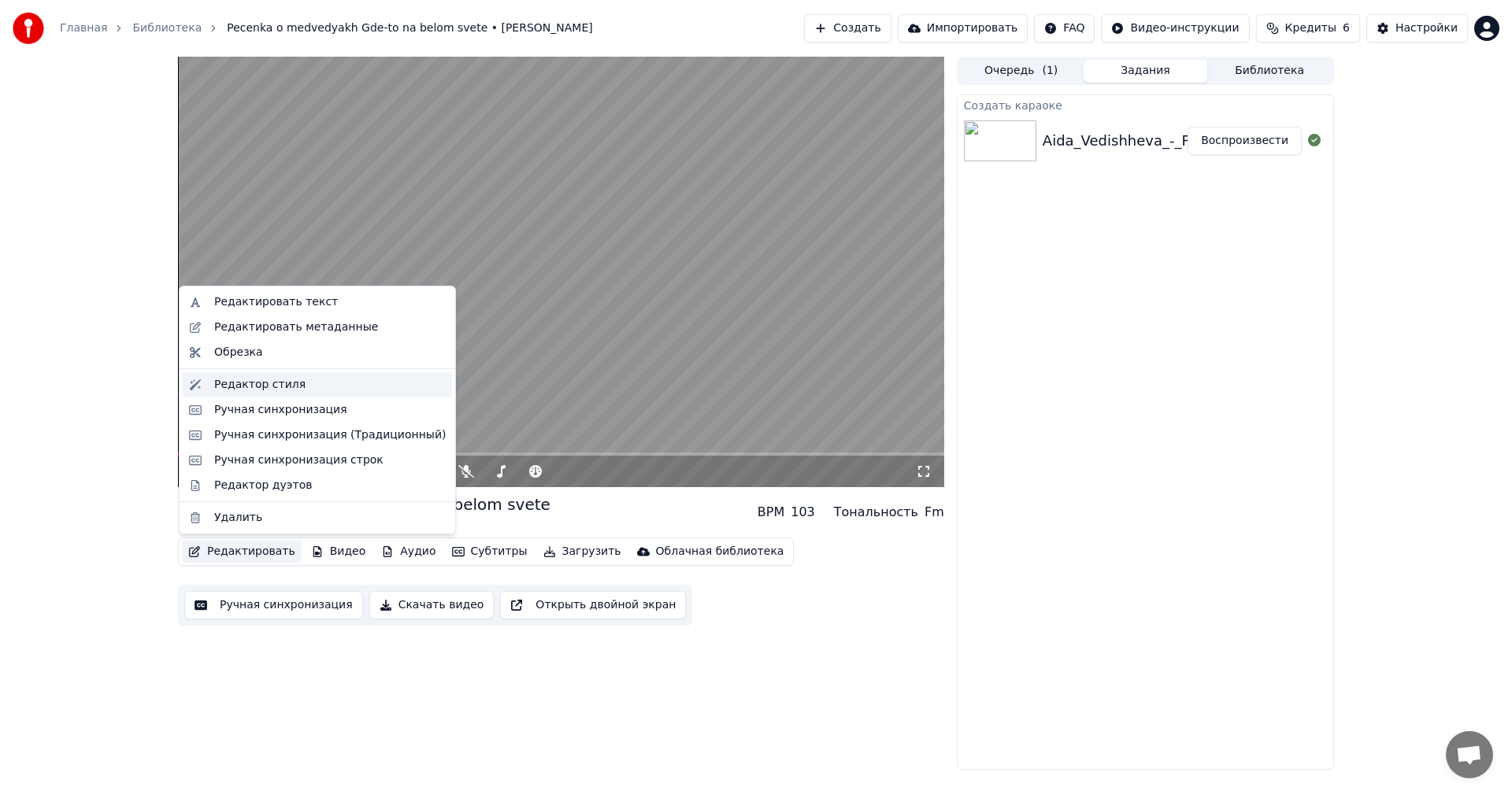
click at [286, 376] on div "Редактор стиля" at bounding box center [317, 385] width 269 height 25
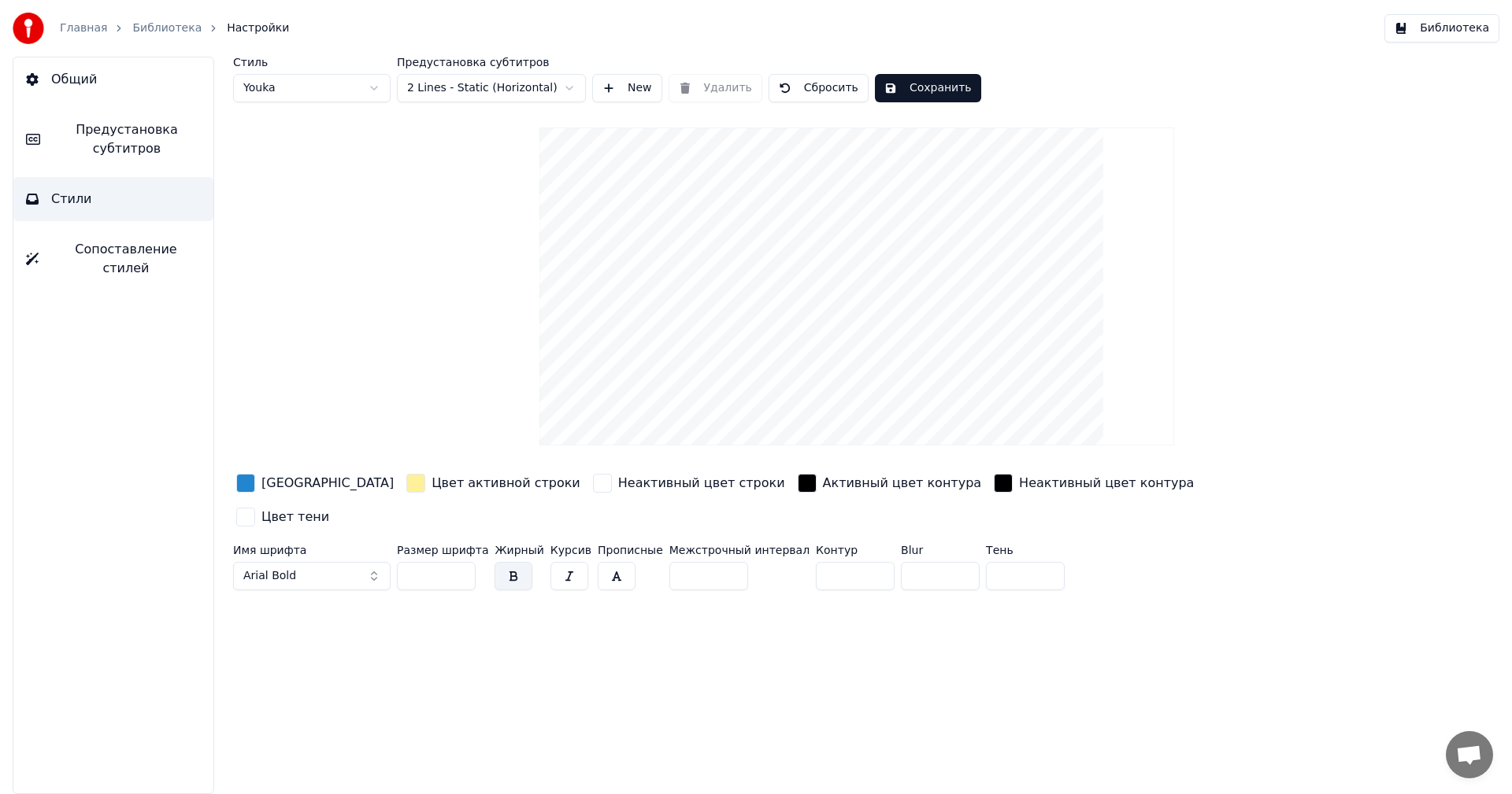
click at [250, 481] on div "button" at bounding box center [245, 482] width 19 height 19
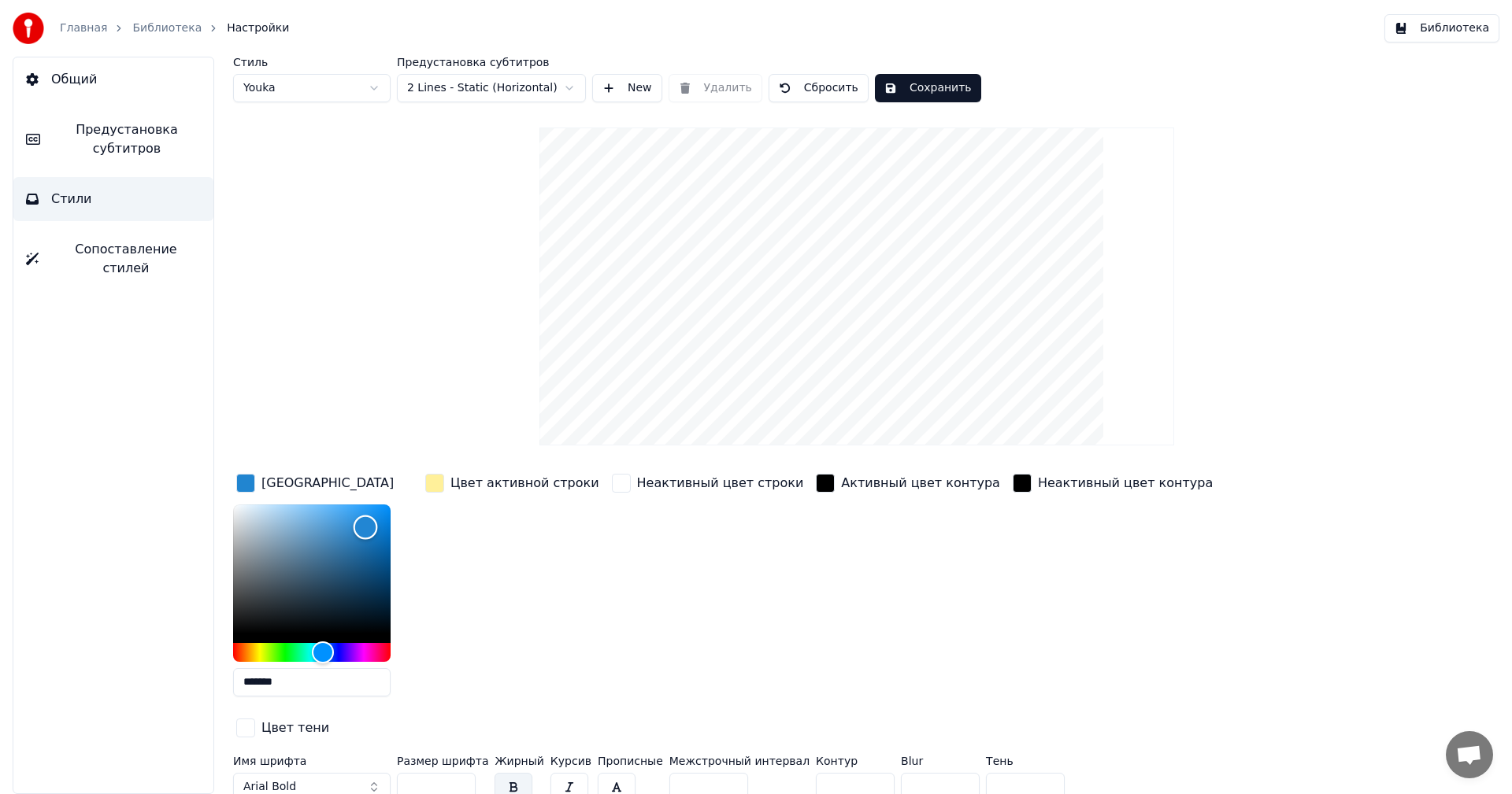
click at [241, 625] on div "Color" at bounding box center [312, 569] width 158 height 129
type input "*******"
click at [246, 628] on div "Color" at bounding box center [246, 628] width 24 height 24
click at [914, 78] on button "Сохранить" at bounding box center [927, 88] width 106 height 28
click at [900, 92] on button "Готово" at bounding box center [916, 88] width 85 height 28
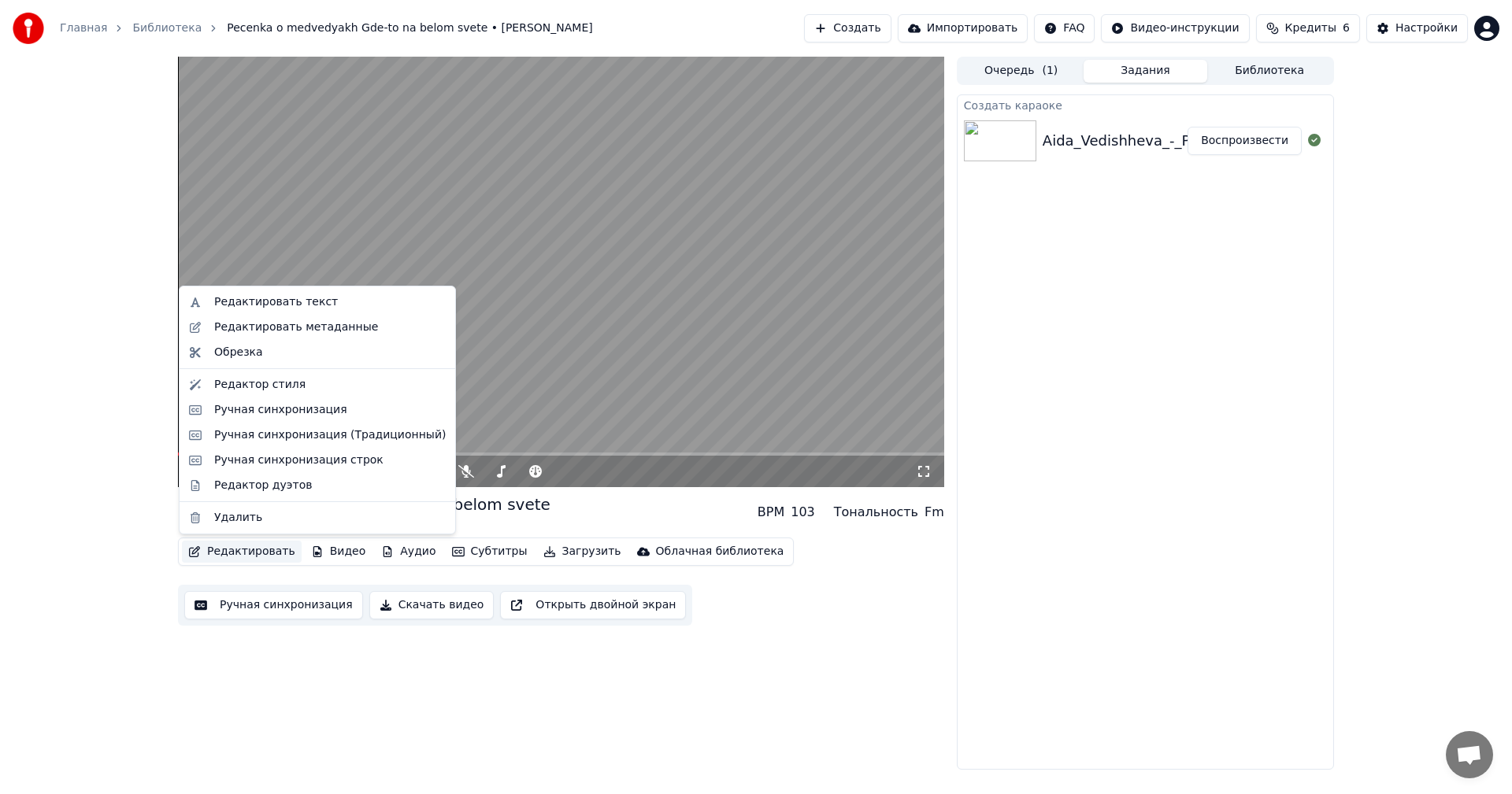
click at [241, 547] on button "Редактировать" at bounding box center [241, 551] width 119 height 22
click at [574, 332] on video at bounding box center [561, 272] width 766 height 431
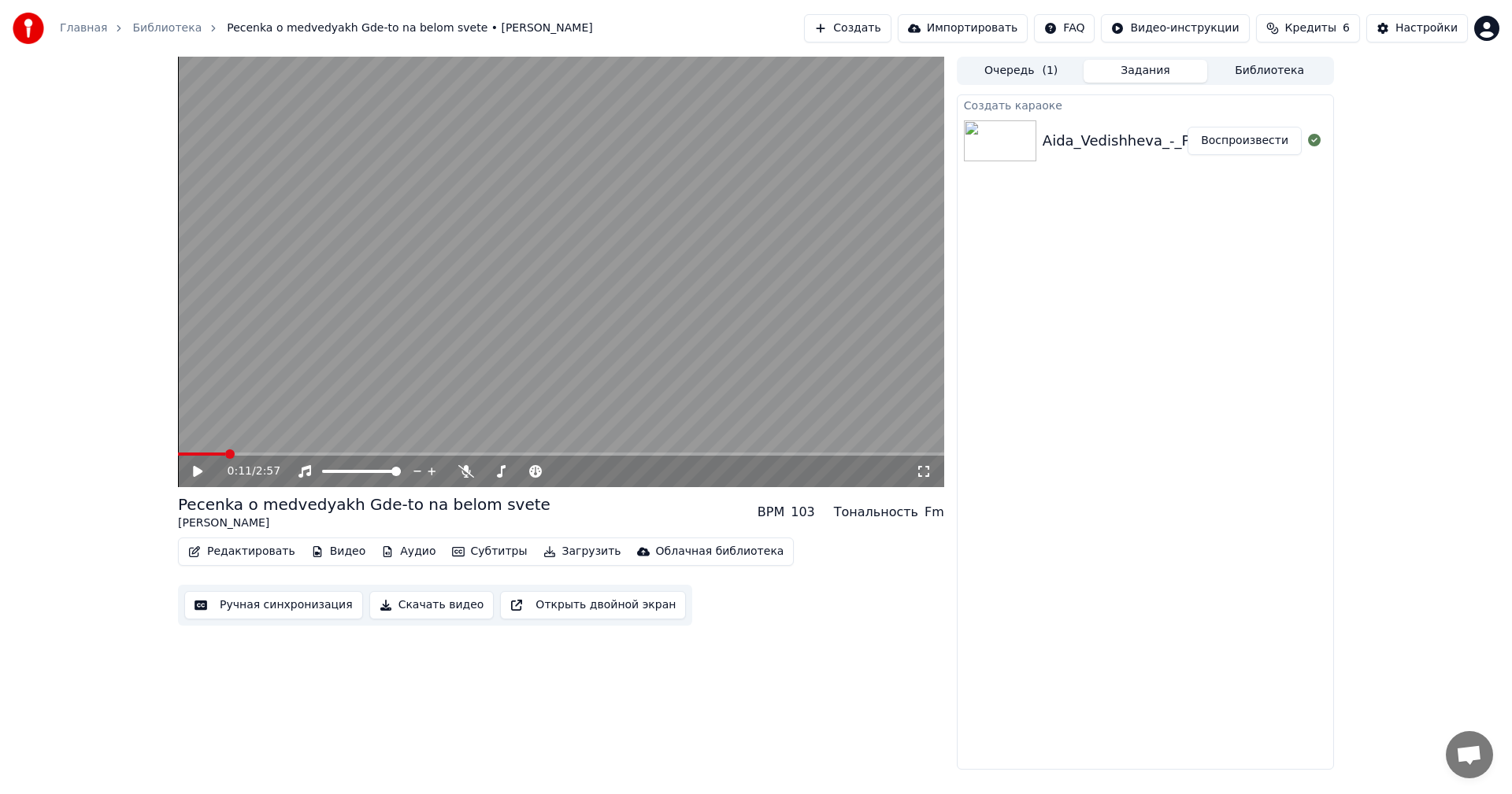
click at [233, 553] on button "Редактировать" at bounding box center [241, 551] width 119 height 22
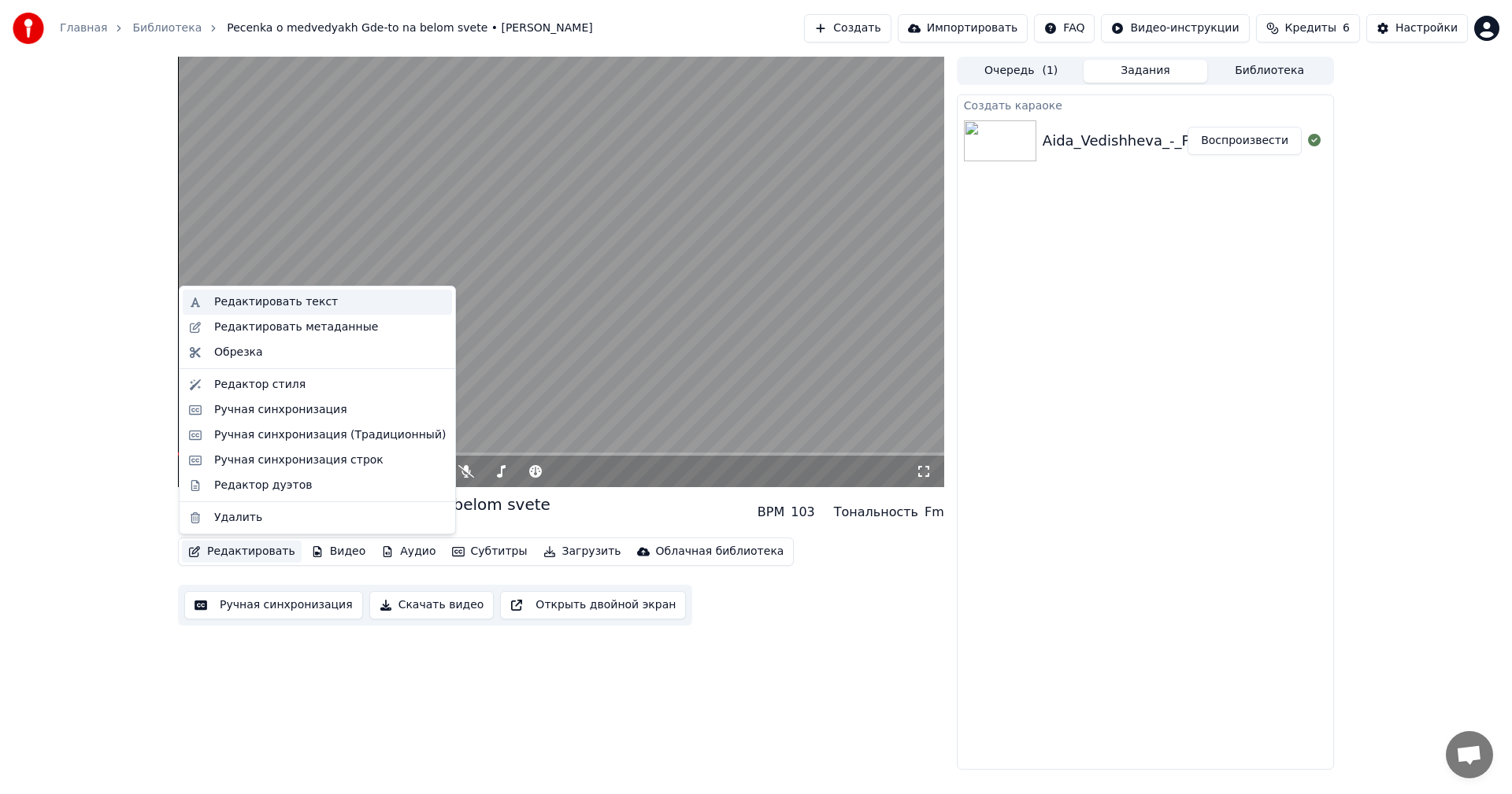
click at [251, 304] on div "Редактировать текст" at bounding box center [275, 303] width 124 height 16
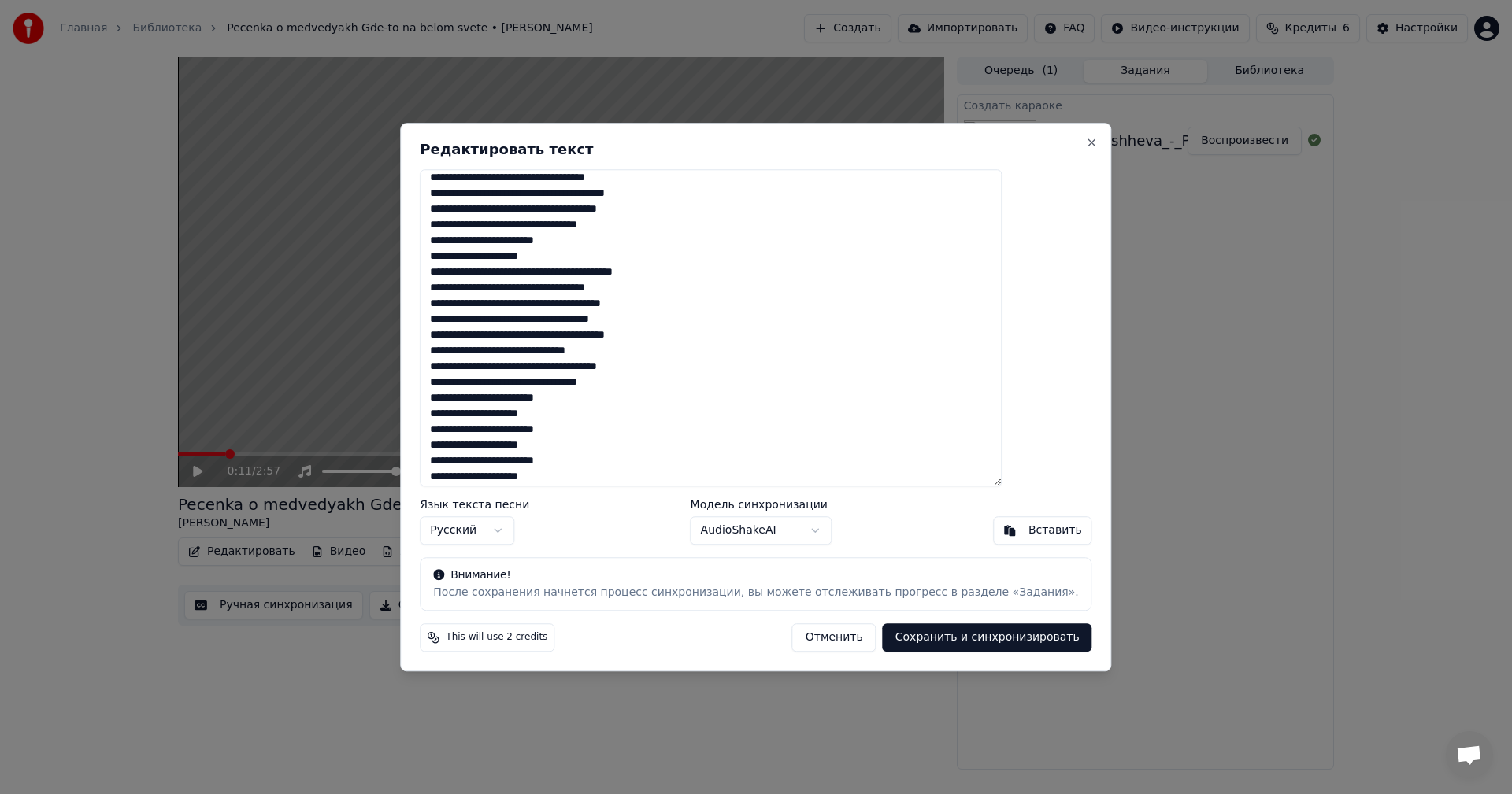
scroll to position [137, 0]
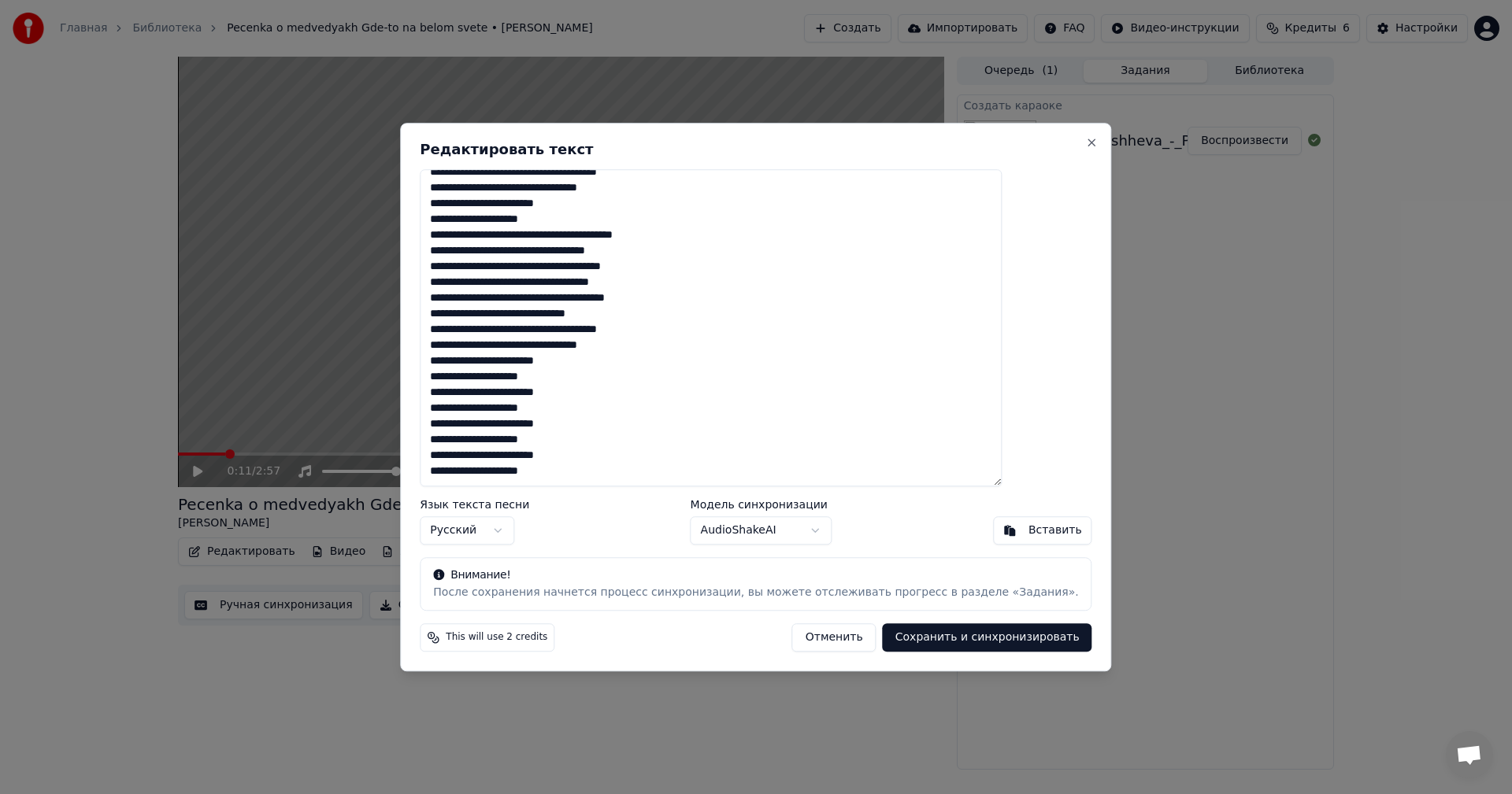
click at [819, 644] on button "Отменить" at bounding box center [833, 637] width 85 height 28
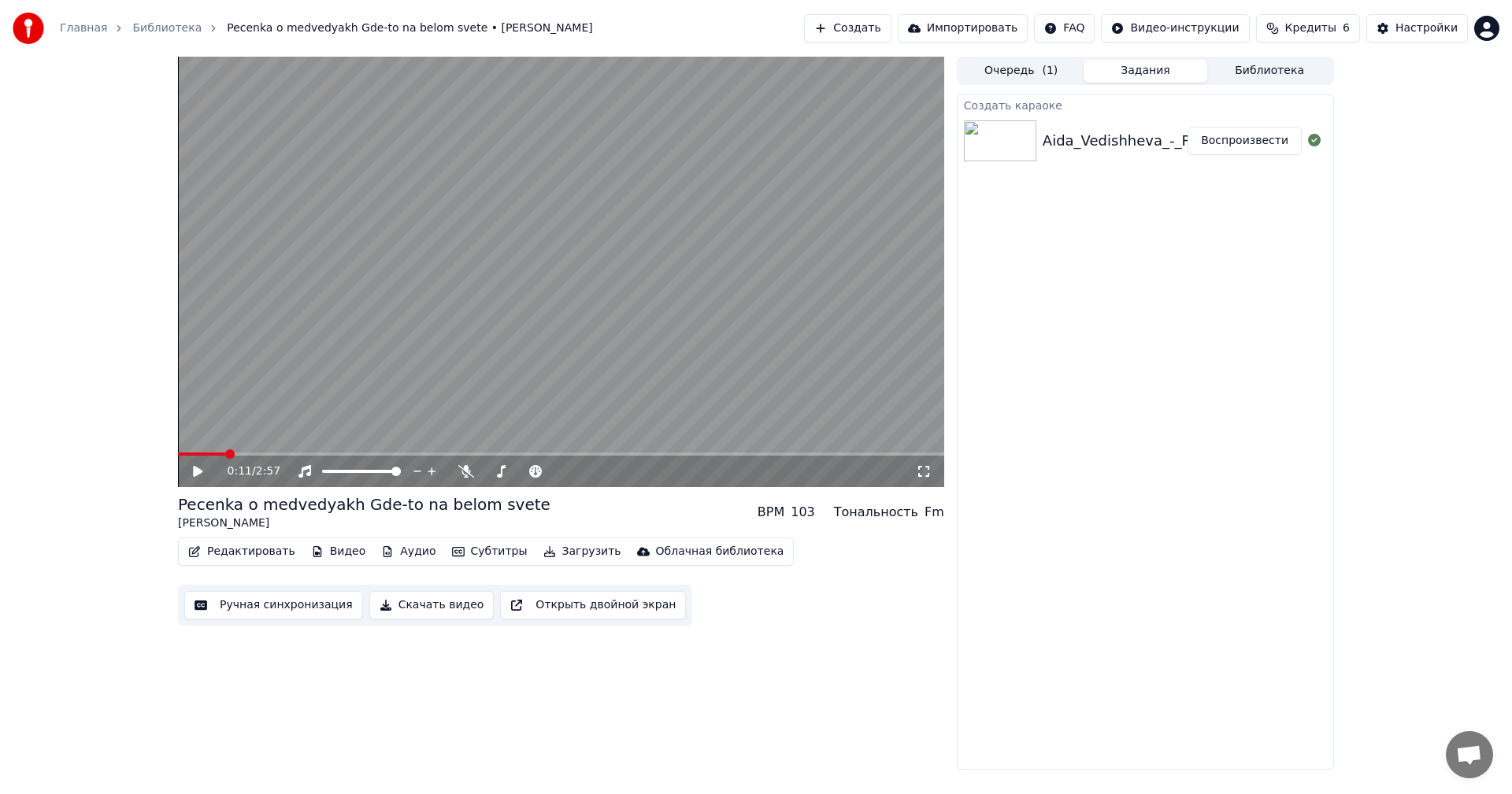
click at [220, 555] on button "Редактировать" at bounding box center [241, 551] width 119 height 22
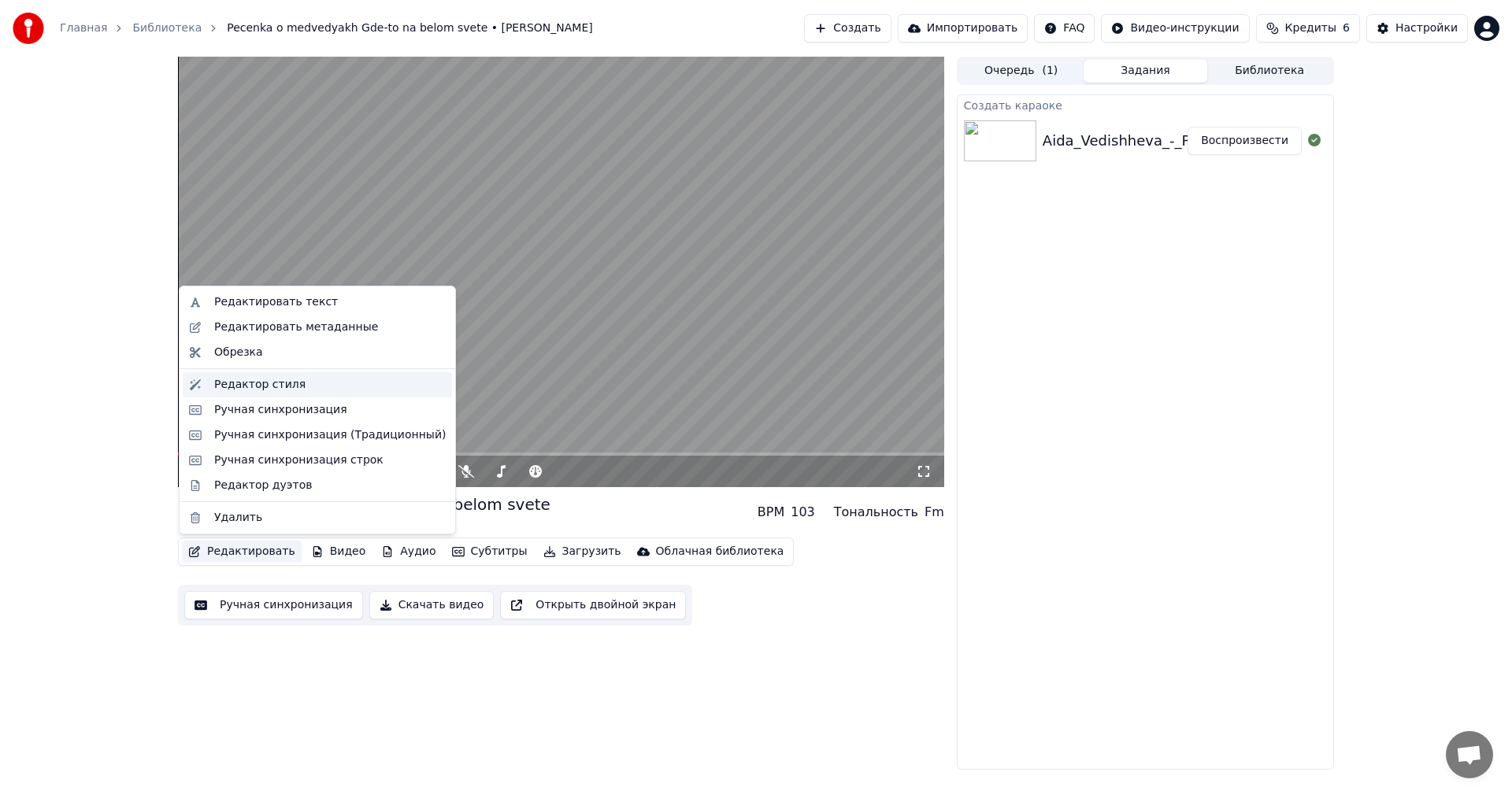
click at [252, 377] on div "Редактор стиля" at bounding box center [259, 385] width 92 height 16
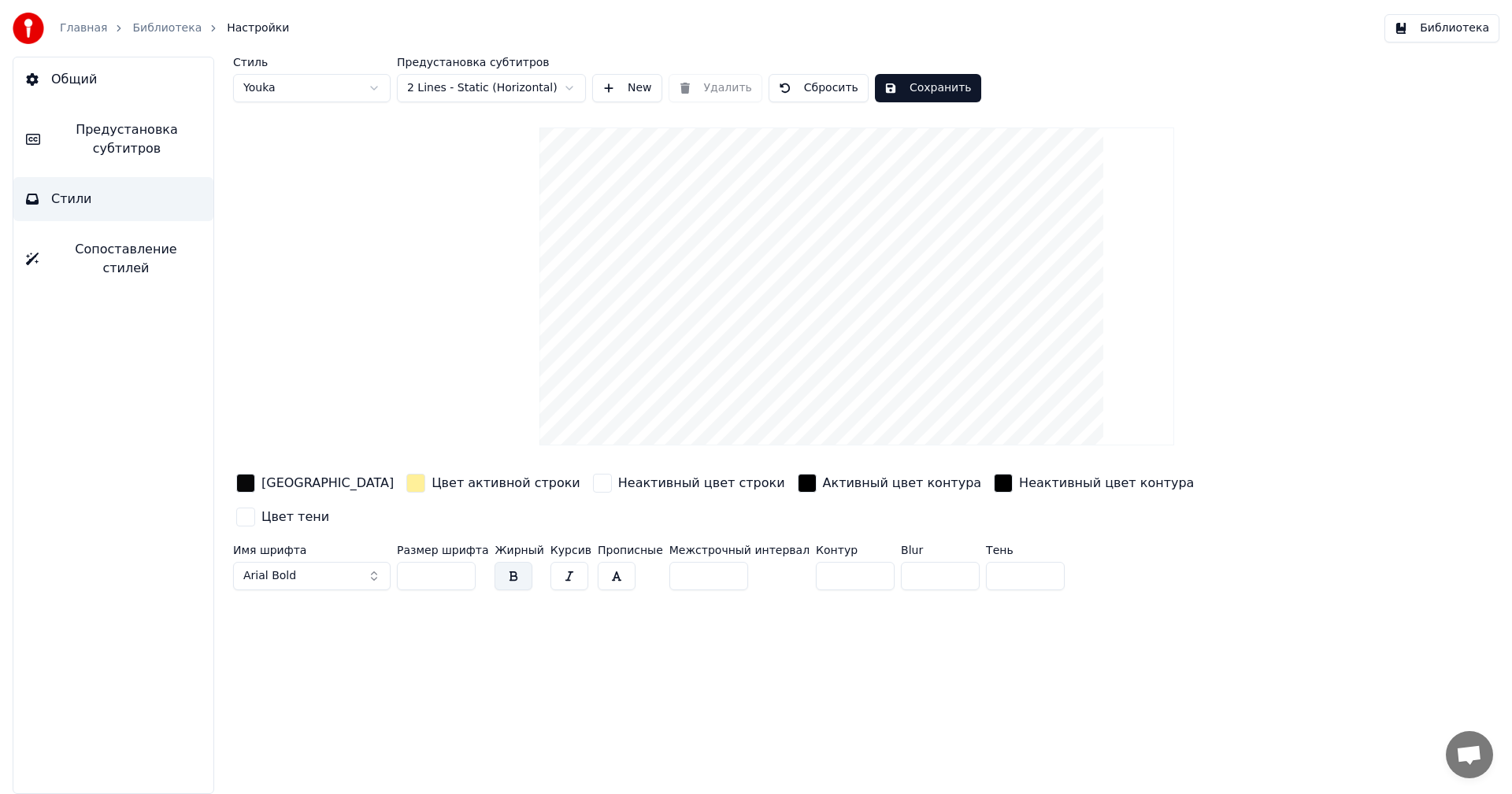
click at [255, 481] on div "[GEOGRAPHIC_DATA]" at bounding box center [315, 483] width 164 height 25
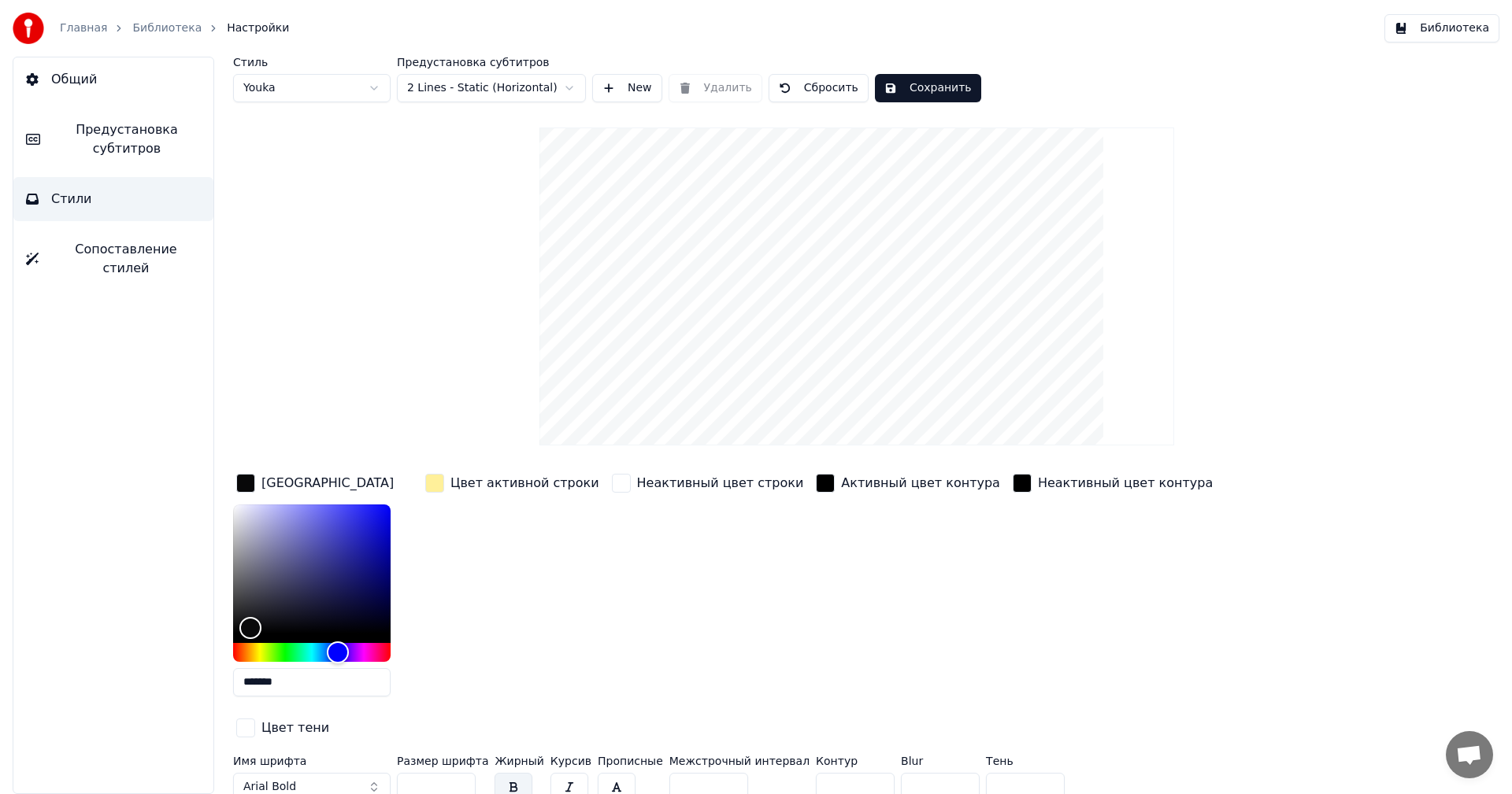
click at [247, 479] on div "button" at bounding box center [245, 482] width 19 height 19
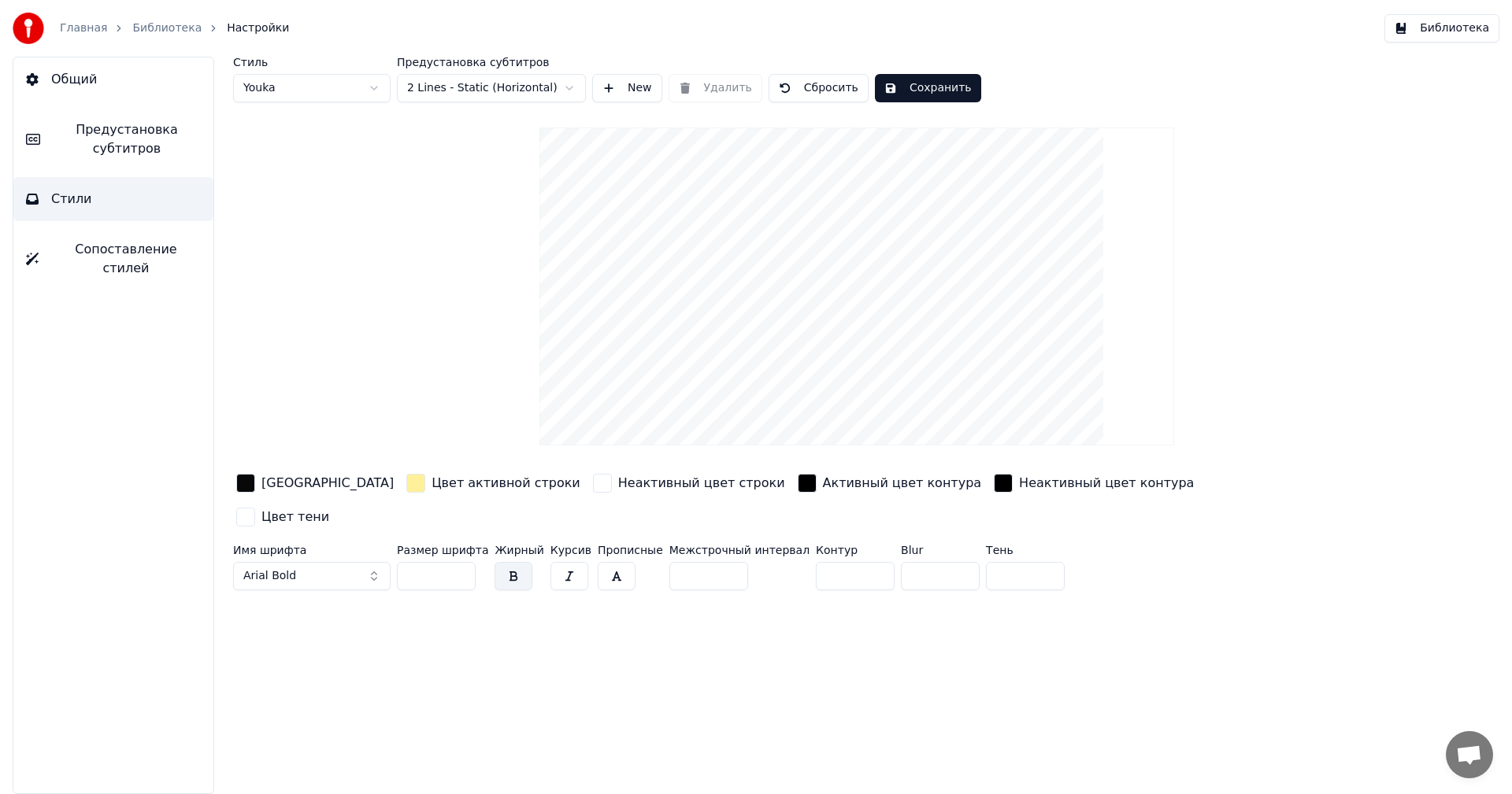
click at [247, 479] on div "button" at bounding box center [245, 482] width 19 height 19
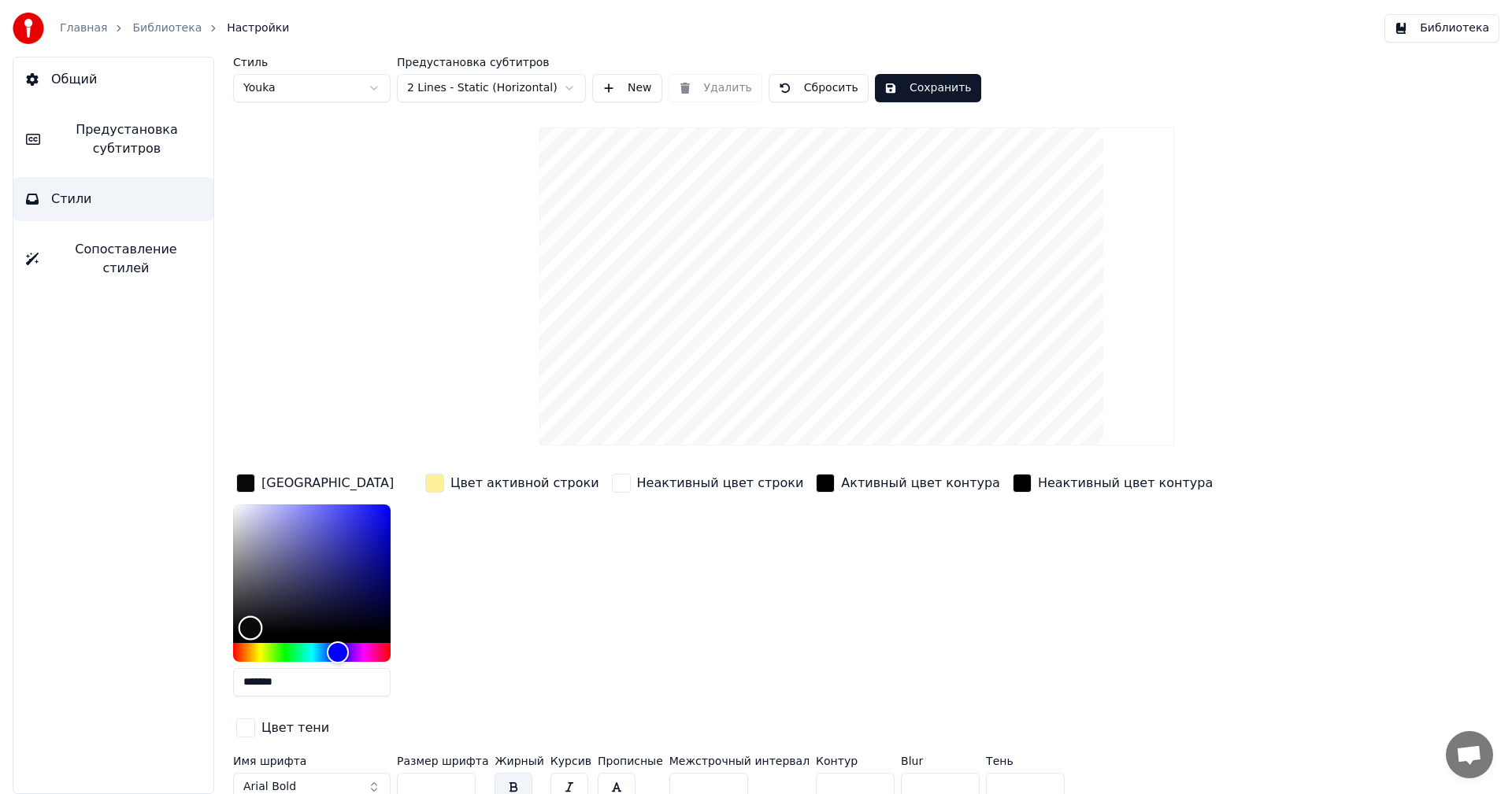
type input "*******"
click at [380, 512] on div "Color" at bounding box center [312, 569] width 158 height 129
click at [908, 80] on button "Сохранить" at bounding box center [927, 88] width 106 height 28
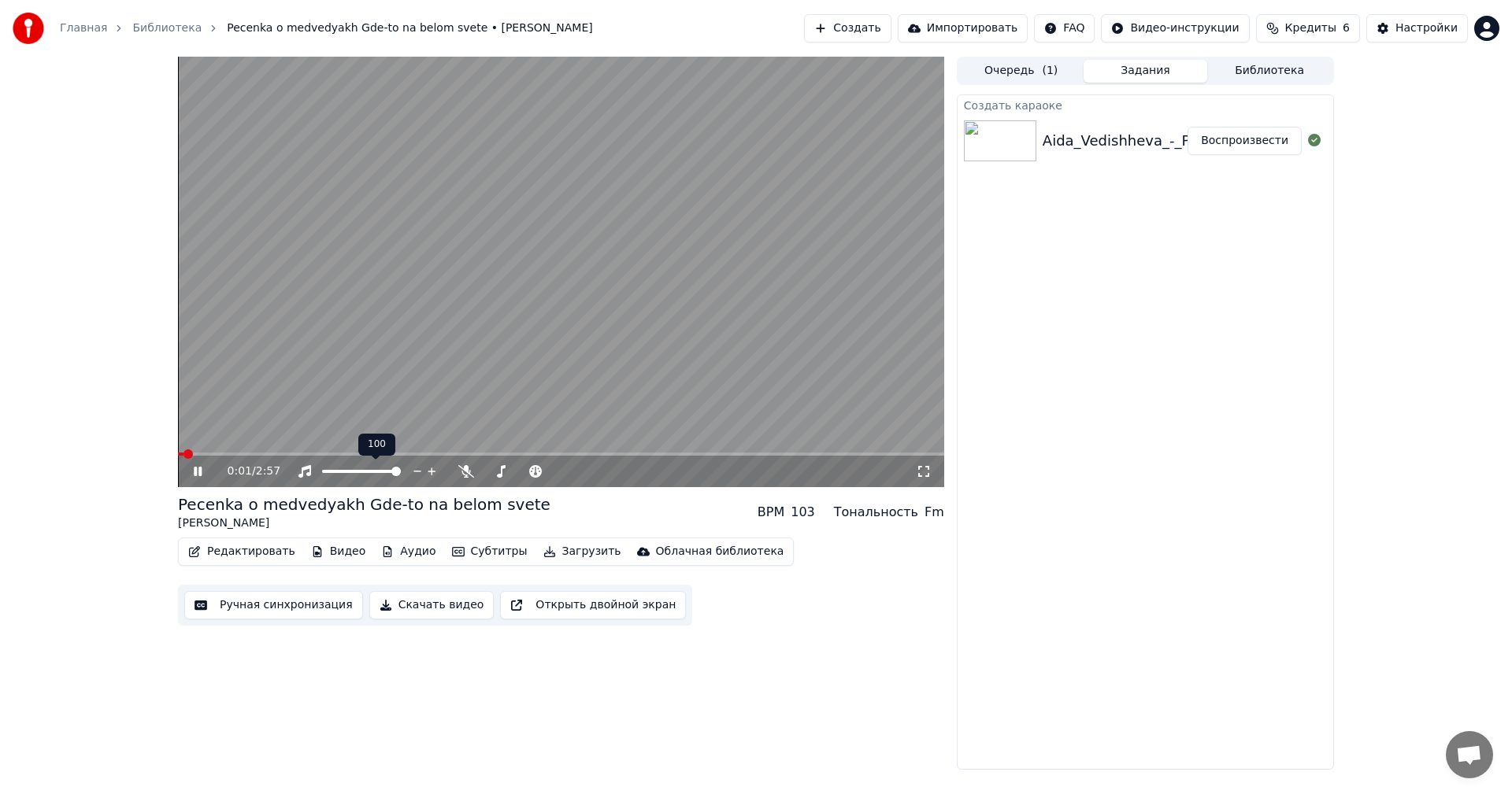
click at [378, 471] on span at bounding box center [362, 472] width 78 height 4
click at [360, 472] on span at bounding box center [360, 471] width 10 height 10
click at [195, 466] on icon at bounding box center [209, 472] width 37 height 12
click at [183, 450] on video at bounding box center [561, 272] width 766 height 431
click at [178, 456] on span at bounding box center [178, 454] width 0 height 4
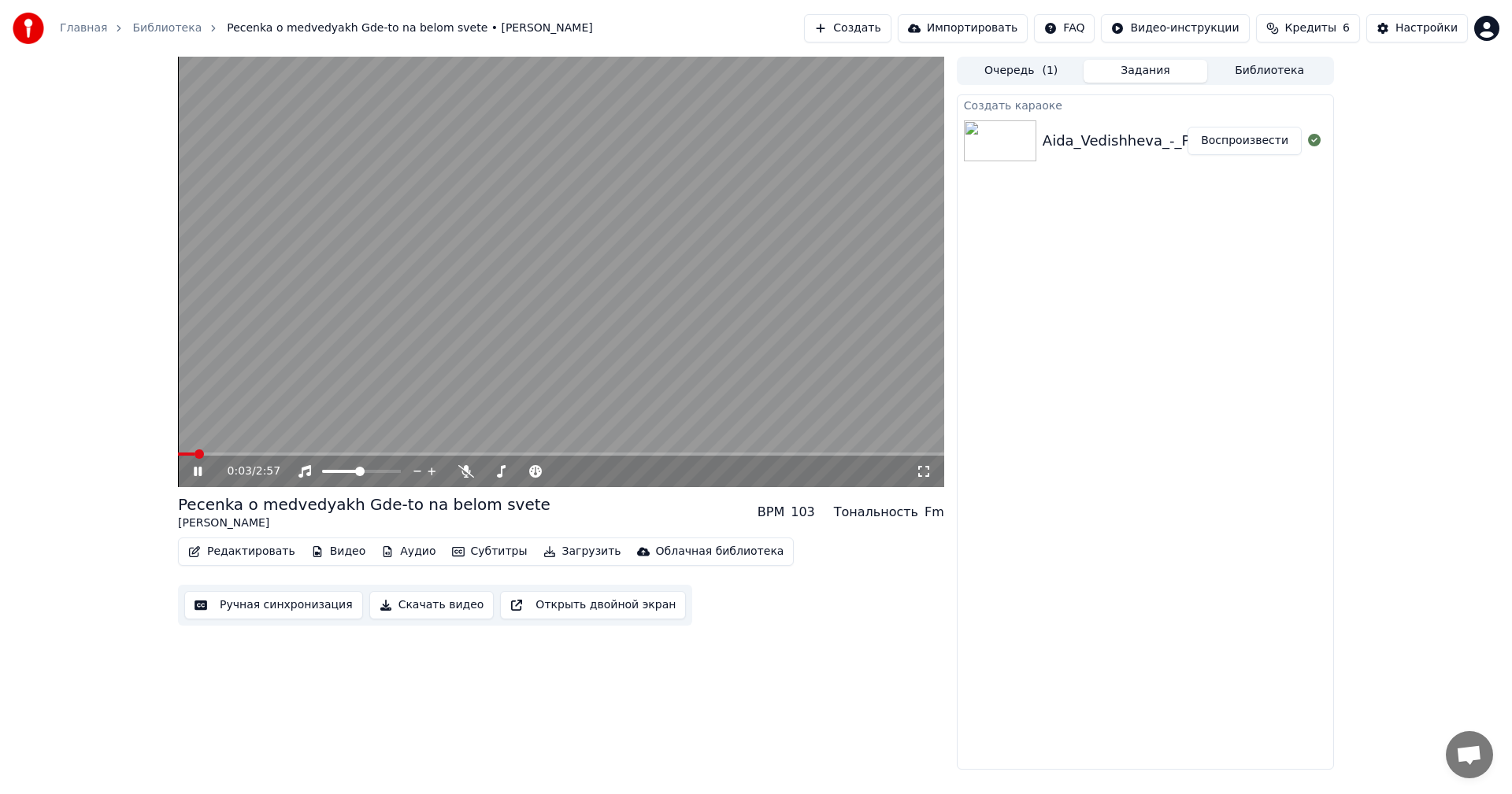
click at [200, 474] on icon at bounding box center [198, 471] width 8 height 10
click at [751, 168] on video at bounding box center [561, 272] width 766 height 431
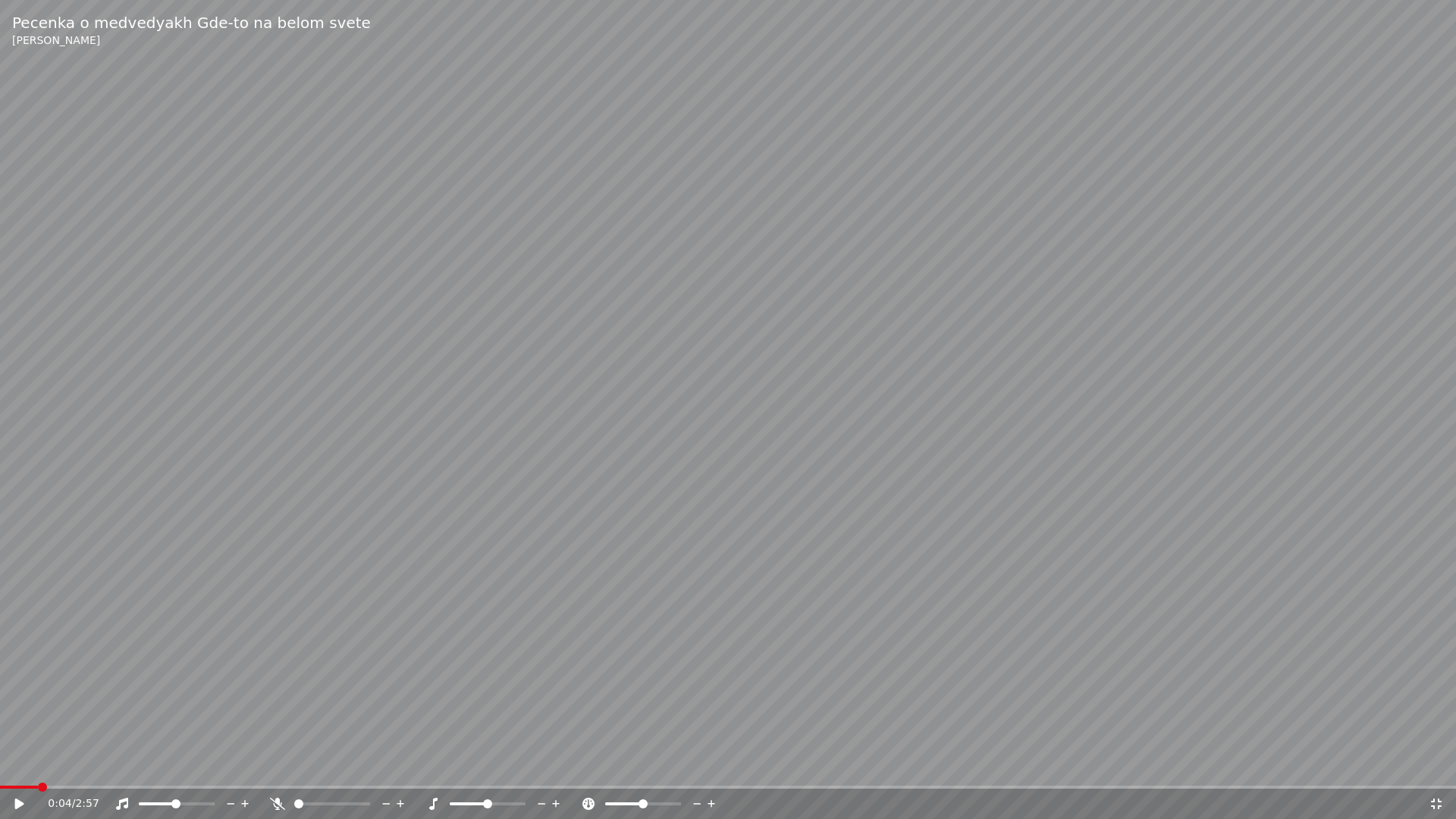
click at [710, 314] on video at bounding box center [728, 409] width 1456 height 819
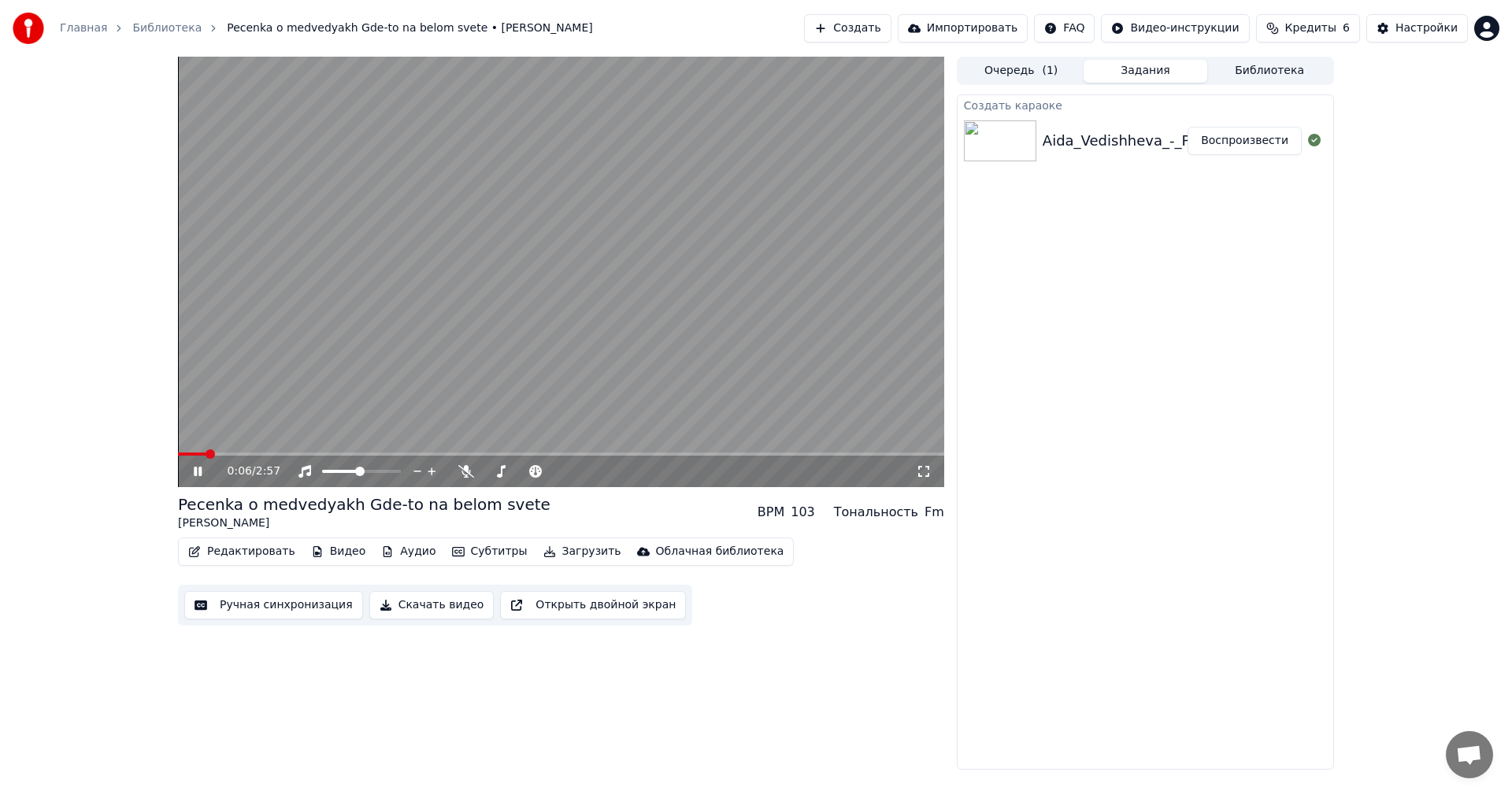
click at [409, 321] on video at bounding box center [561, 272] width 766 height 431
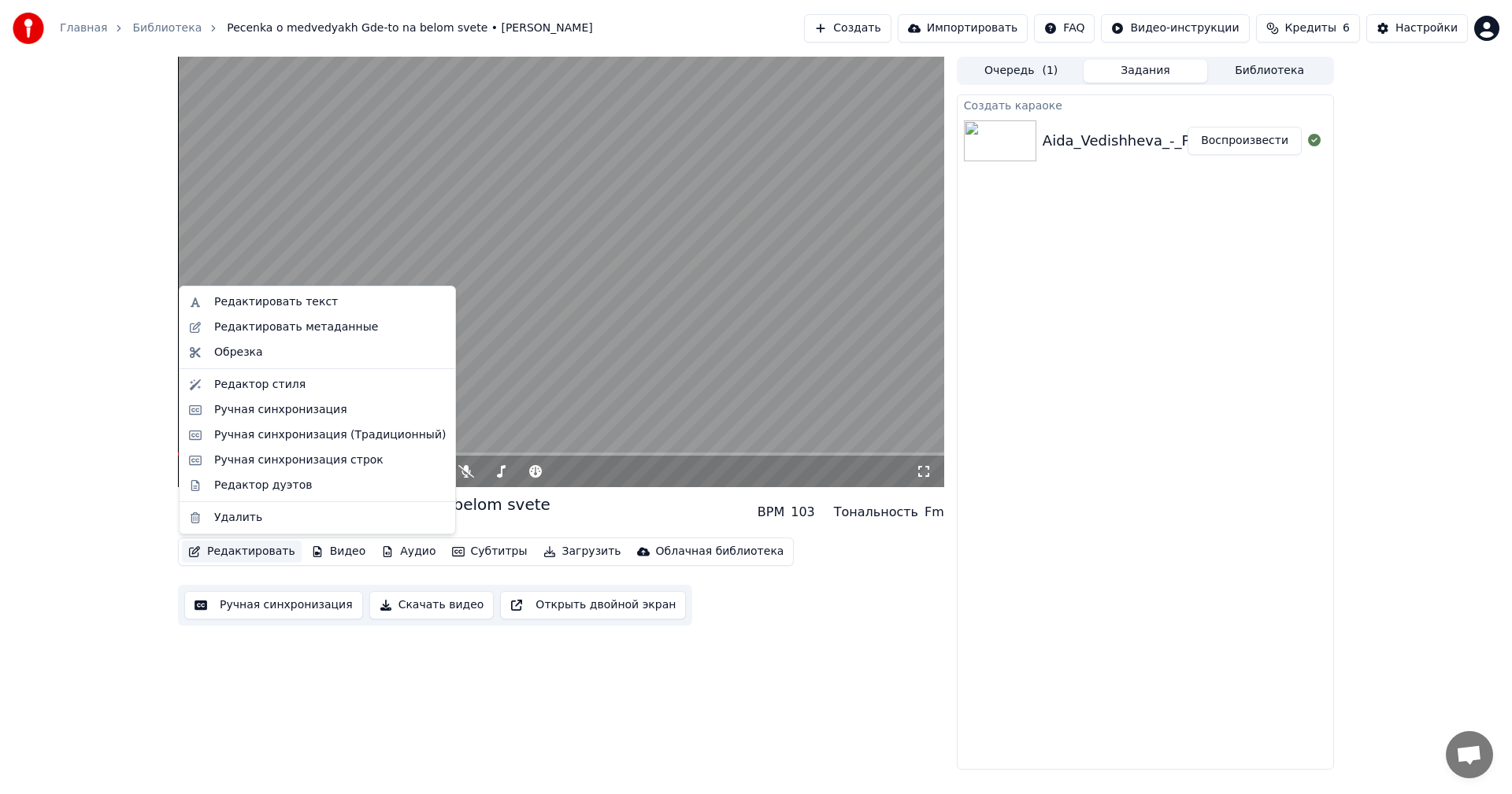
click at [261, 555] on button "Редактировать" at bounding box center [241, 551] width 119 height 22
click at [275, 352] on div "Обрезка" at bounding box center [329, 352] width 232 height 16
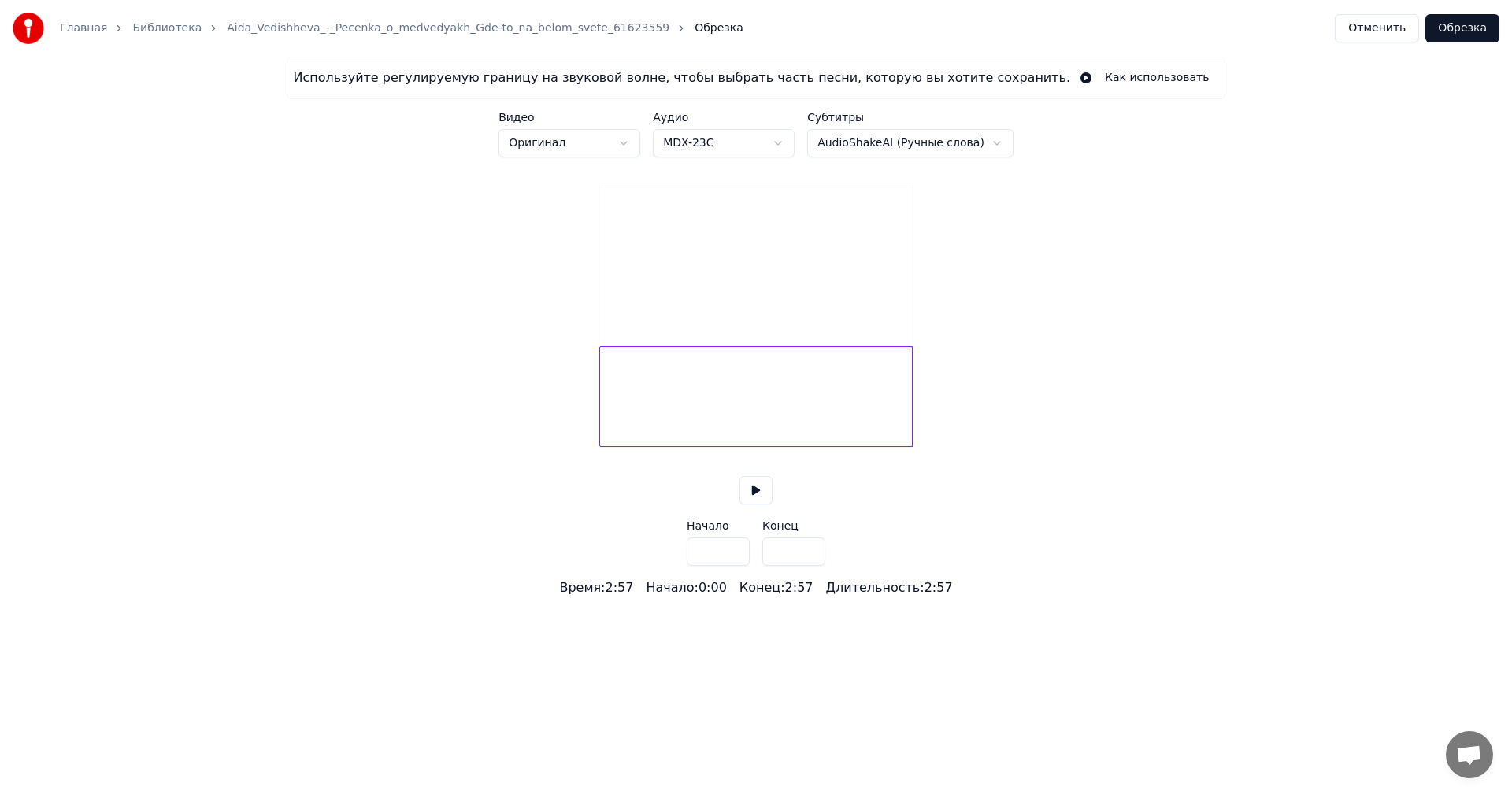
click at [749, 505] on button at bounding box center [755, 490] width 33 height 28
click at [664, 431] on div at bounding box center [663, 396] width 4 height 99
type input "****"
click at [755, 505] on button at bounding box center [755, 490] width 33 height 28
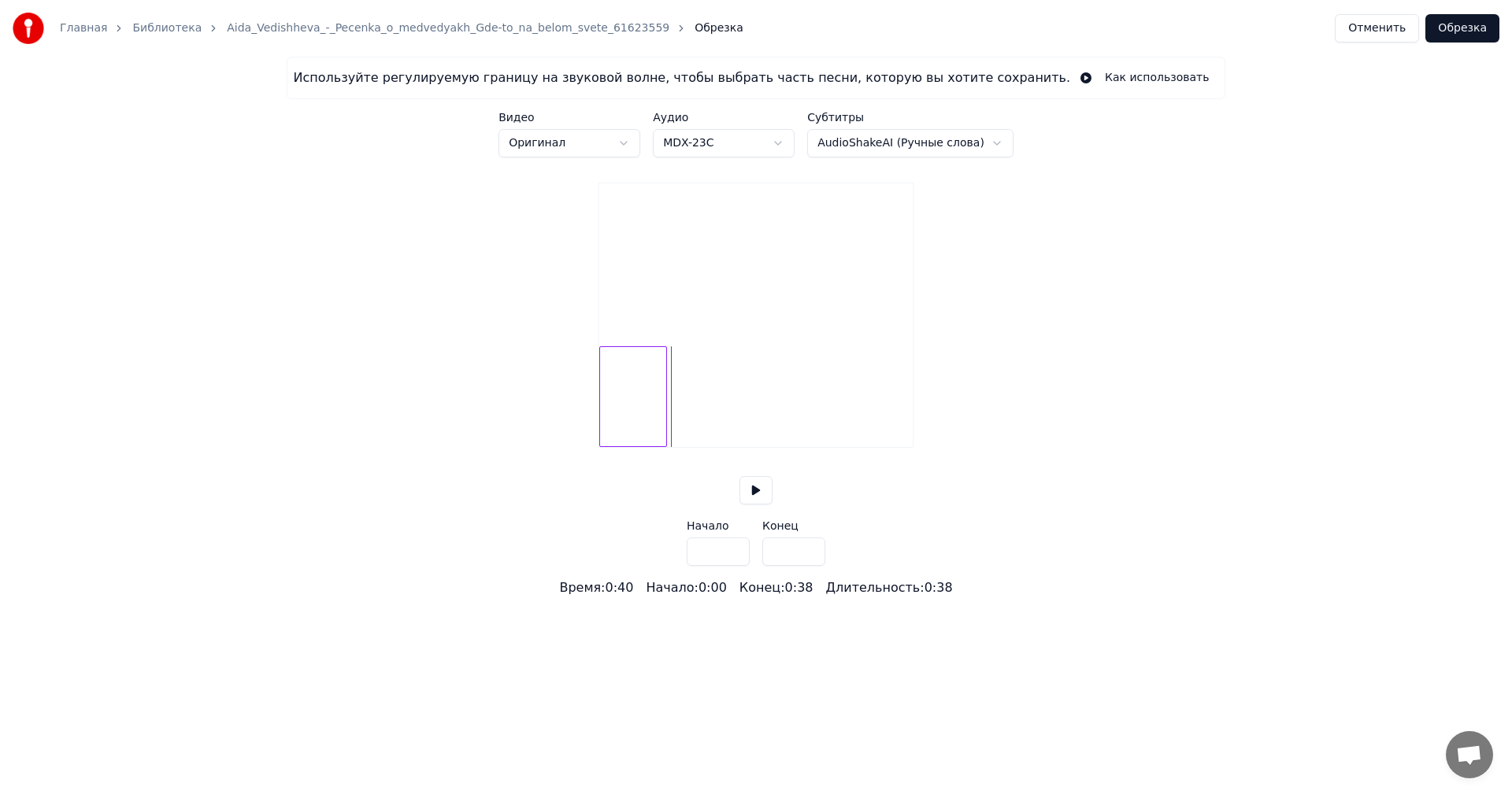
click at [658, 447] on div at bounding box center [756, 396] width 313 height 101
drag, startPoint x: 752, startPoint y: 510, endPoint x: 744, endPoint y: 506, distance: 8.9
click at [748, 505] on button at bounding box center [755, 490] width 33 height 28
click at [753, 505] on button at bounding box center [755, 490] width 33 height 28
click at [975, 146] on html "Главная Библиотека Aida_Vedishheva_-_Pecenka_o_medvedyakh_Gde-to_na_belom_svete…" at bounding box center [756, 298] width 1512 height 597
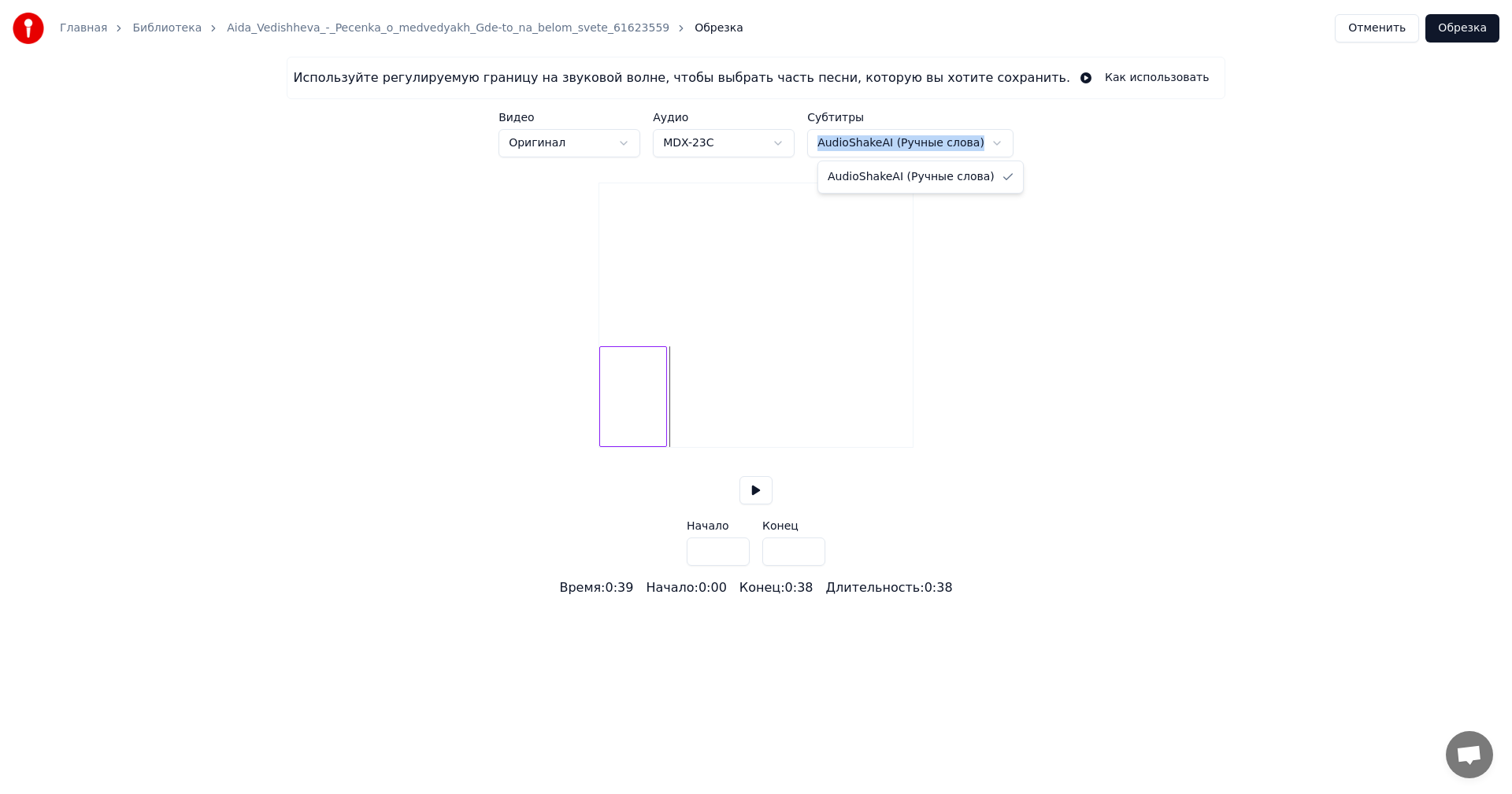
click at [975, 146] on html "Главная Библиотека Aida_Vedishheva_-_Pecenka_o_medvedyakh_Gde-to_na_belom_svete…" at bounding box center [756, 298] width 1512 height 597
click at [1443, 25] on button "Обрезка" at bounding box center [1461, 28] width 74 height 28
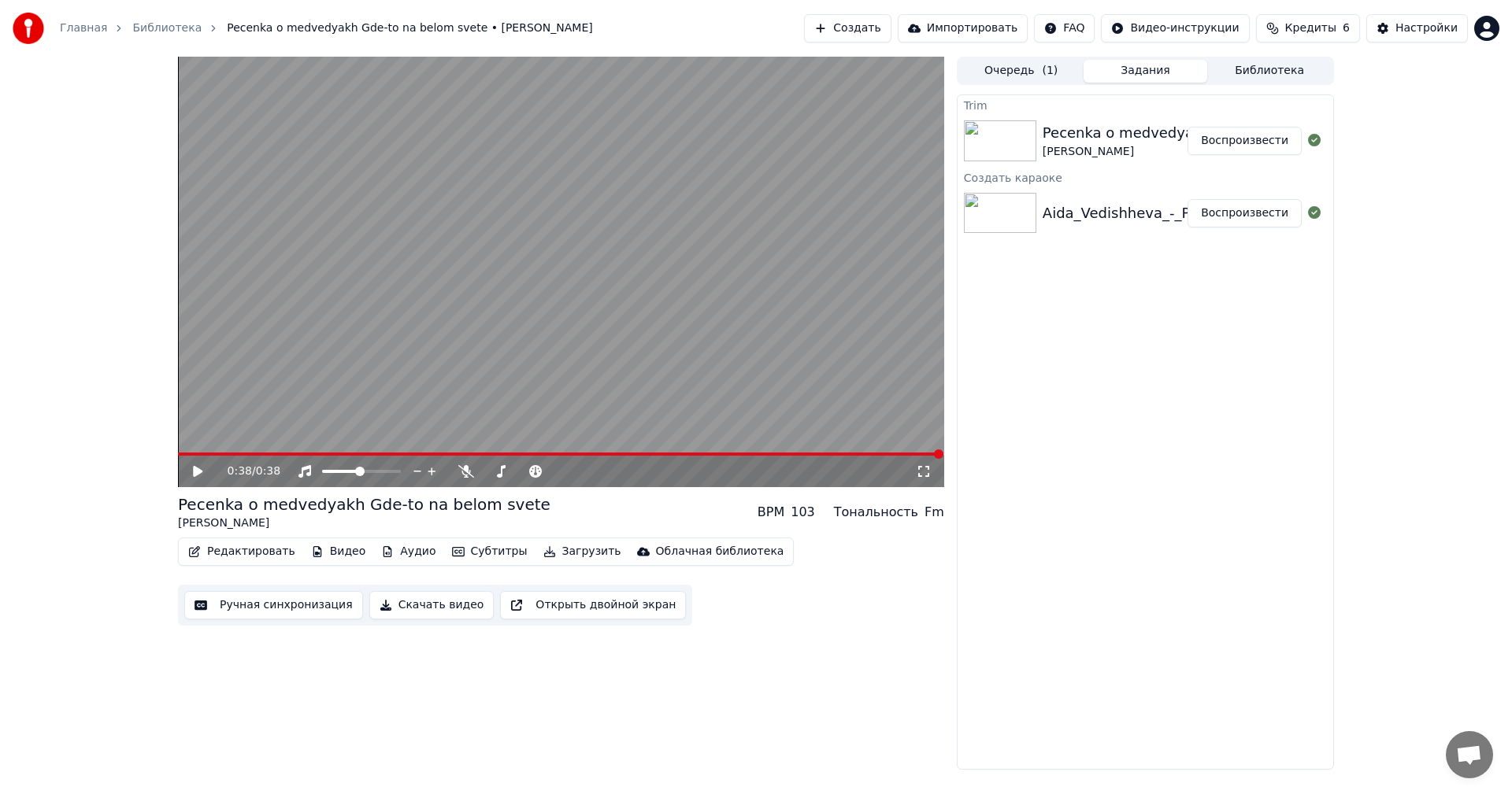
click at [996, 128] on img at bounding box center [999, 141] width 72 height 41
click at [1002, 234] on div "Aida_Vedishheva_-_Pecenka_o_medvedyakh_Gde-to_na_belom_svete_61623559 Воспроизв…" at bounding box center [1145, 214] width 376 height 53
click at [1152, 139] on div "Pecenka o medvedyakh Gde-to na belom svete" at bounding box center [1210, 133] width 336 height 22
click at [1359, 28] on button "Кредиты 6" at bounding box center [1307, 28] width 104 height 28
click at [1253, 353] on div "Trim Pecenka o medvedyakh Gde-to na belom [PERSON_NAME] Воспроизвести Создать к…" at bounding box center [1145, 432] width 378 height 676
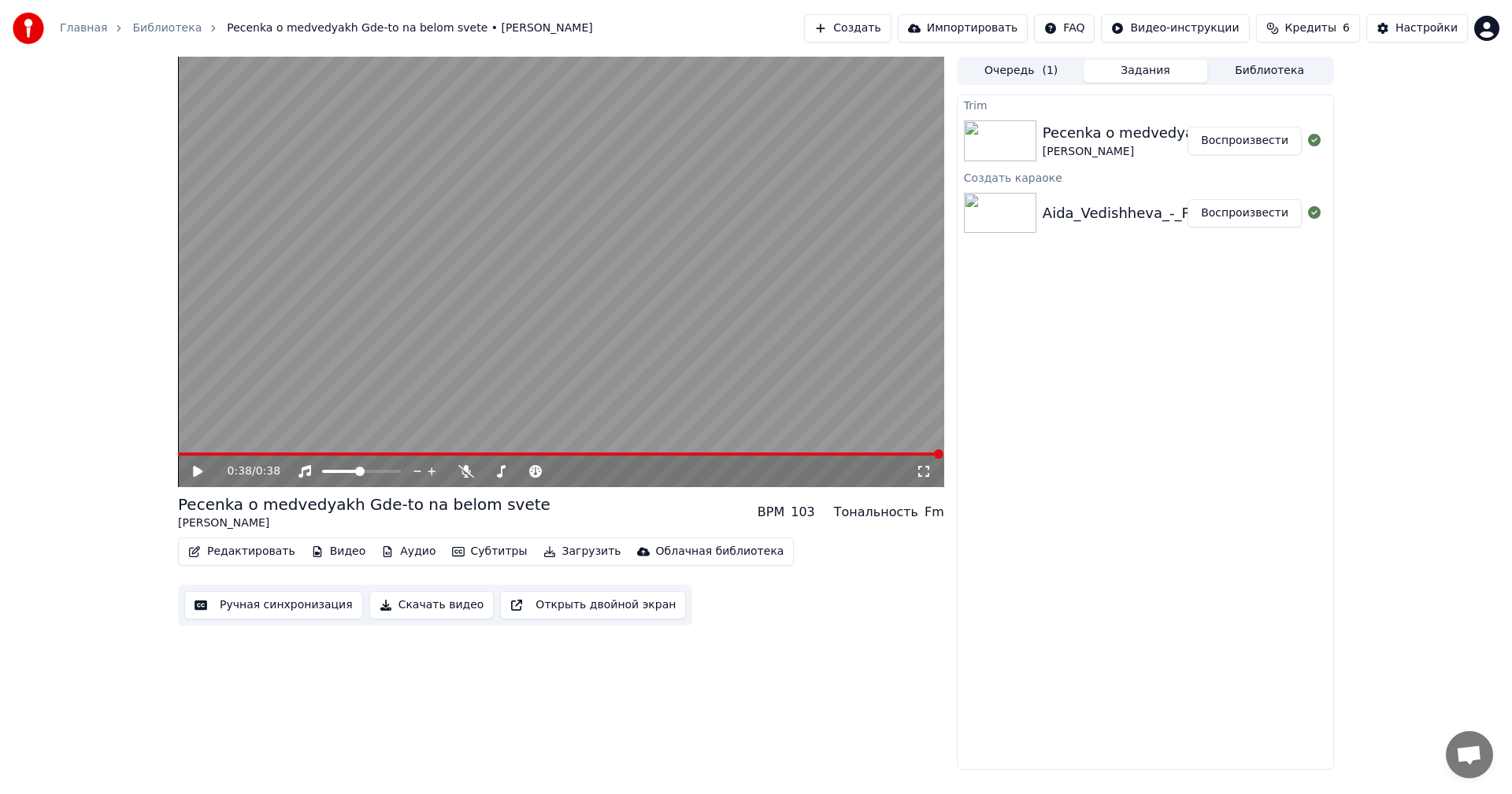
click at [255, 547] on button "Редактировать" at bounding box center [241, 551] width 119 height 22
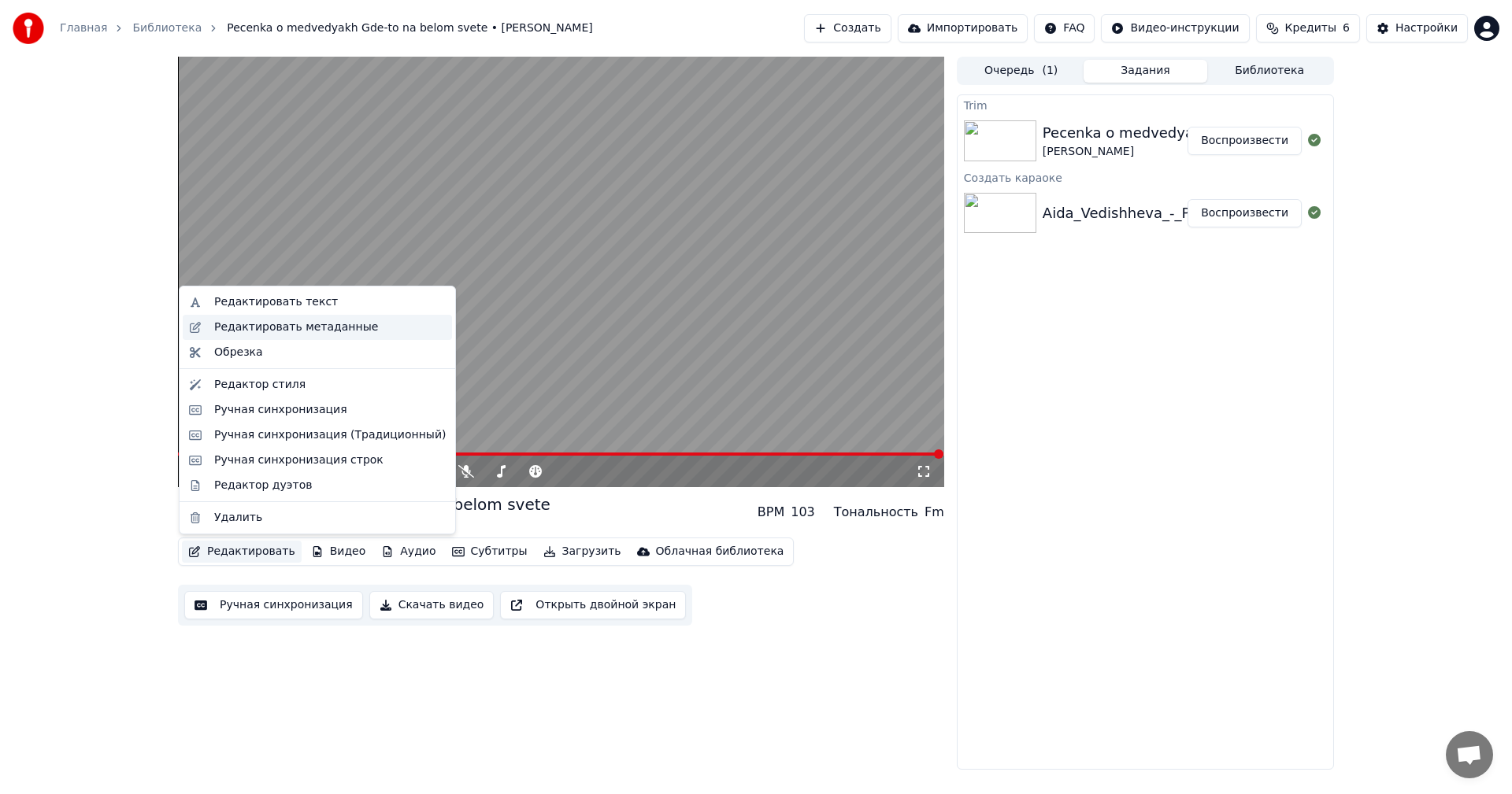
click at [308, 330] on div "Редактировать метаданные" at bounding box center [296, 328] width 164 height 16
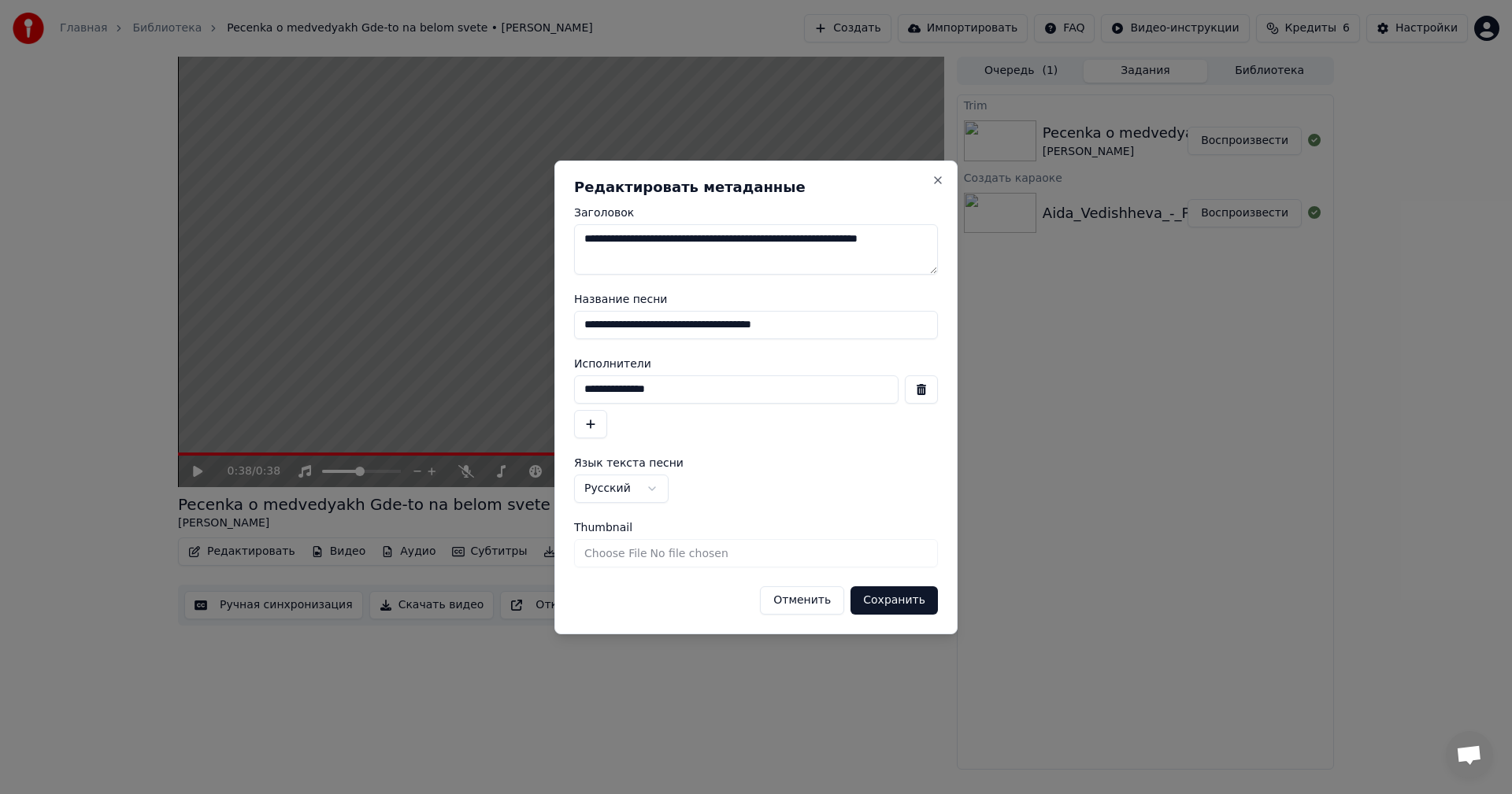
drag, startPoint x: 736, startPoint y: 257, endPoint x: 567, endPoint y: 215, distance: 174.1
click at [567, 215] on div "**********" at bounding box center [755, 397] width 403 height 474
type textarea "**********"
drag, startPoint x: 825, startPoint y: 323, endPoint x: 525, endPoint y: 300, distance: 300.9
click at [525, 300] on body "**********" at bounding box center [756, 397] width 1512 height 794
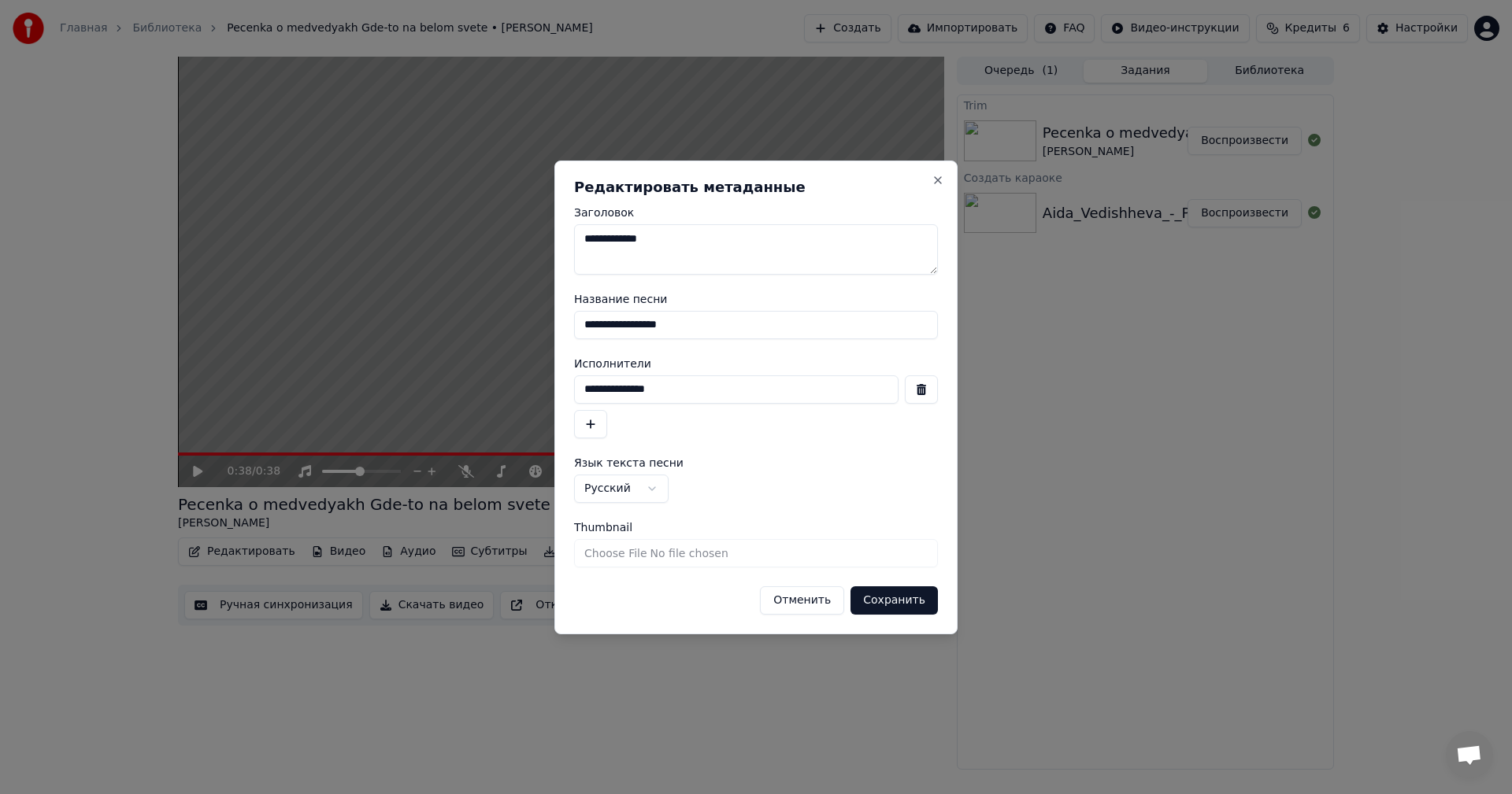
type input "**********"
drag, startPoint x: 685, startPoint y: 239, endPoint x: 566, endPoint y: 247, distance: 119.3
click at [566, 247] on div "**********" at bounding box center [755, 397] width 403 height 474
click at [683, 391] on input "**********" at bounding box center [736, 390] width 324 height 28
drag, startPoint x: 683, startPoint y: 391, endPoint x: 573, endPoint y: 391, distance: 110.0
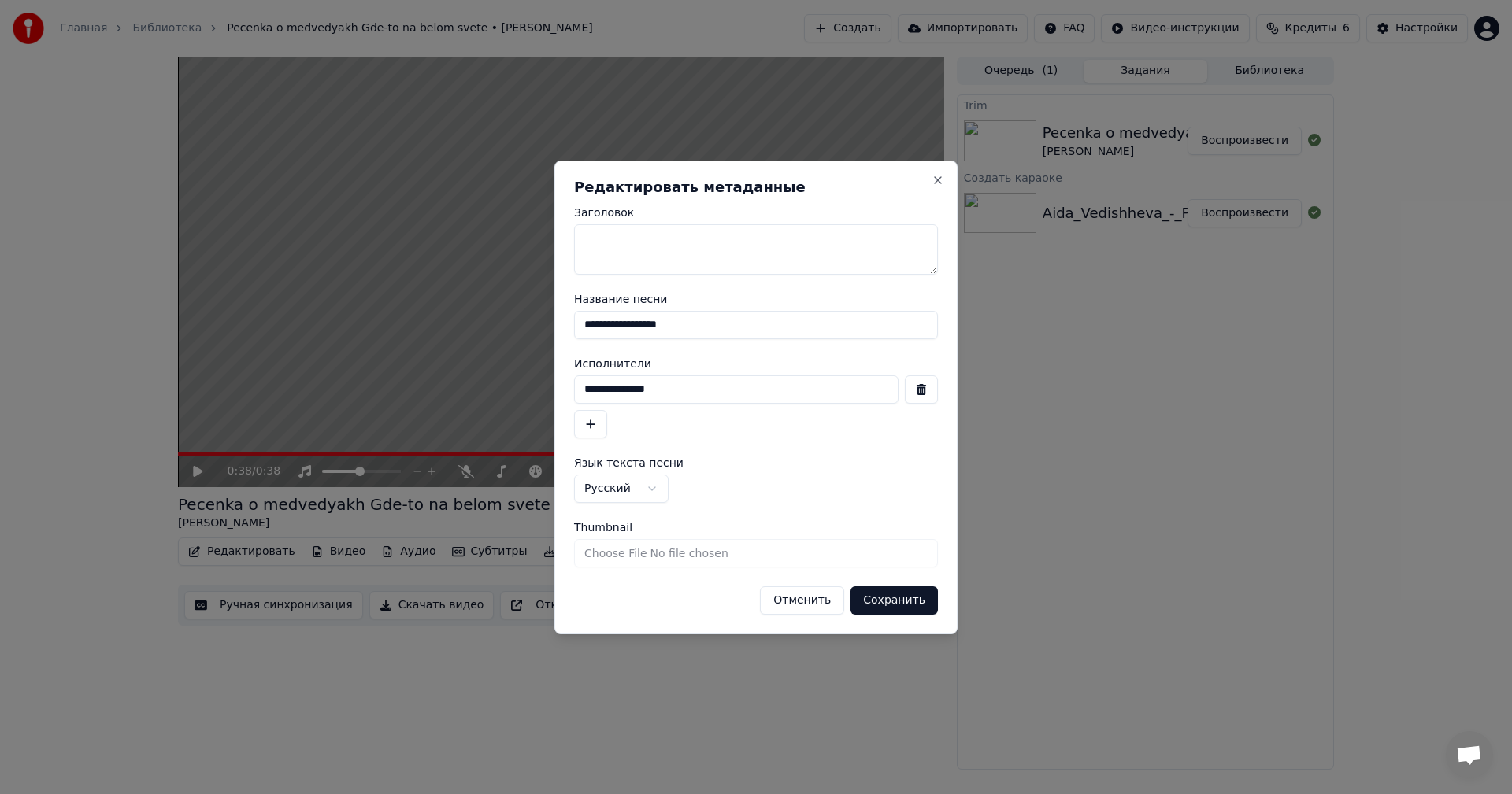
click at [573, 391] on div "**********" at bounding box center [755, 397] width 403 height 474
type input "**********"
click at [886, 602] on button "Сохранить" at bounding box center [894, 601] width 87 height 28
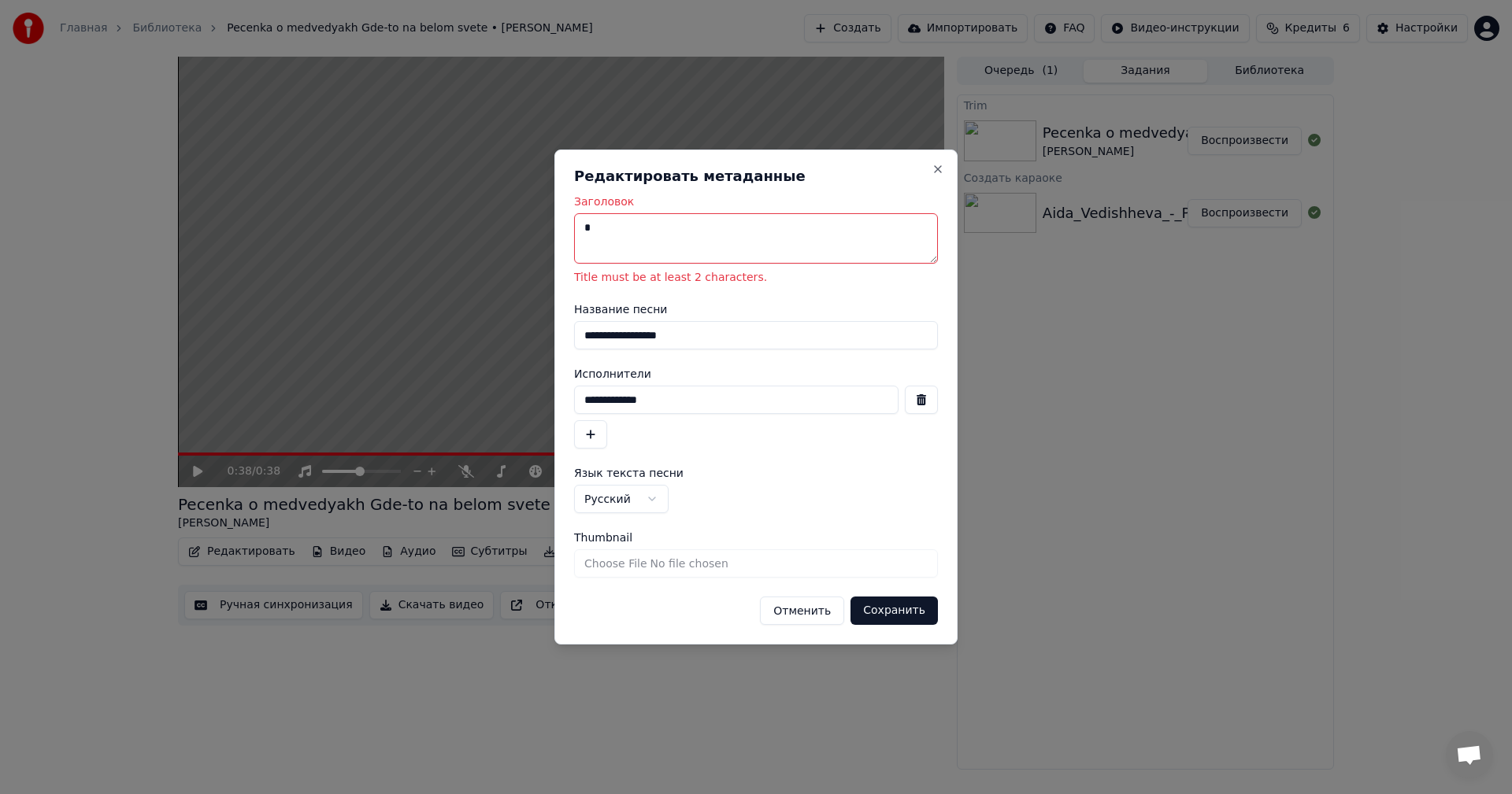
click at [901, 608] on button "Сохранить" at bounding box center [894, 611] width 87 height 28
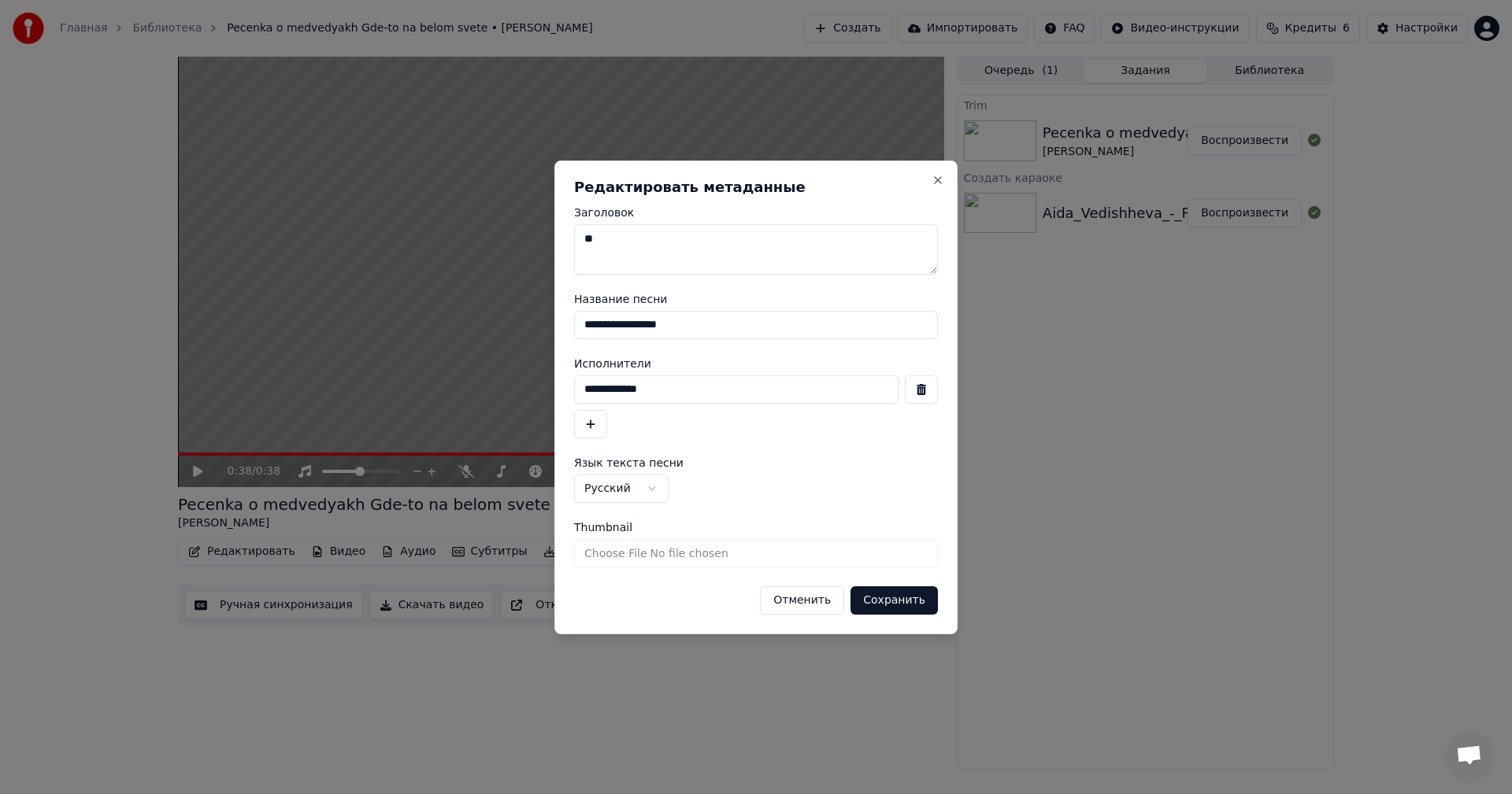
type textarea "**"
click at [901, 601] on button "Сохранить" at bounding box center [894, 601] width 87 height 28
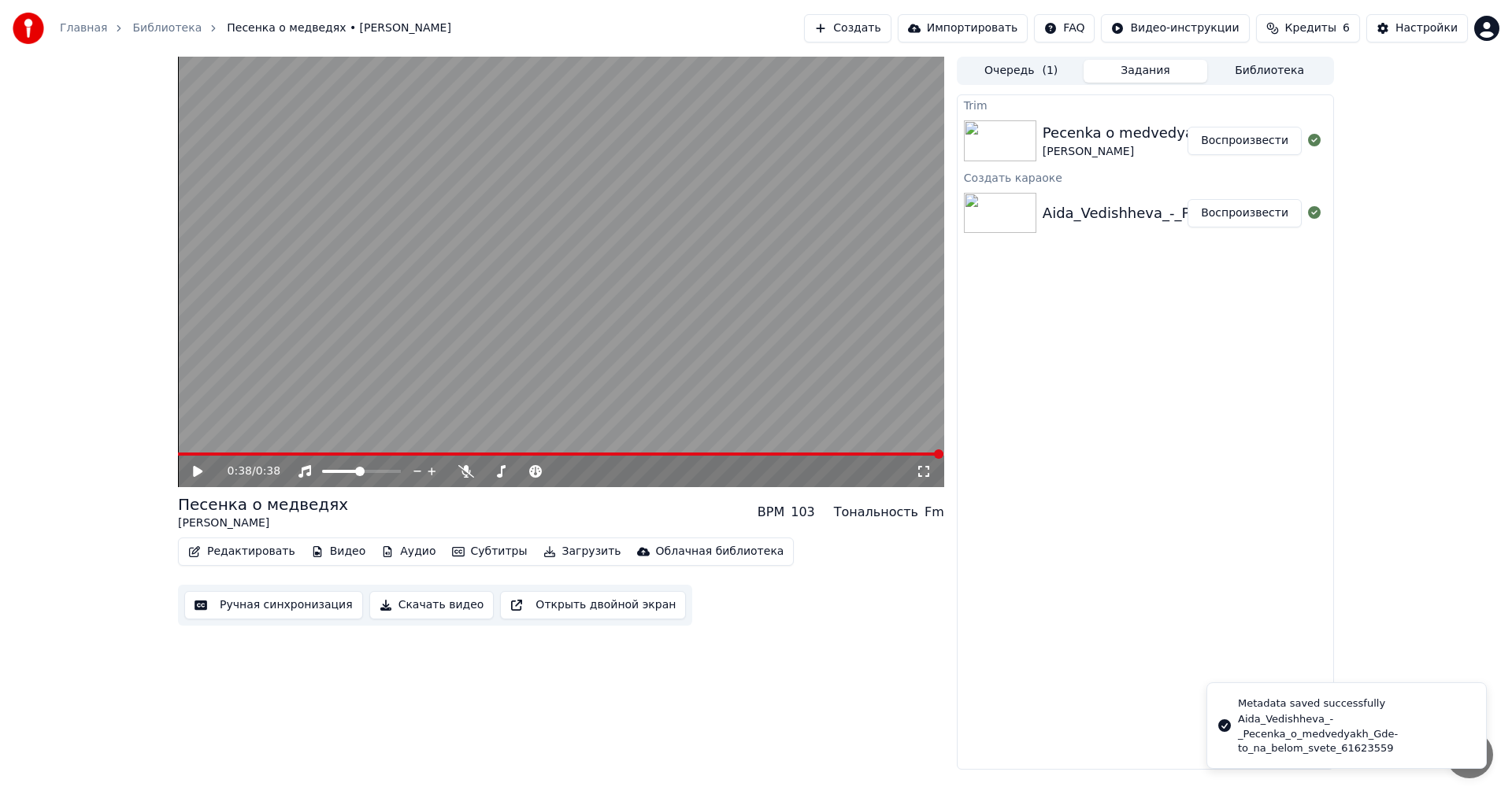
click at [192, 471] on icon at bounding box center [209, 472] width 37 height 12
click at [235, 549] on button "Редактировать" at bounding box center [241, 551] width 119 height 22
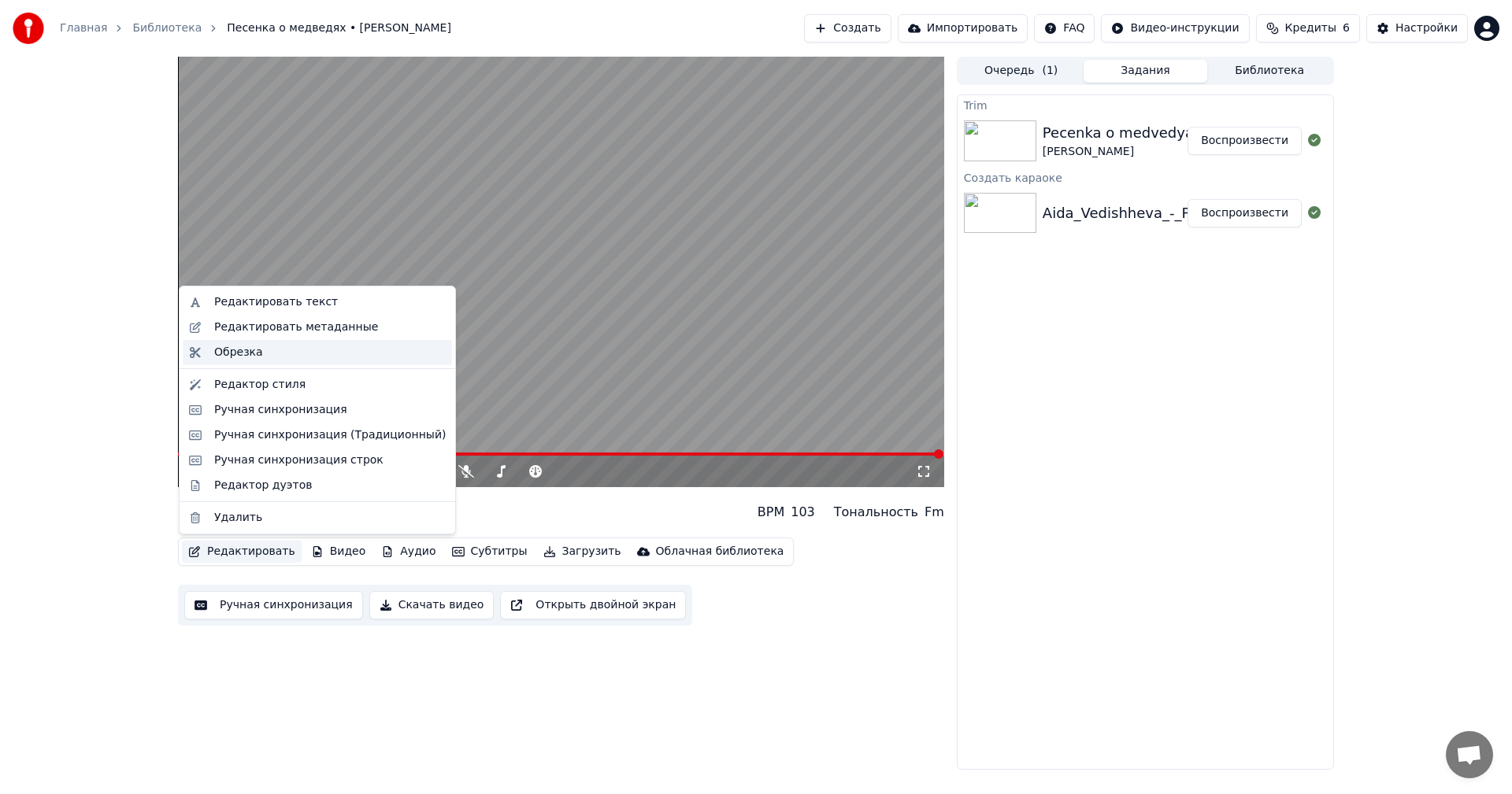
click at [284, 355] on div "Обрезка" at bounding box center [329, 352] width 232 height 16
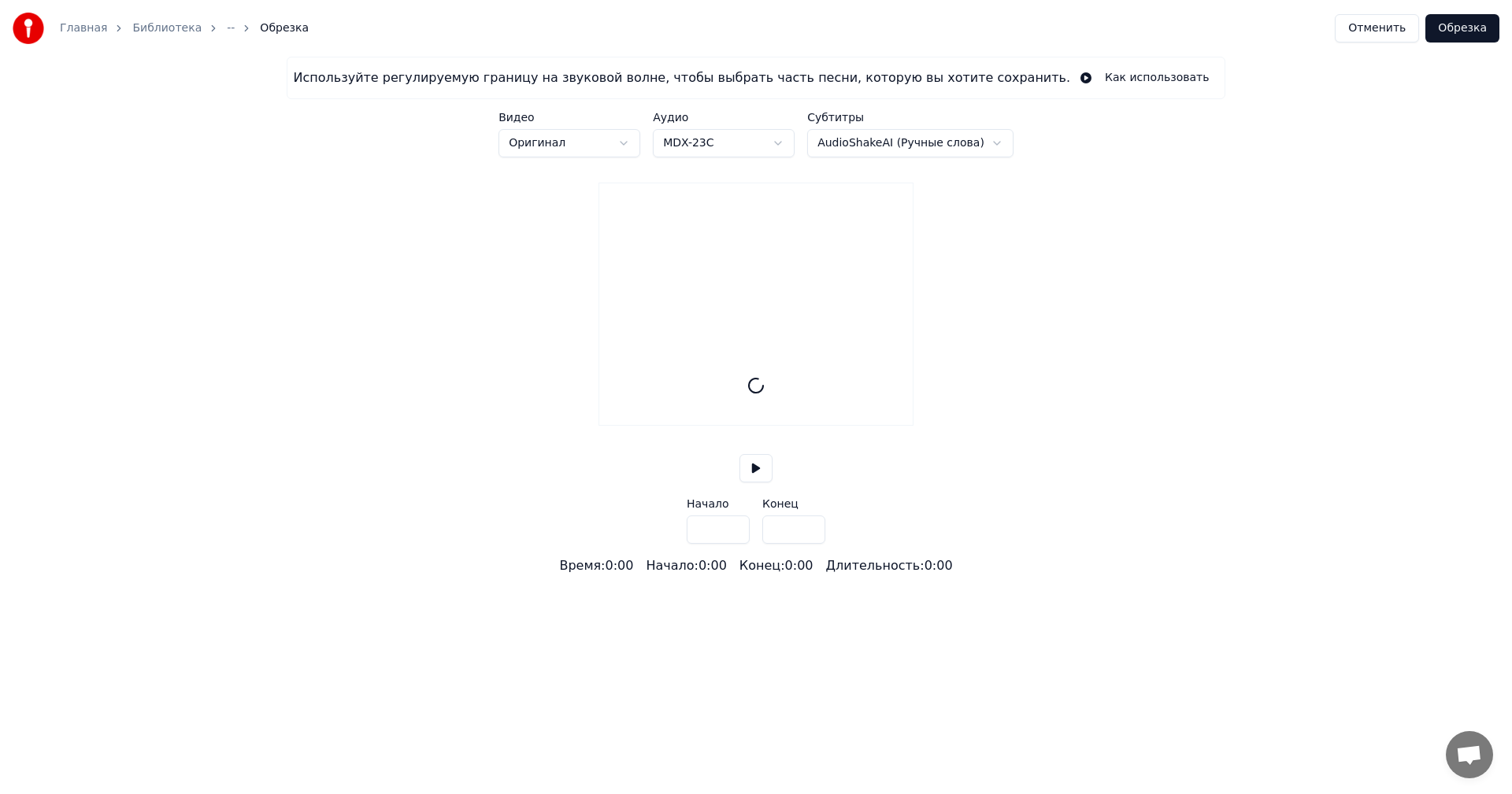
type input "*****"
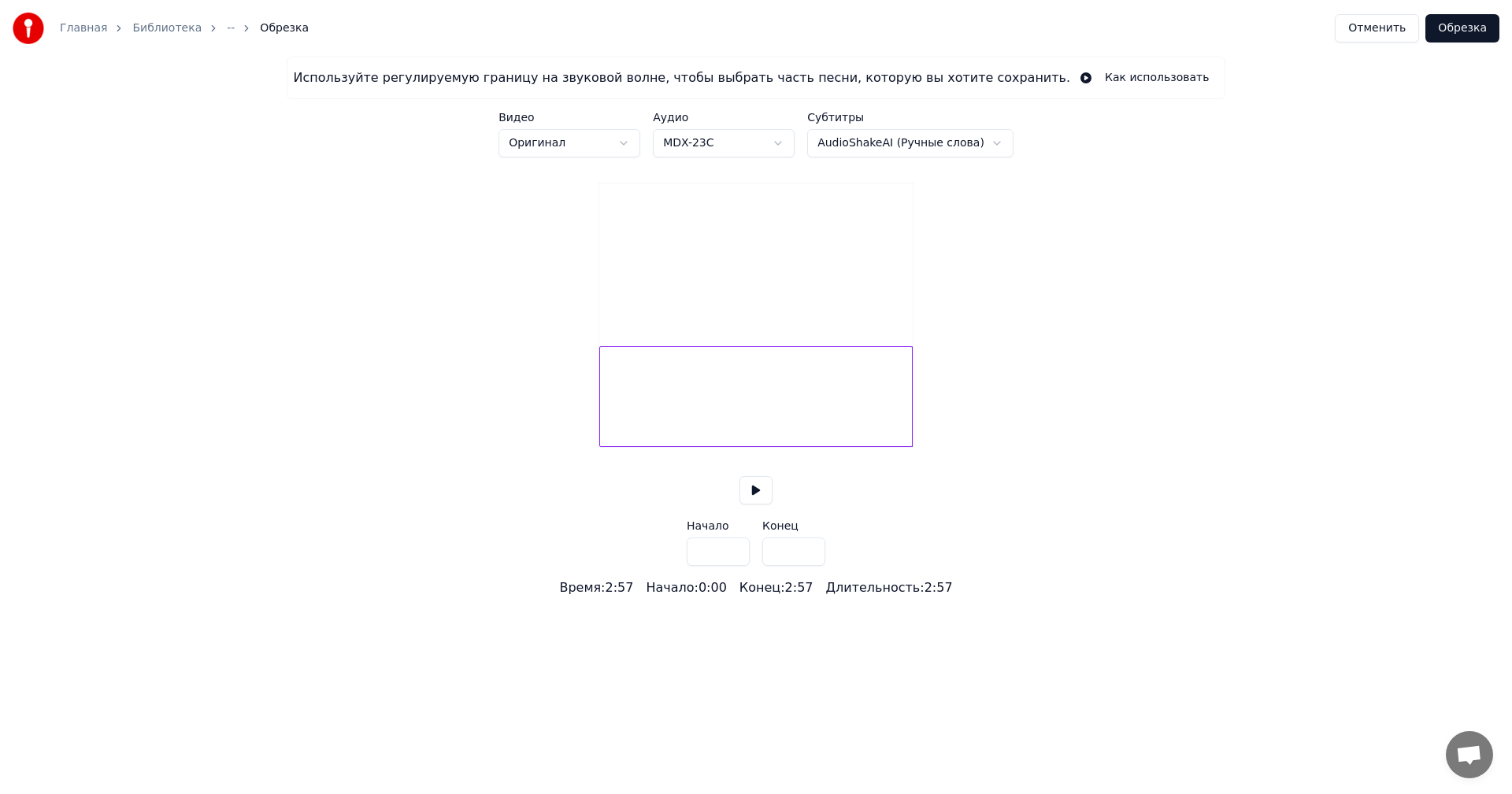
click at [747, 505] on button at bounding box center [755, 490] width 33 height 28
click at [755, 505] on button at bounding box center [755, 490] width 33 height 28
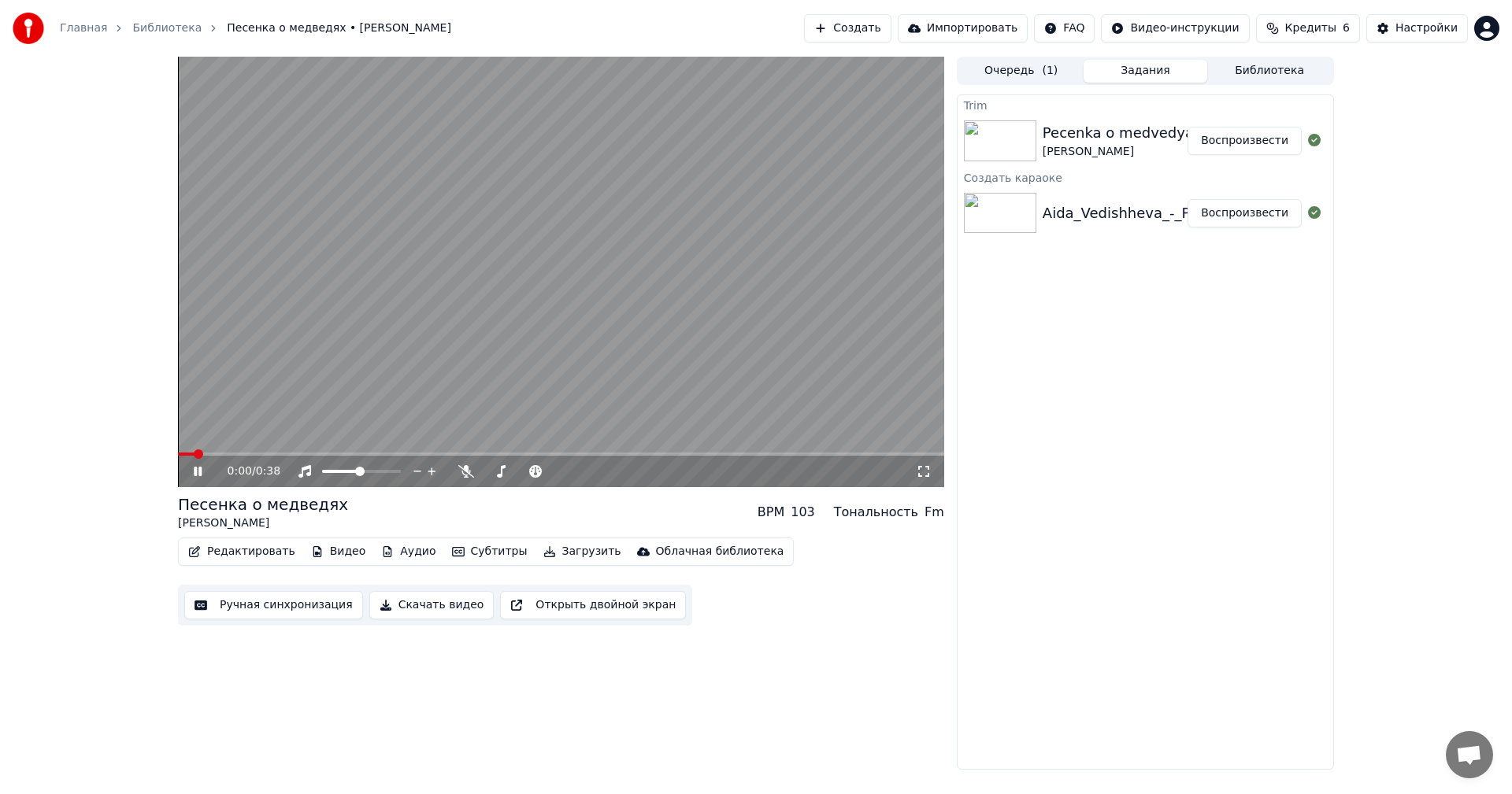
click at [639, 304] on video at bounding box center [561, 272] width 766 height 431
click at [329, 551] on button "Видео" at bounding box center [338, 551] width 68 height 22
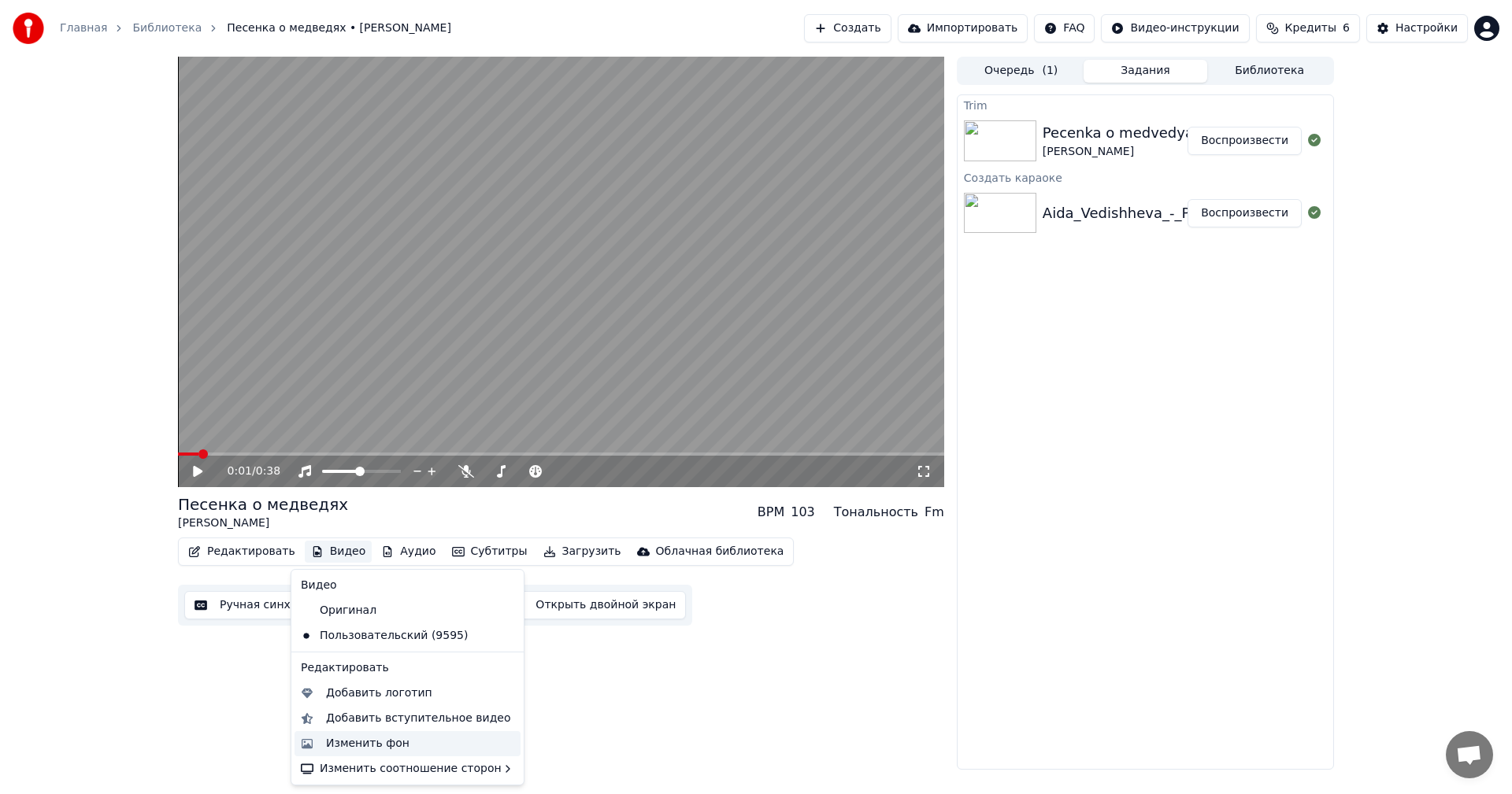
click at [411, 749] on div "Изменить фон" at bounding box center [419, 744] width 188 height 16
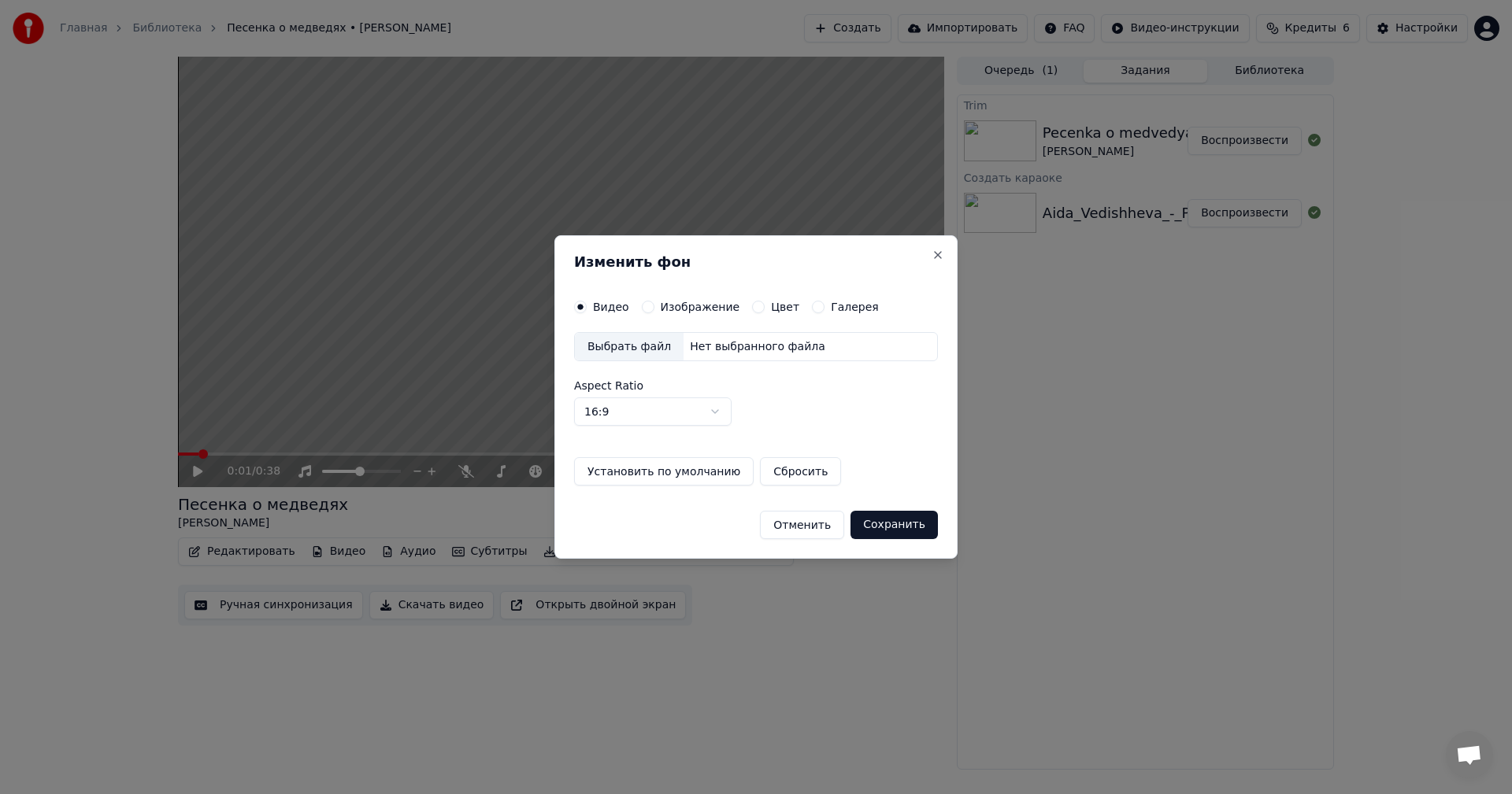
click at [679, 311] on label "Изображение" at bounding box center [700, 307] width 79 height 11
click at [654, 311] on button "Изображение" at bounding box center [648, 307] width 12 height 12
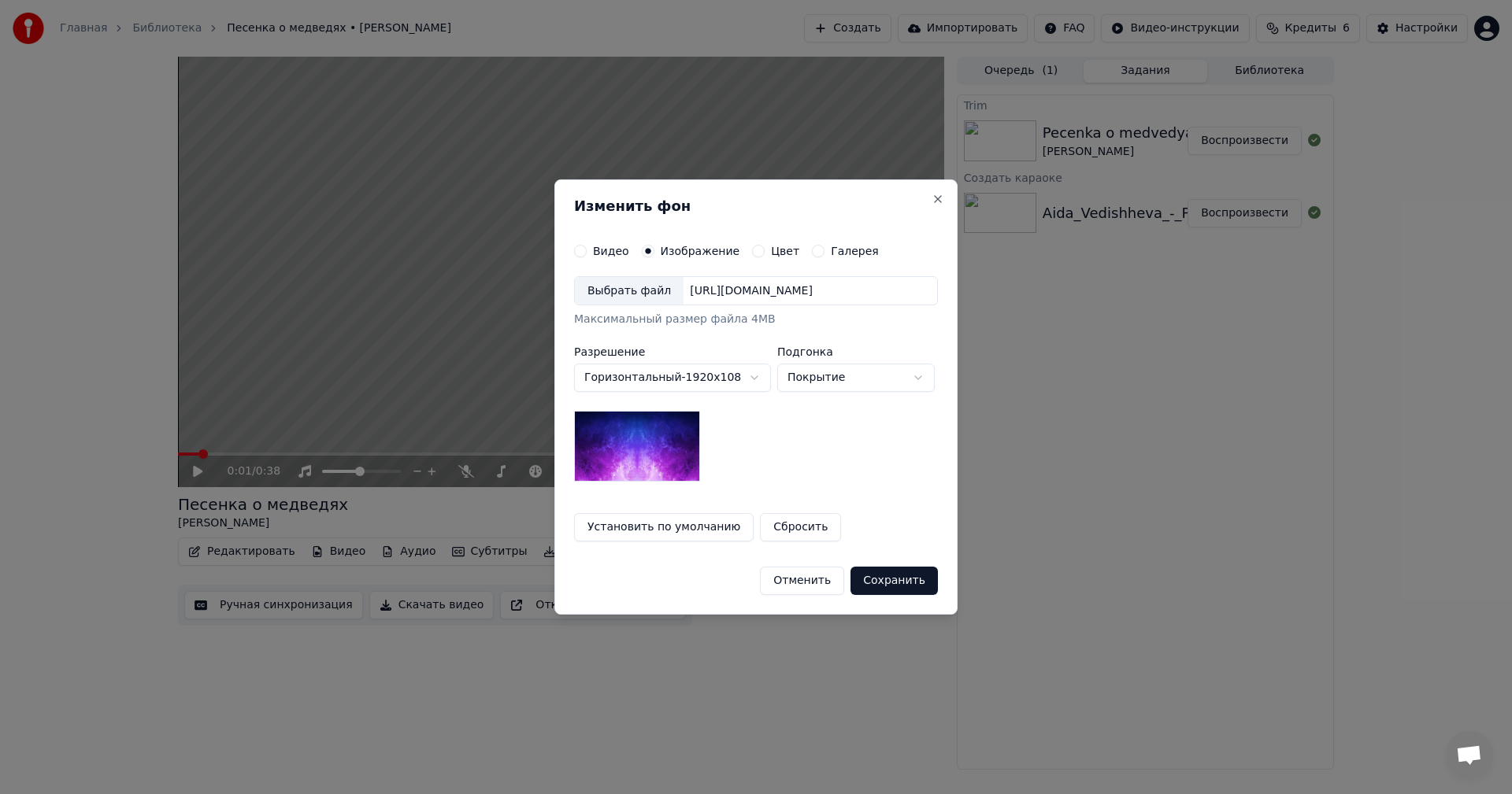
click at [625, 295] on div "Выбрать файл" at bounding box center [629, 291] width 109 height 28
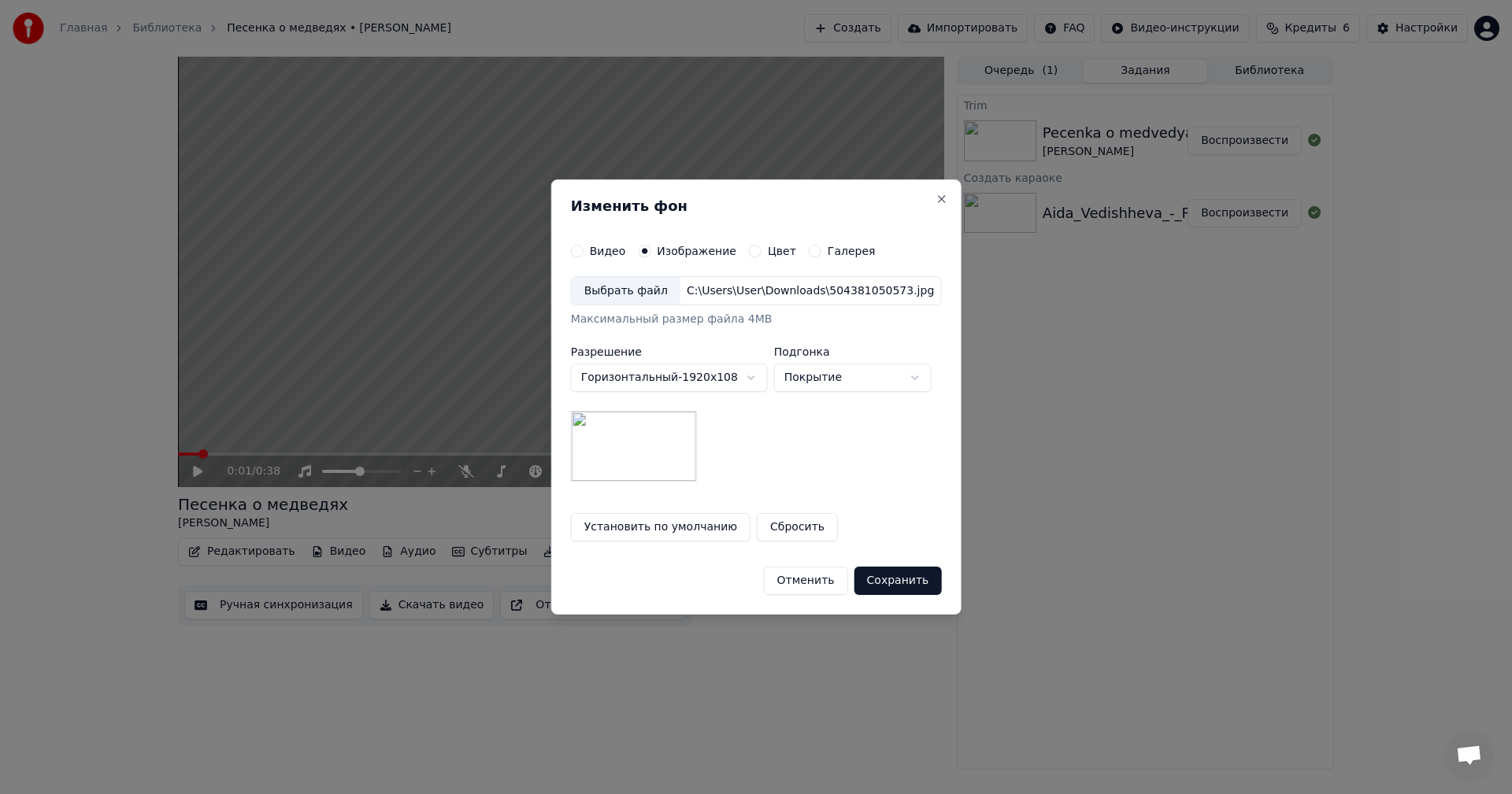
click at [896, 577] on button "Сохранить" at bounding box center [898, 581] width 87 height 28
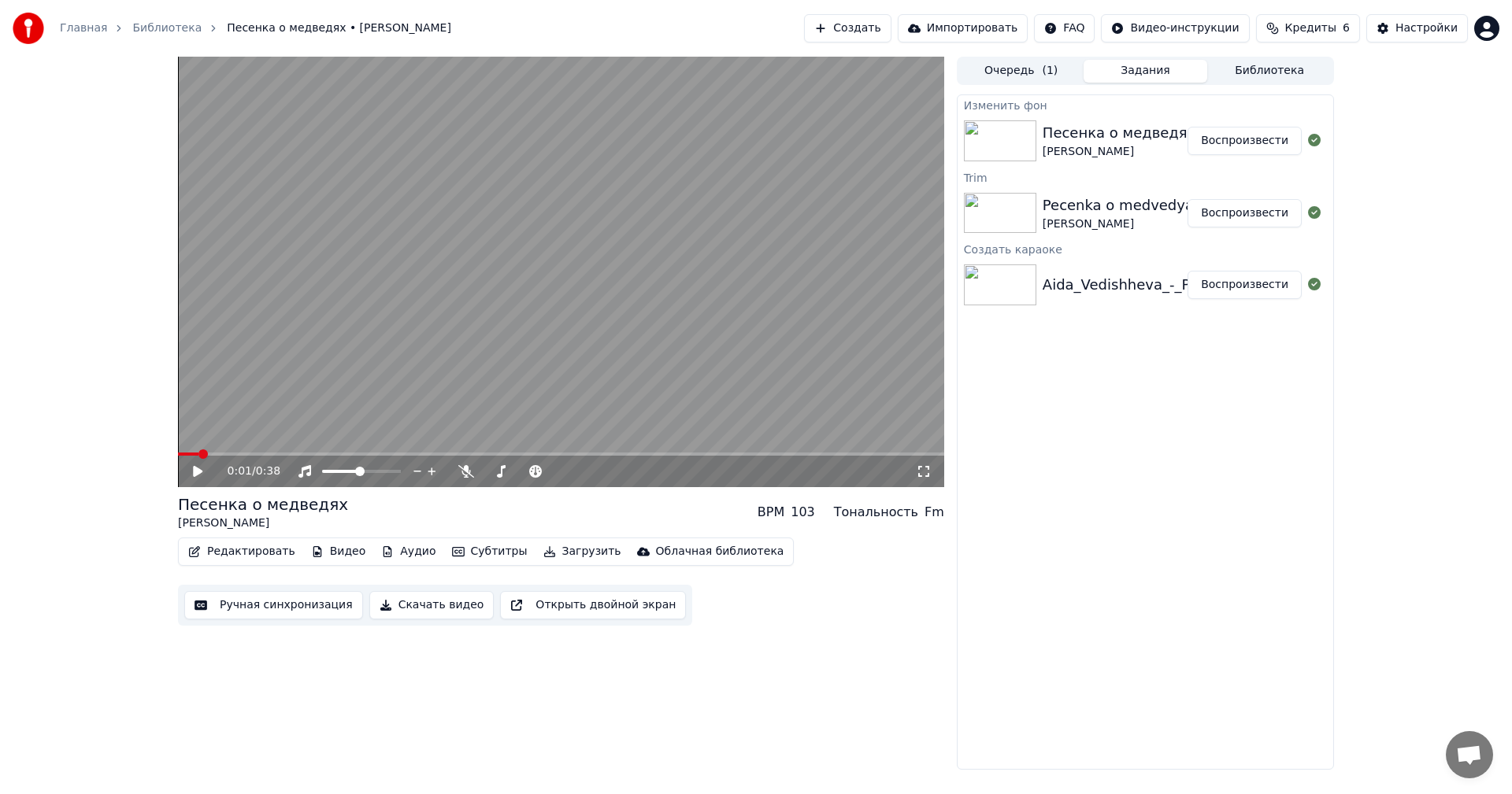
click at [1219, 138] on button "Воспроизвести" at bounding box center [1244, 141] width 114 height 28
click at [1065, 287] on div "Aida_Vedishheva_-_Pecenka_o_medvedyakh_Gde-to_na_belom_svete_61623559" at bounding box center [1327, 285] width 569 height 22
click at [1254, 288] on button "Воспроизвести" at bounding box center [1244, 285] width 114 height 28
click at [1227, 148] on button "Воспроизвести" at bounding box center [1244, 141] width 114 height 28
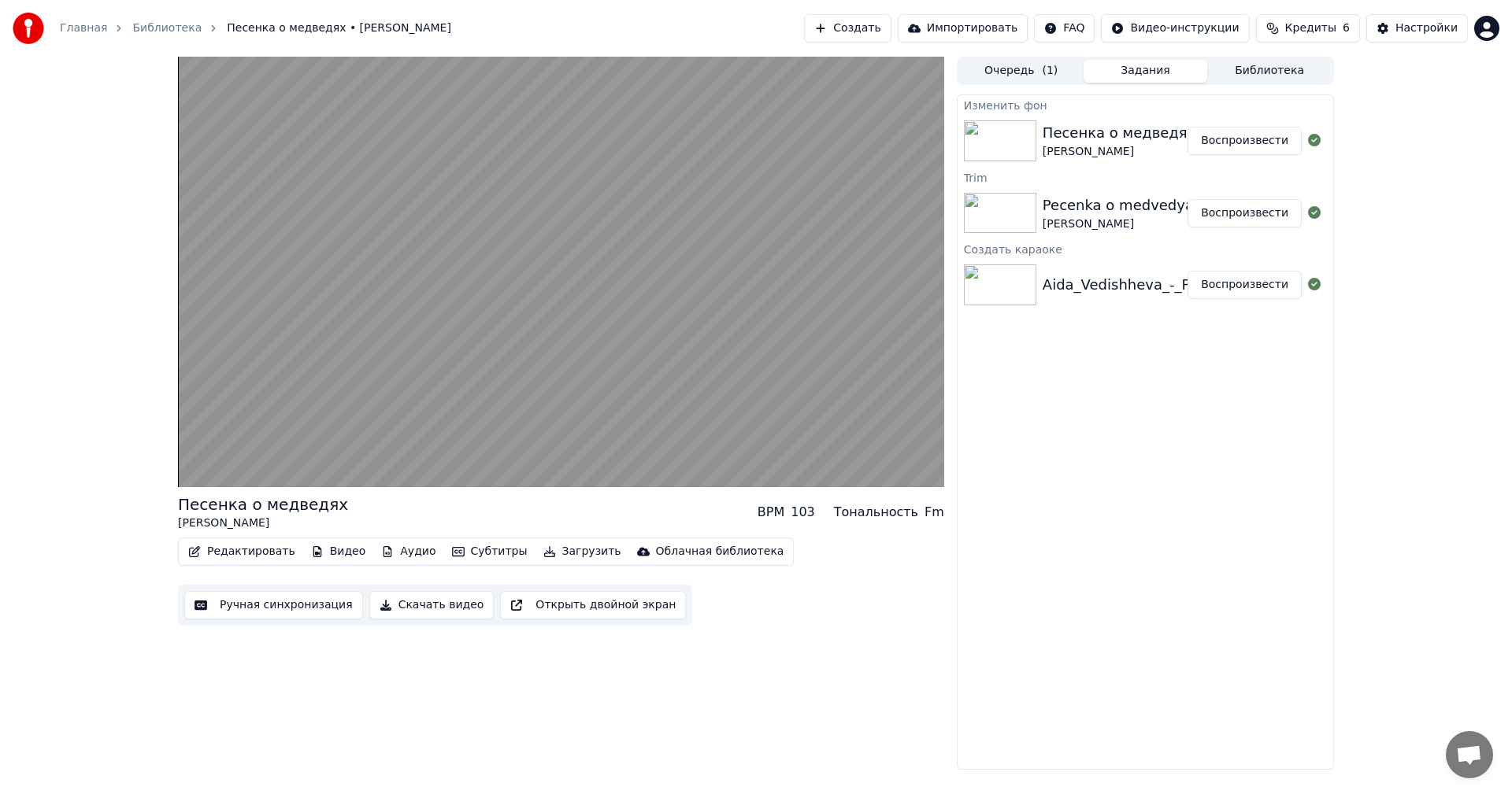
click at [1220, 212] on button "Воспроизвести" at bounding box center [1244, 214] width 114 height 28
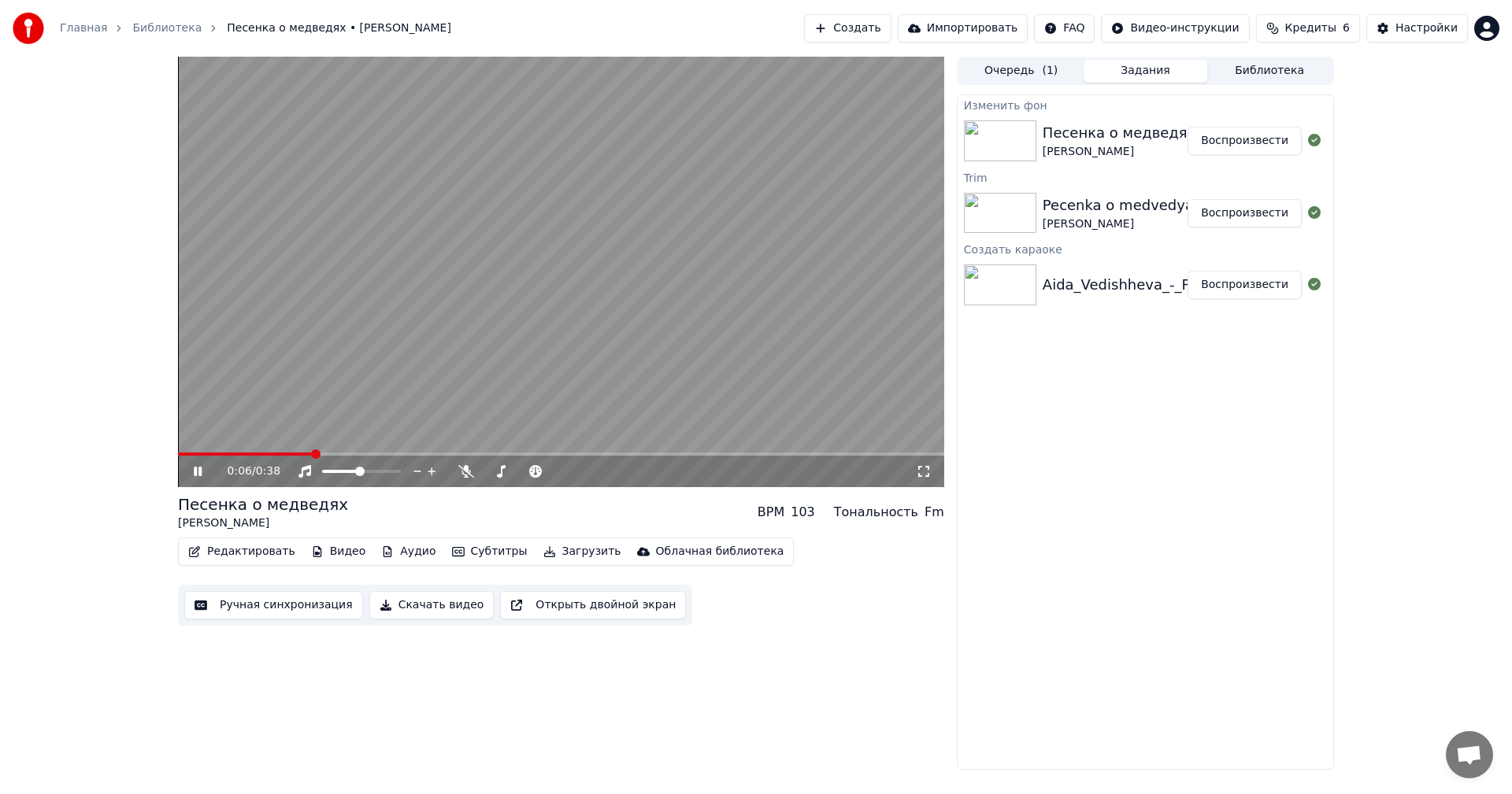
click at [195, 475] on icon at bounding box center [198, 471] width 8 height 10
click at [426, 607] on button "Скачать видео" at bounding box center [432, 605] width 126 height 28
click at [1314, 28] on span "Кредиты" at bounding box center [1310, 28] width 51 height 16
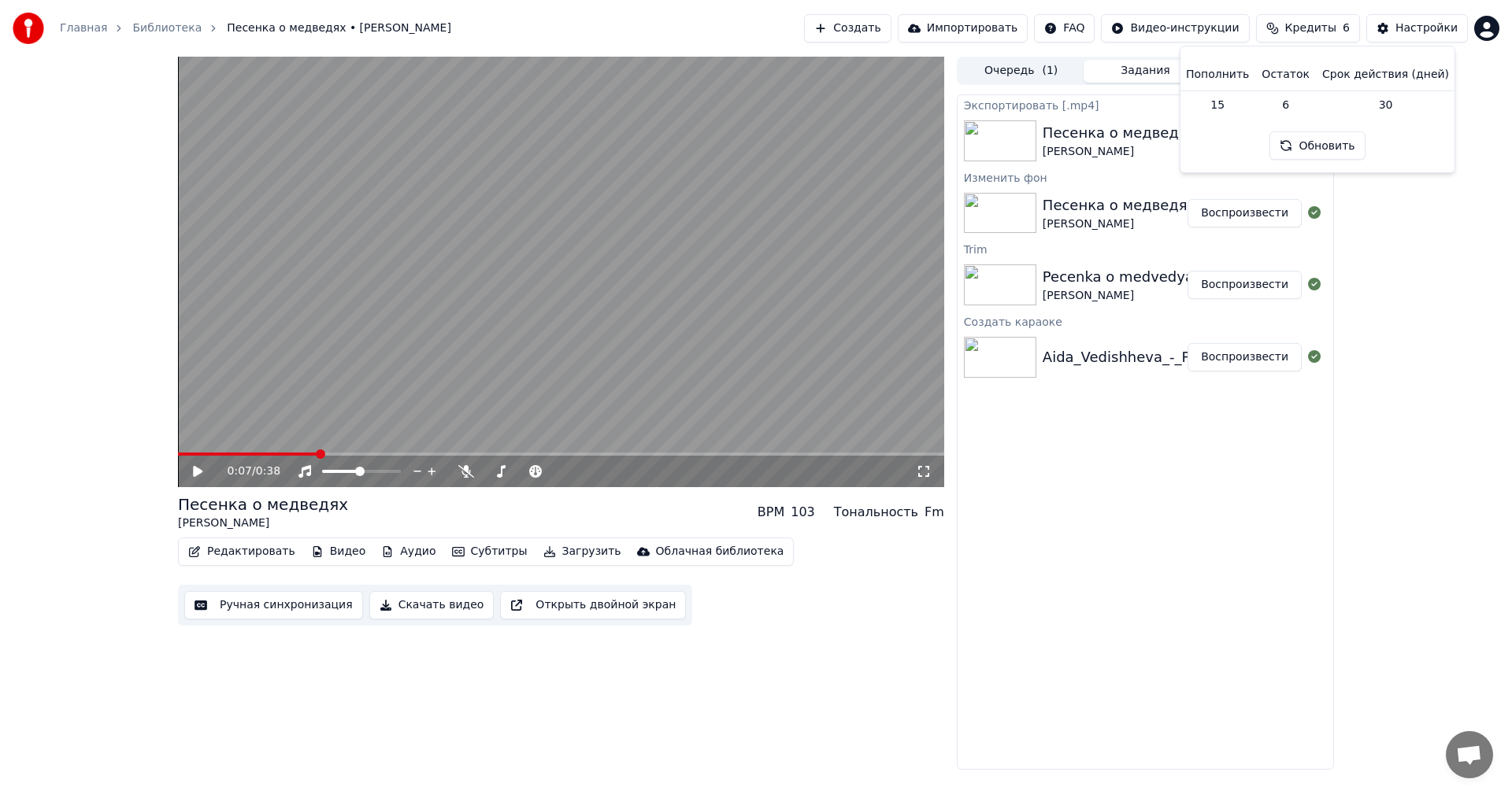
click at [1296, 153] on button "Обновить" at bounding box center [1316, 146] width 95 height 28
click at [1428, 242] on div "0:07 / 0:38 Песенка о медведях [PERSON_NAME] BPM 103 Тональность Fm Редактирова…" at bounding box center [756, 413] width 1512 height 713
click at [1264, 140] on button "Показать" at bounding box center [1260, 141] width 81 height 28
click at [1308, 20] on span "Кредиты" at bounding box center [1310, 28] width 51 height 16
click at [1311, 99] on td "6" at bounding box center [1285, 105] width 61 height 28
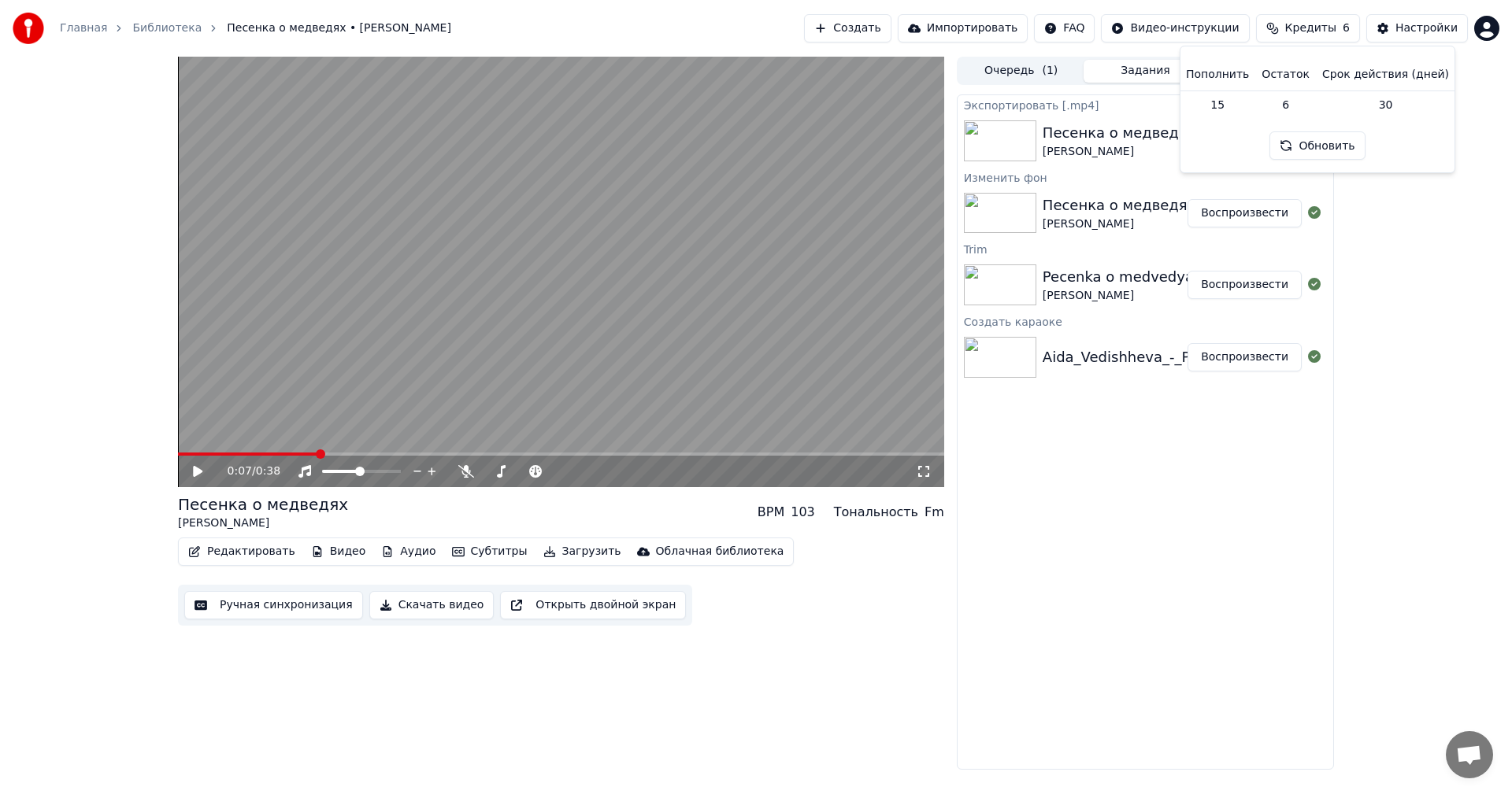
click at [1274, 77] on th "Остаток" at bounding box center [1285, 74] width 61 height 31
click at [1211, 75] on th "Пополнить" at bounding box center [1216, 74] width 76 height 31
click at [1225, 107] on td "15" at bounding box center [1216, 105] width 76 height 28
click at [1316, 146] on button "Обновить" at bounding box center [1316, 146] width 95 height 28
click at [1417, 31] on div "Настройки" at bounding box center [1427, 28] width 62 height 16
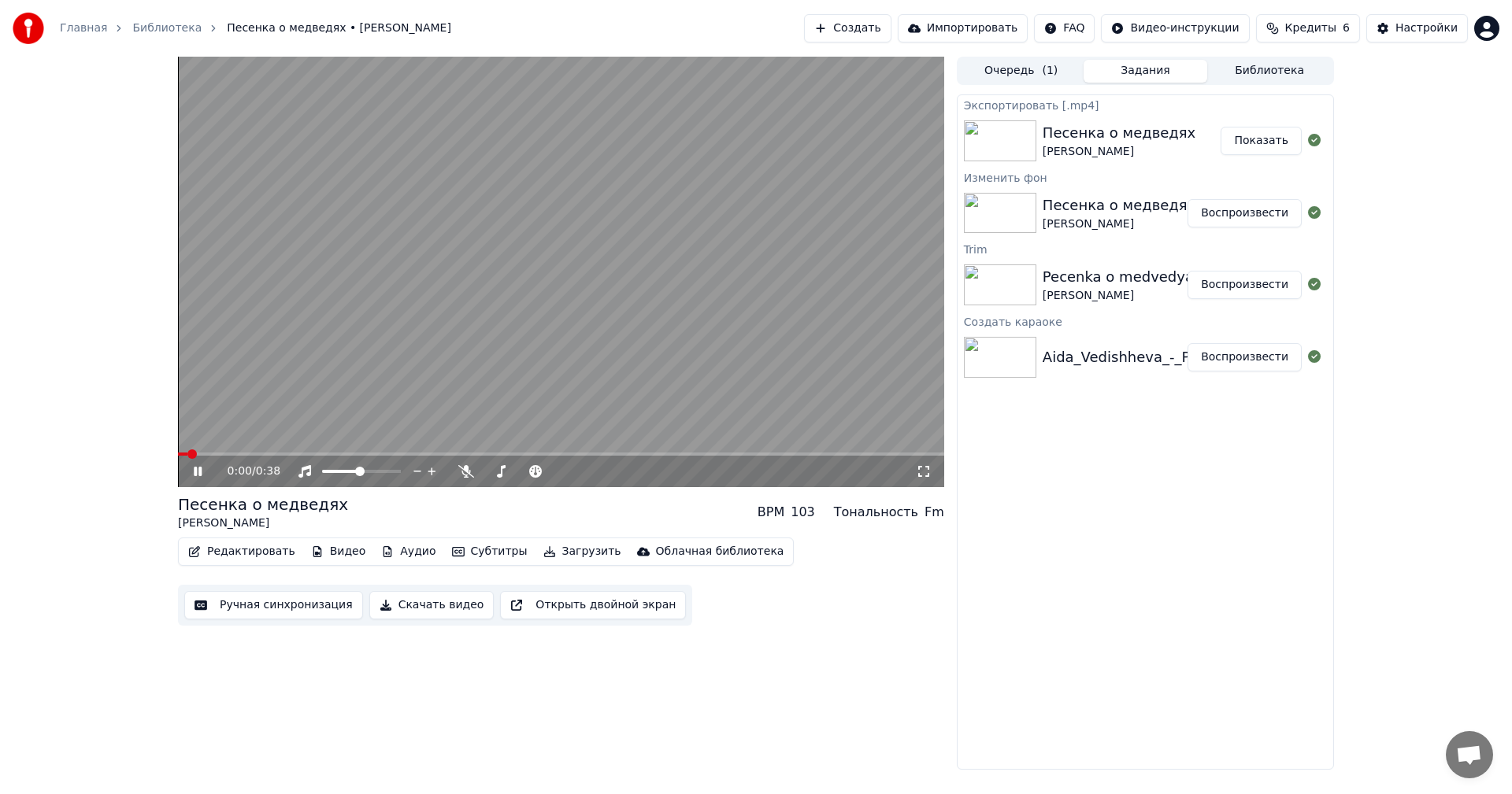
click at [495, 313] on video at bounding box center [561, 272] width 766 height 431
click at [82, 24] on link "Главная" at bounding box center [83, 28] width 47 height 16
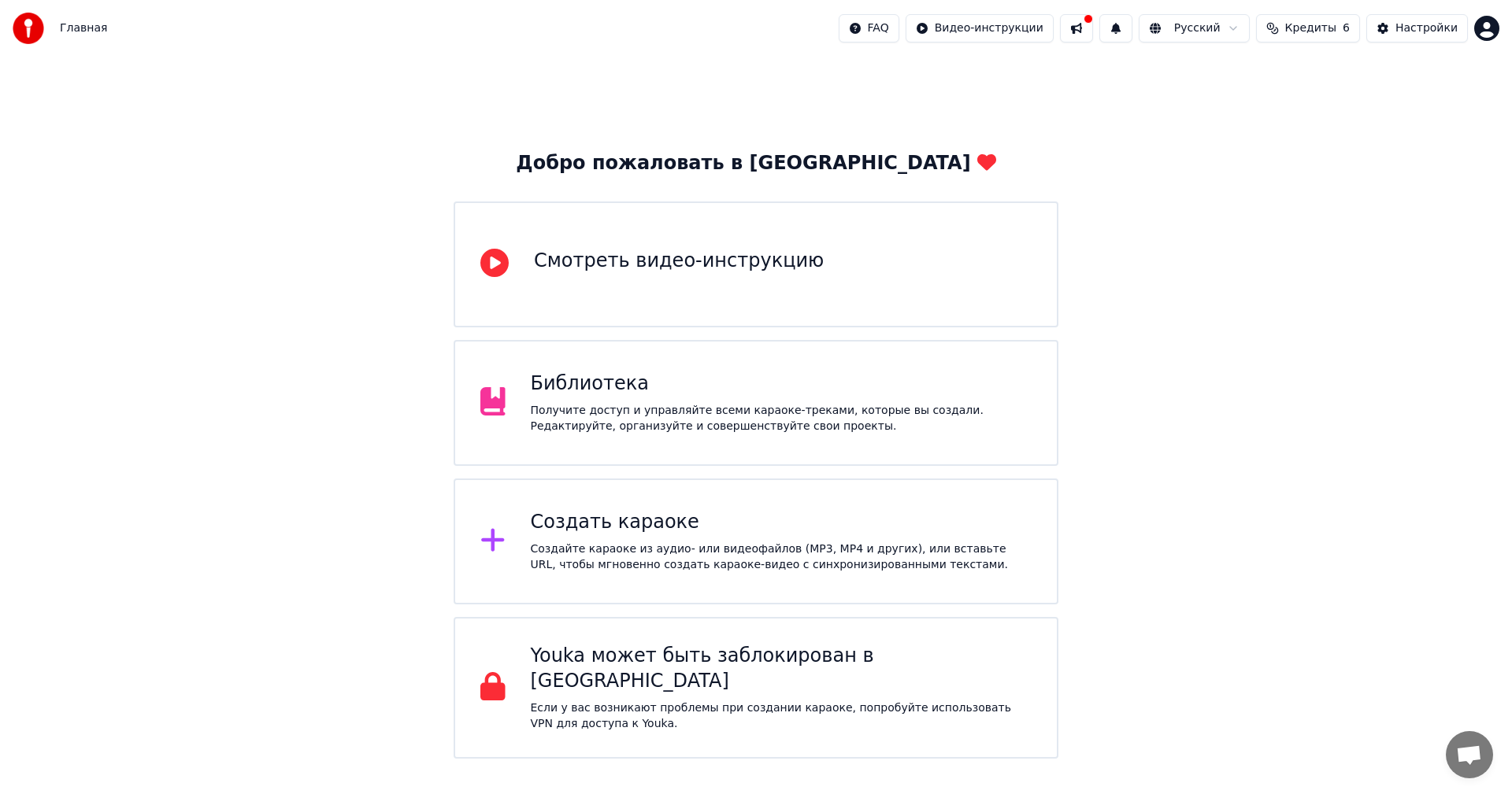
click at [713, 502] on div "Создать караоке Создайте караоке из аудио- или видеофайлов (MP3, MP4 и других),…" at bounding box center [755, 541] width 605 height 126
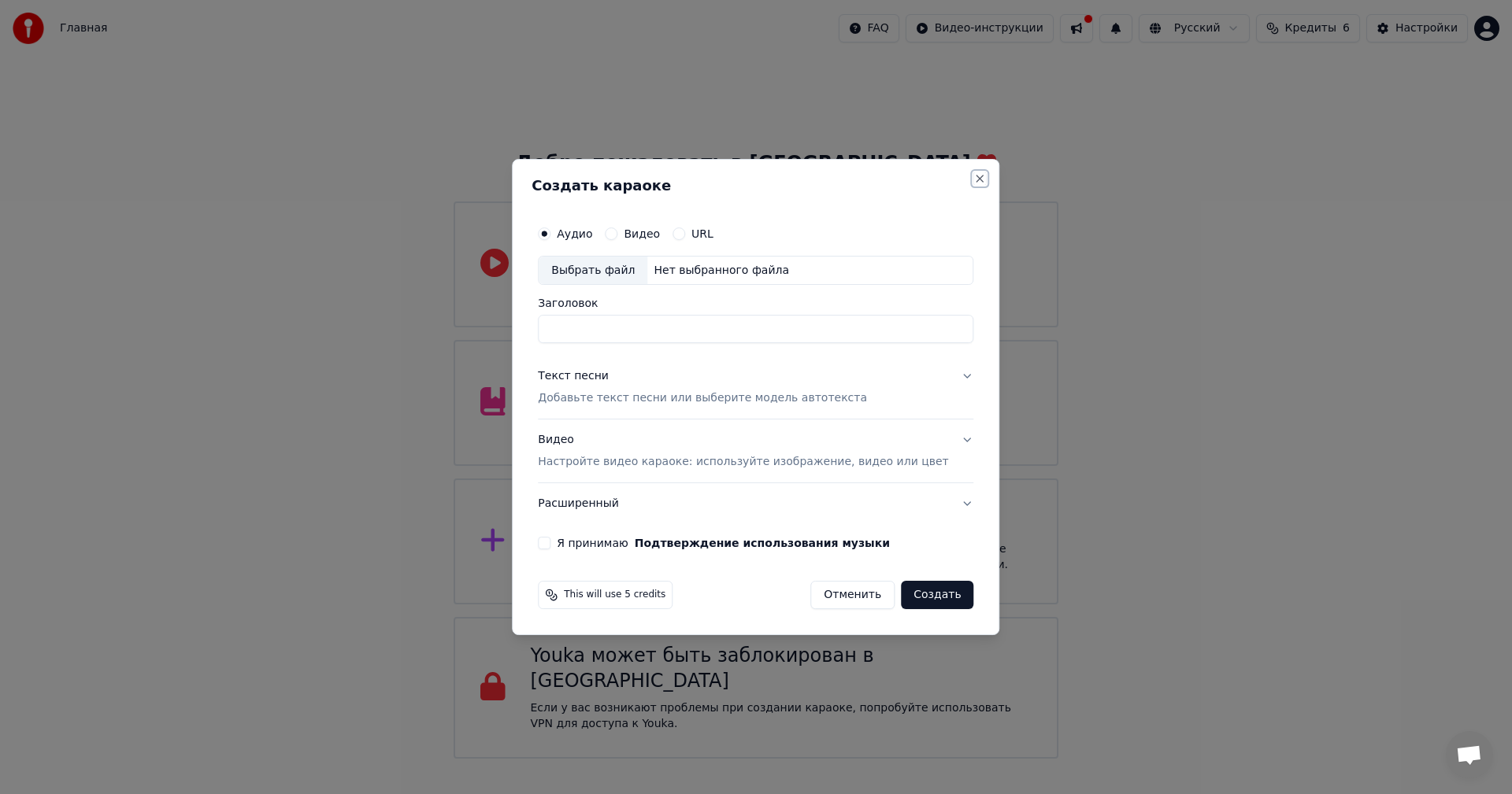
click at [974, 175] on button "Close" at bounding box center [980, 179] width 12 height 12
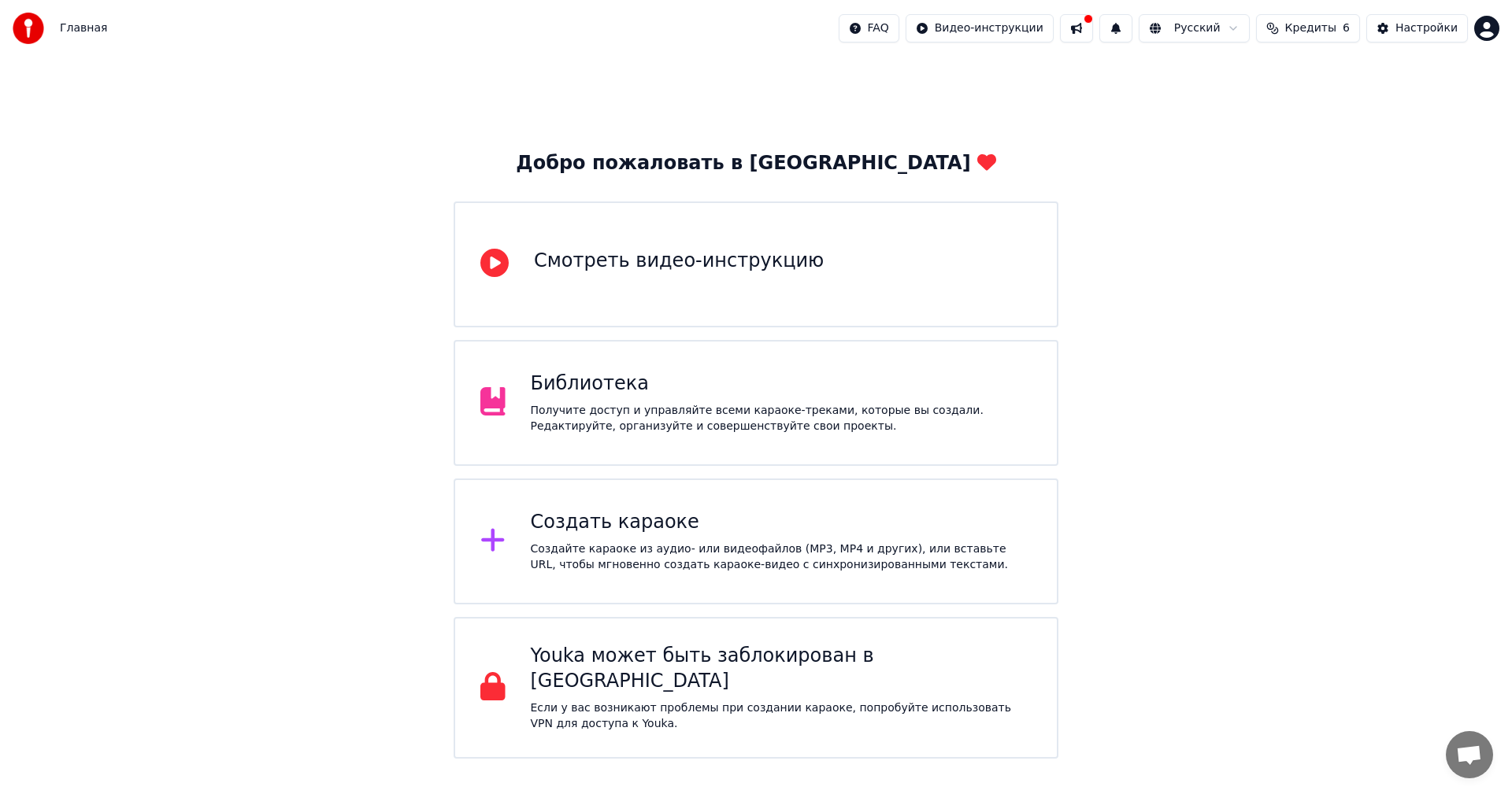
click at [1093, 28] on button at bounding box center [1076, 28] width 33 height 28
click at [1321, 30] on span "Кредиты" at bounding box center [1310, 28] width 51 height 16
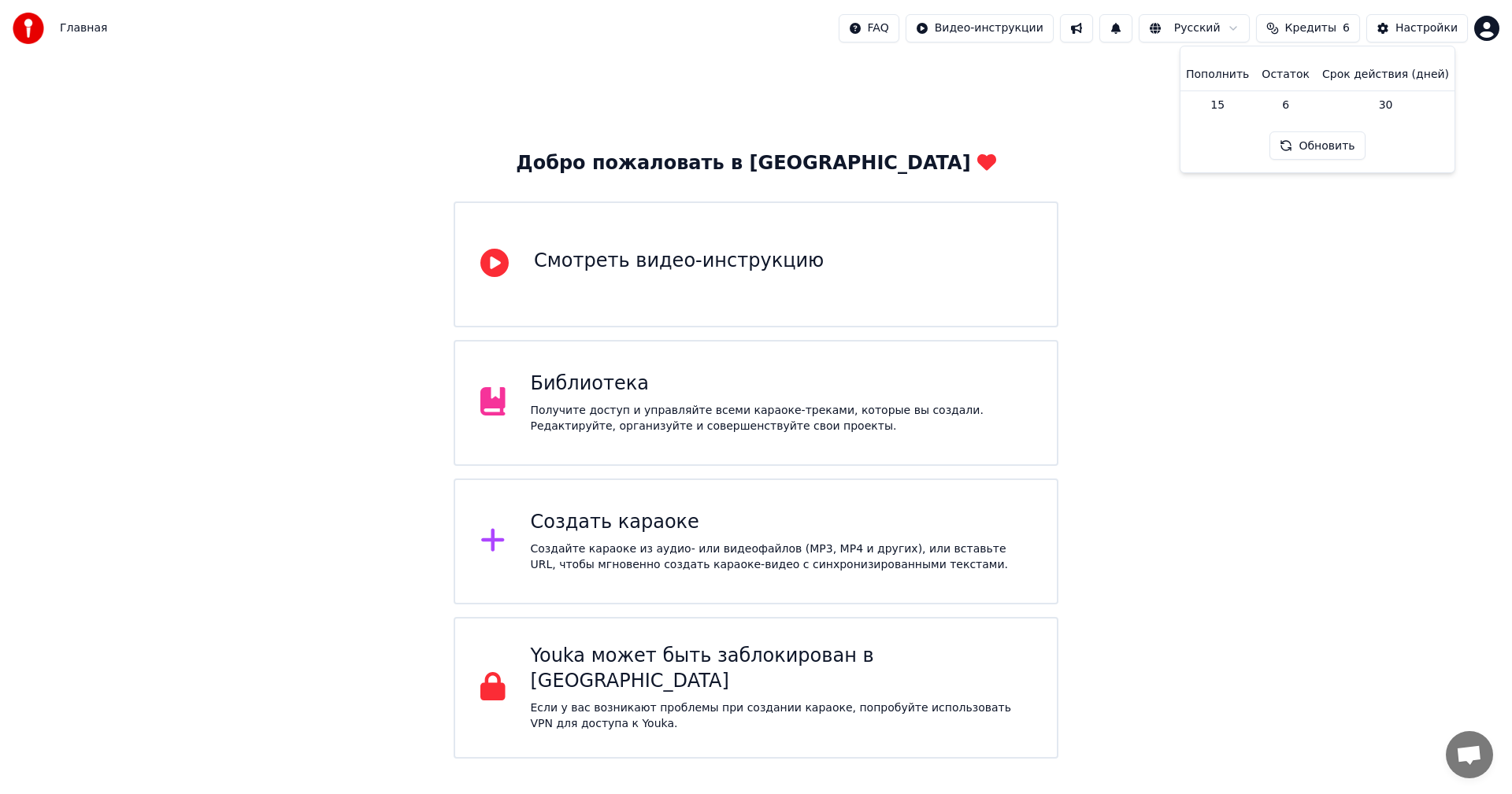
click at [1304, 151] on button "Обновить" at bounding box center [1316, 146] width 95 height 28
click at [1340, 249] on div "Добро пожаловать в Youka Смотреть видео-инструкцию Библиотека Получите доступ и…" at bounding box center [756, 408] width 1512 height 702
click at [1495, 37] on html "Главная FAQ Видео-инструкции Русский Кредиты 6 Настройки Добро пожаловать в You…" at bounding box center [756, 379] width 1512 height 758
click at [1400, 91] on div "Оплата" at bounding box center [1417, 101] width 181 height 25
click at [1294, 338] on div "Добро пожаловать в Youka Смотреть видео-инструкцию Библиотека Получите доступ и…" at bounding box center [756, 408] width 1512 height 702
